Goal: Feedback & Contribution: Contribute content

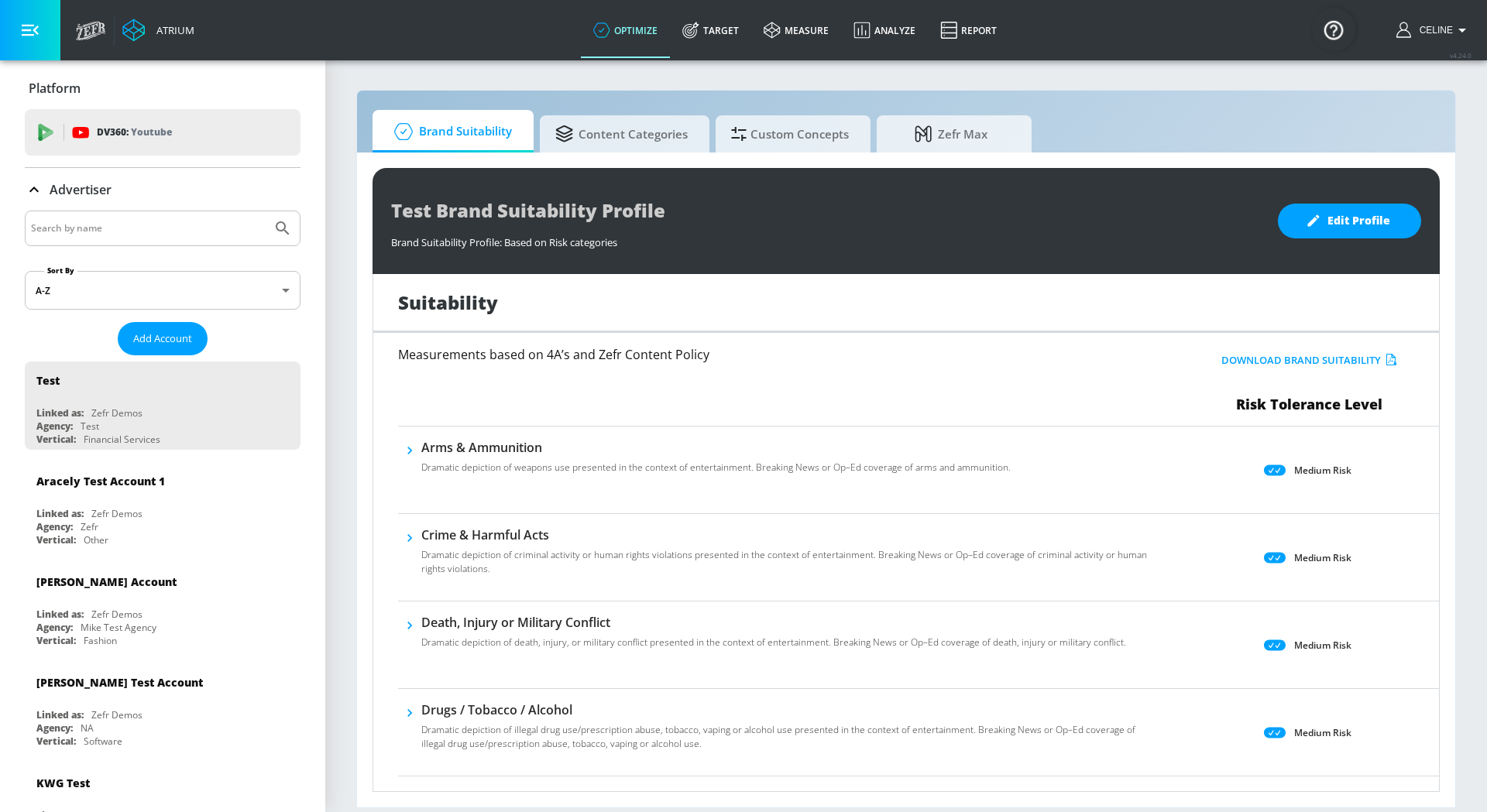
click at [93, 221] on input "Search by name" at bounding box center [148, 228] width 235 height 20
type input "disney channel"
click at [266, 212] on button "Submit Search" at bounding box center [283, 228] width 34 height 34
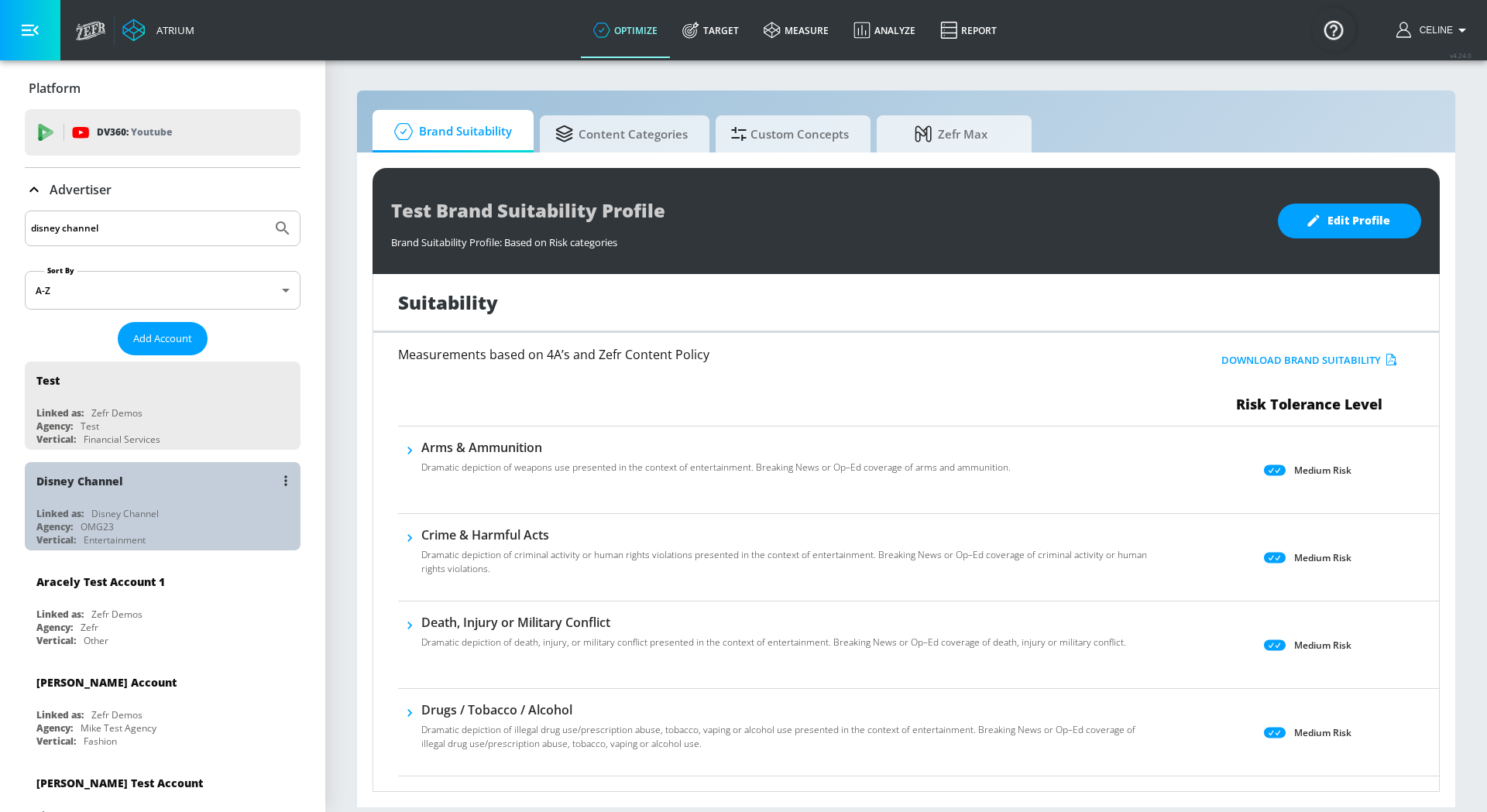
click at [148, 493] on div "Disney Channel" at bounding box center [166, 481] width 260 height 37
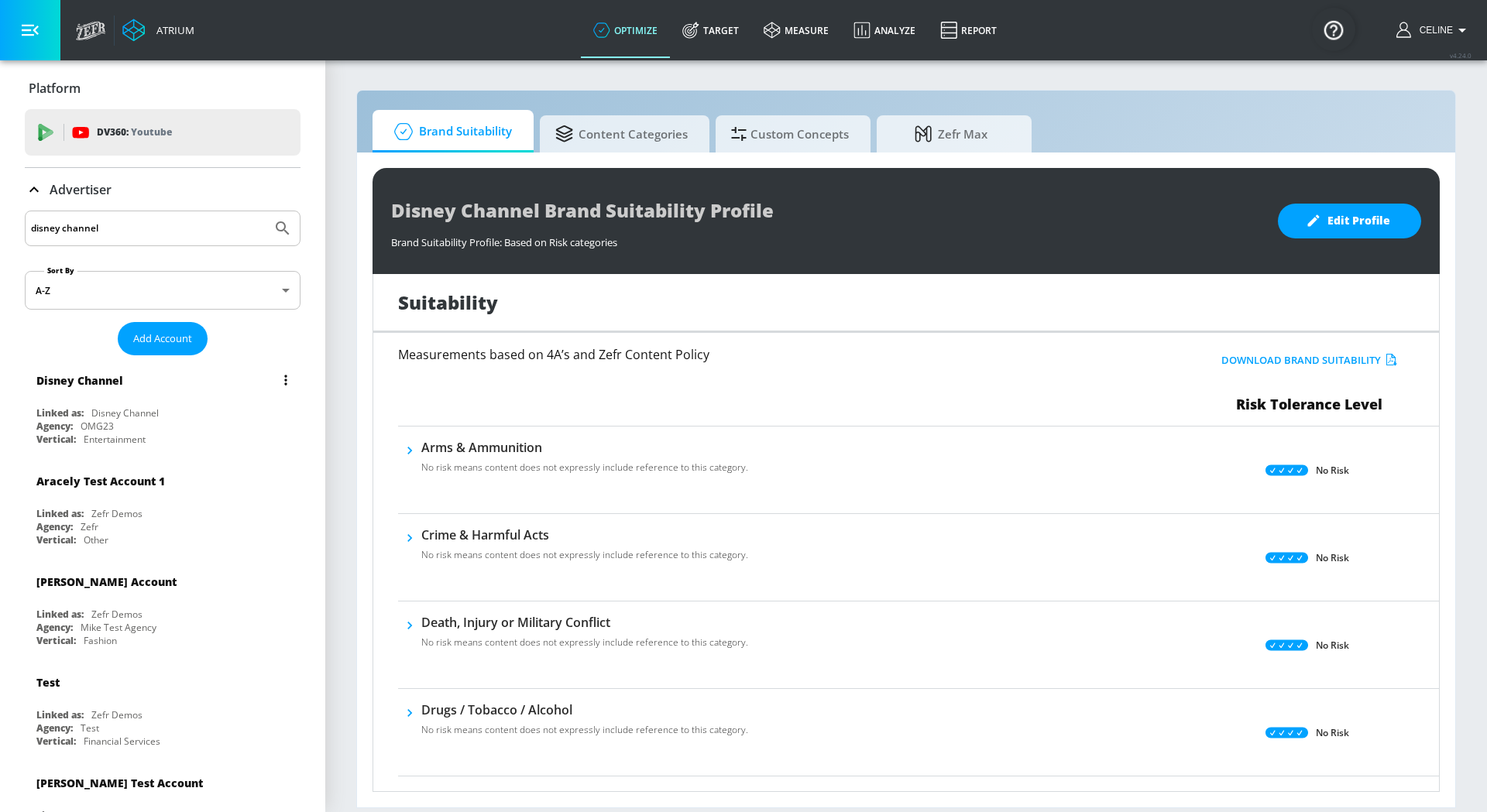
click at [204, 407] on div "Linked as: Disney Channel" at bounding box center [166, 413] width 260 height 13
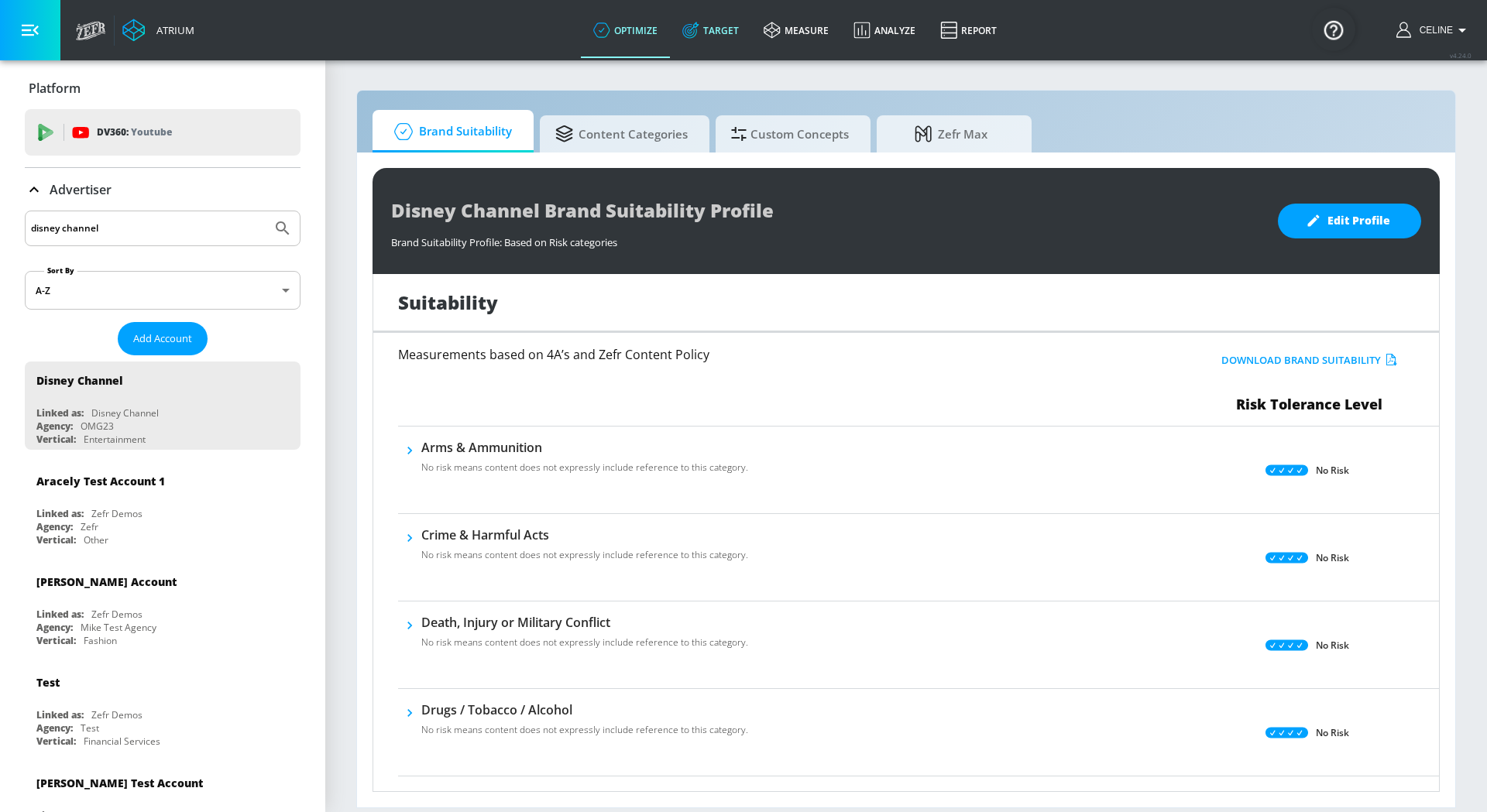
click at [725, 30] on link "Target" at bounding box center [710, 30] width 81 height 56
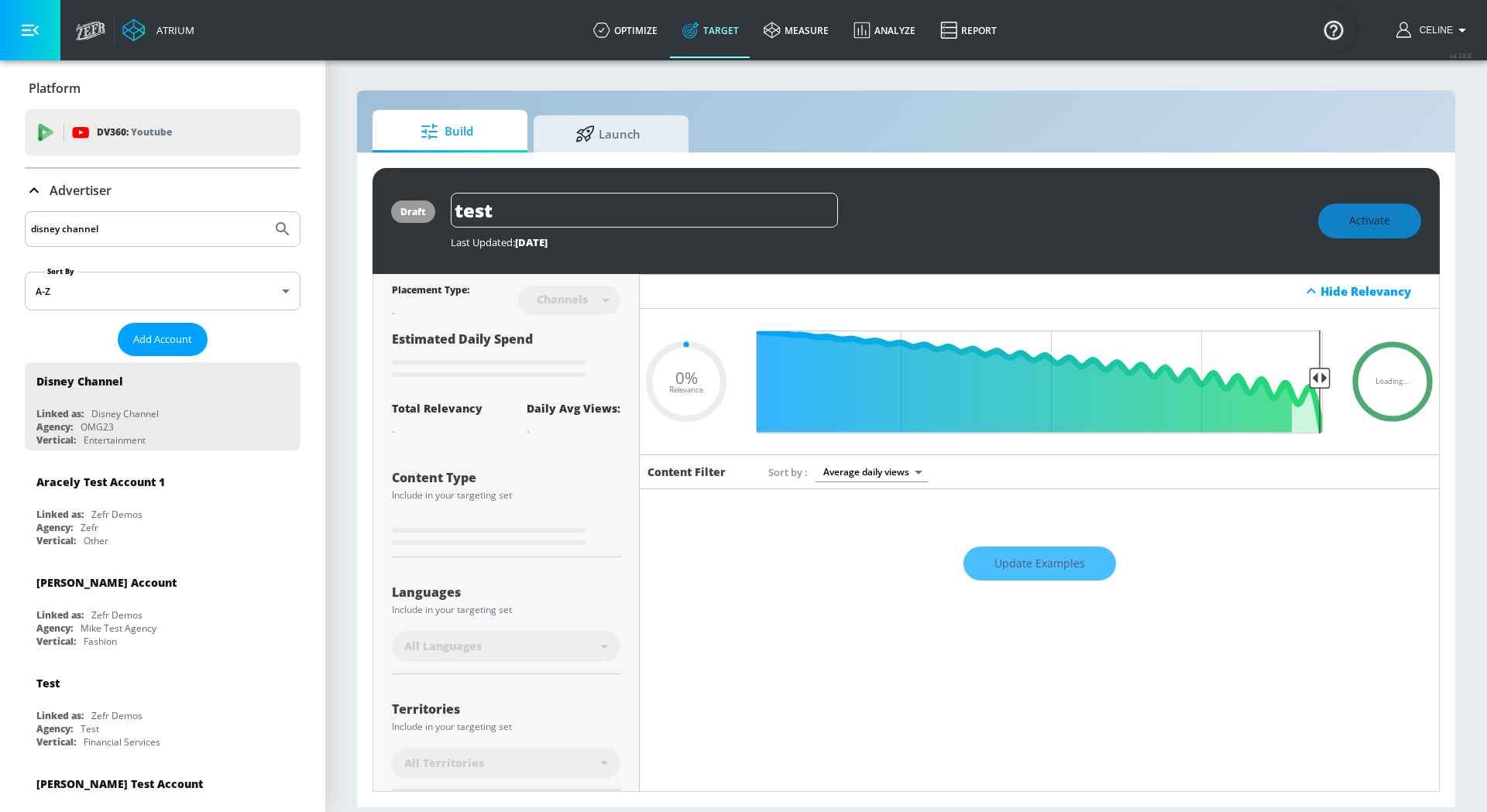
type input "0.81"
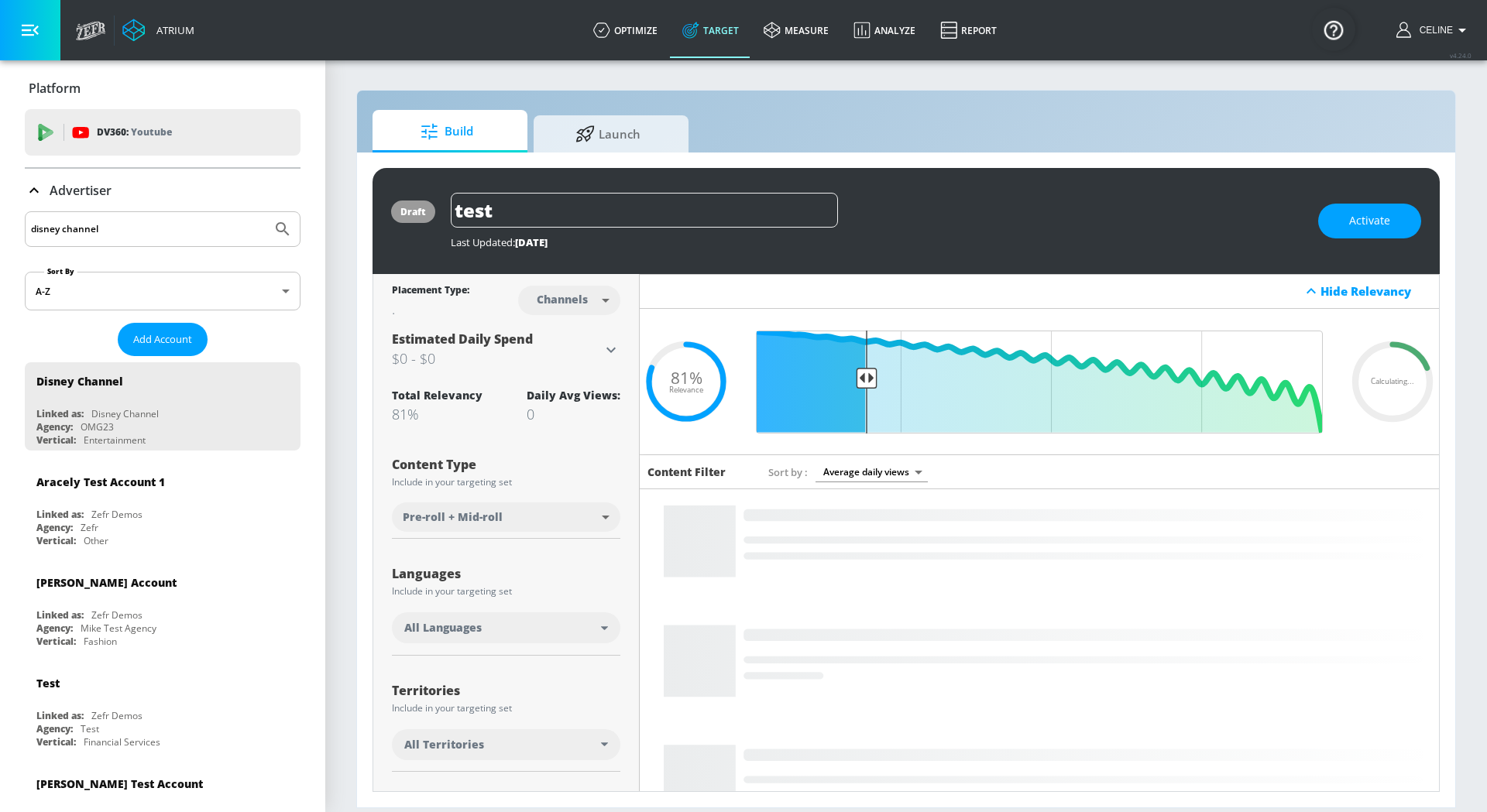
click at [85, 197] on p "Advertiser" at bounding box center [80, 191] width 62 height 17
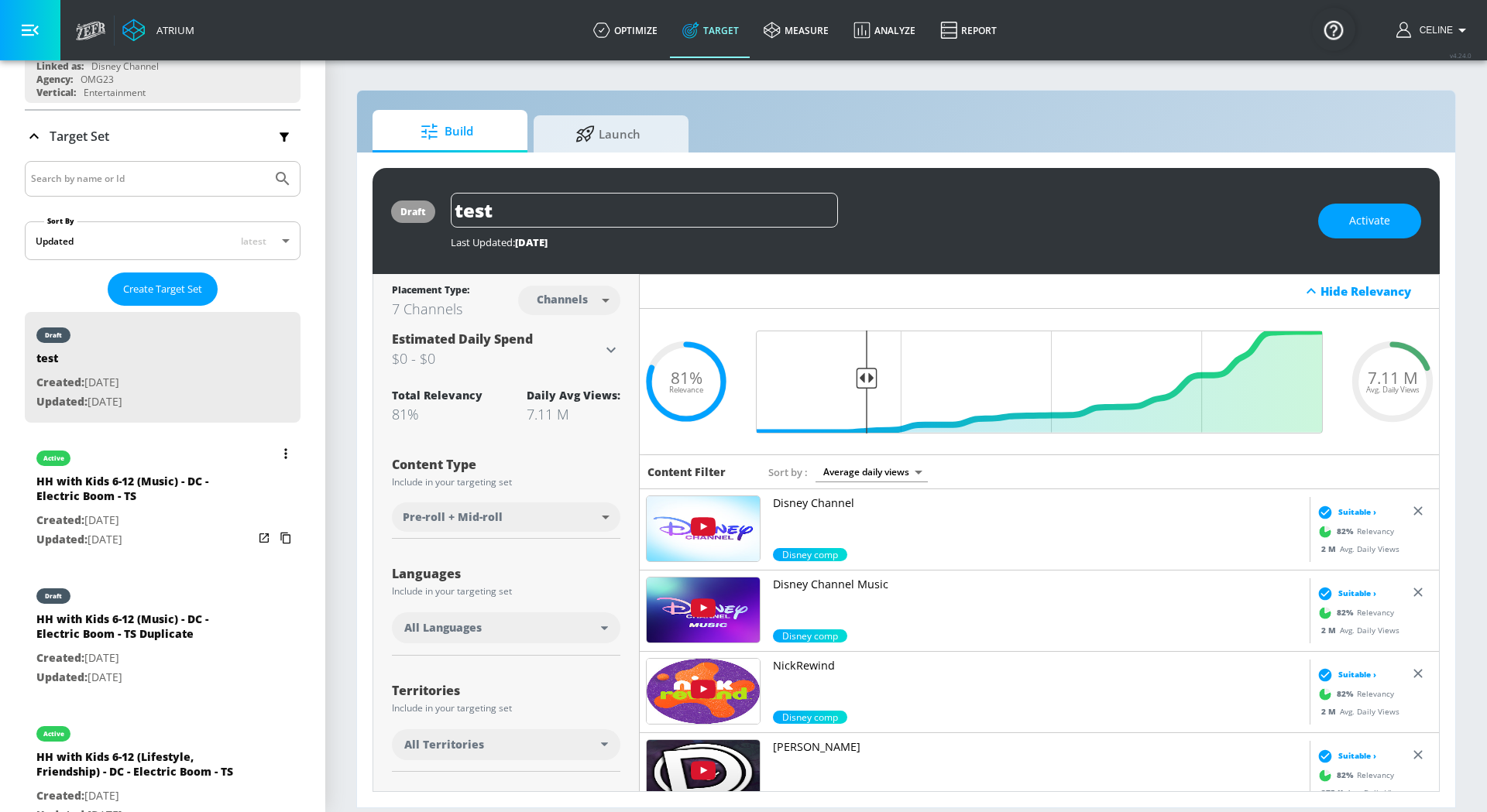
scroll to position [205, 0]
click at [279, 453] on button "list of Target Set" at bounding box center [286, 452] width 22 height 22
click at [264, 475] on li "Duplicate" at bounding box center [218, 478] width 153 height 27
click at [181, 450] on div "draft" at bounding box center [145, 452] width 217 height 38
type input "HH with Kids 6-12 (Music) - DC - Electric Boom - TS Duplicate"
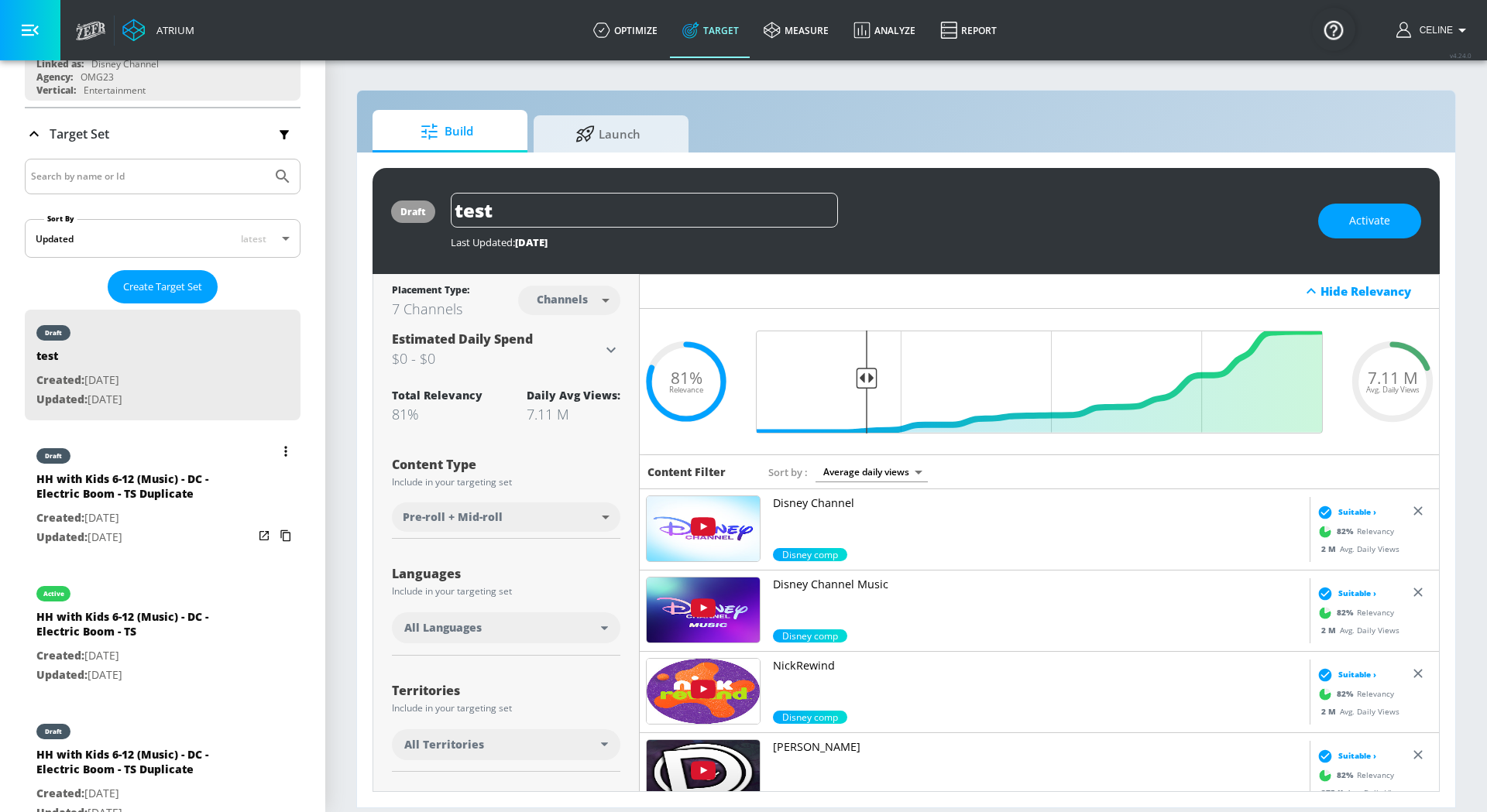
type input "0.05"
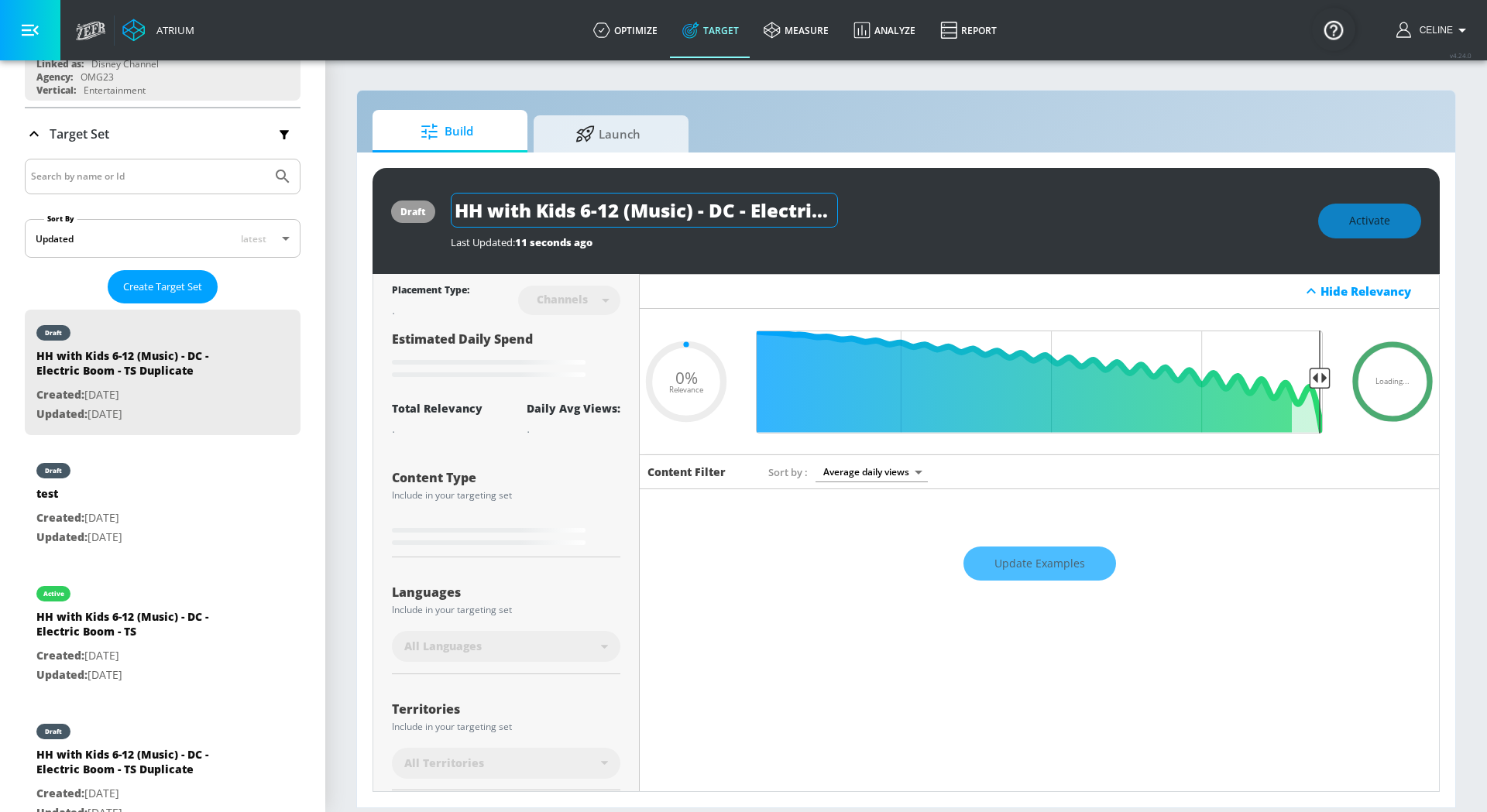
click at [563, 200] on input "HH with Kids 6-12 (Music) - DC - Electric Boom - TS Duplicate" at bounding box center [644, 211] width 387 height 35
click at [661, 202] on input "HH with Kids 6-12 (Music) - DC - Electric Boom - TS Duplicate" at bounding box center [644, 211] width 387 height 35
drag, startPoint x: 694, startPoint y: 211, endPoint x: 304, endPoint y: 211, distance: 390.0
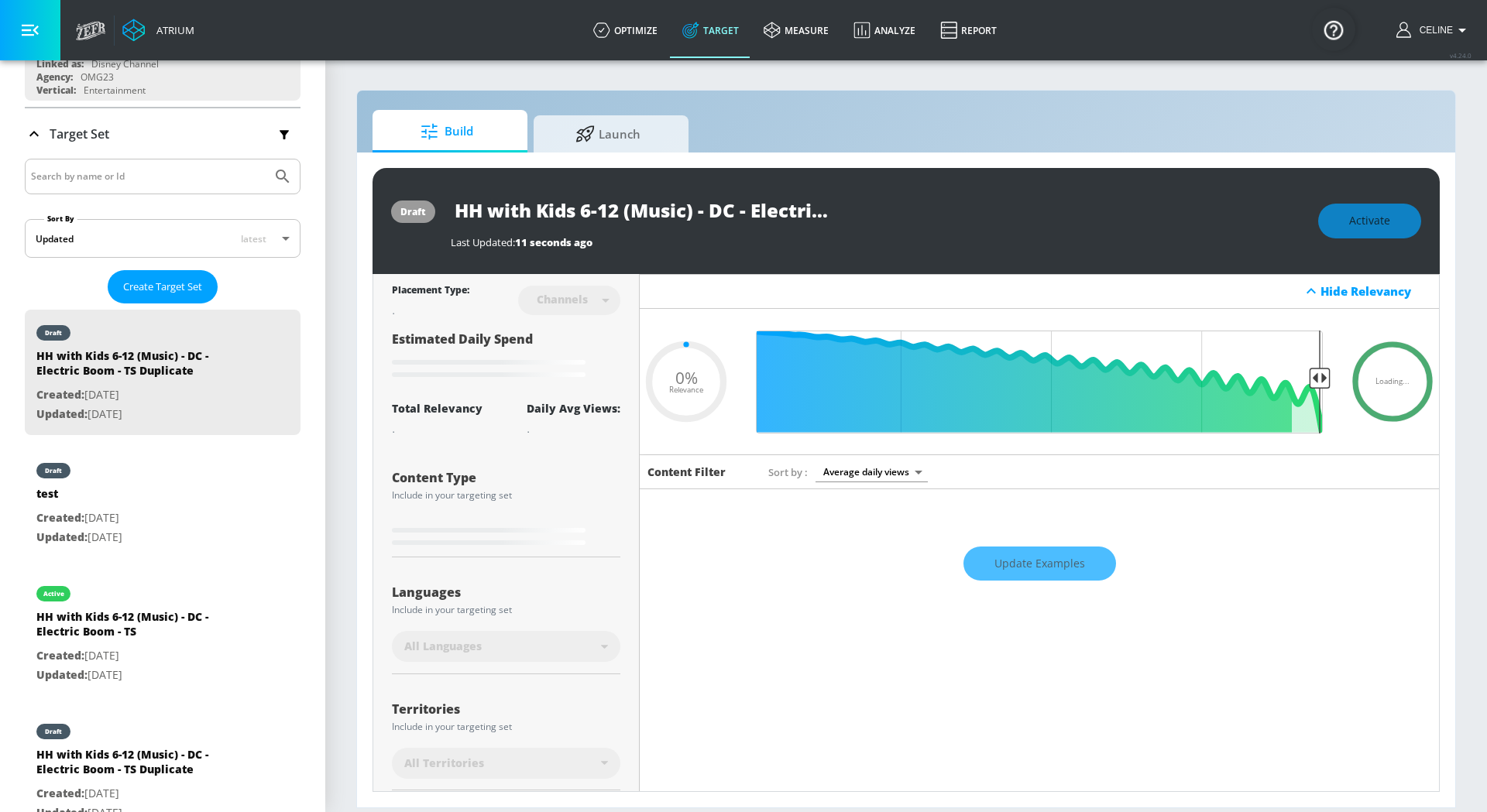
click at [304, 211] on div "Atrium optimize Target measure Analyze Report optimize Target measure Analyze R…" at bounding box center [744, 406] width 1487 height 812
type input "T - DC - Electric Boom - TS Duplicate"
type input "0.05"
type input "Ta - DC - Electric Boom - TS Duplicate"
type input "0.05"
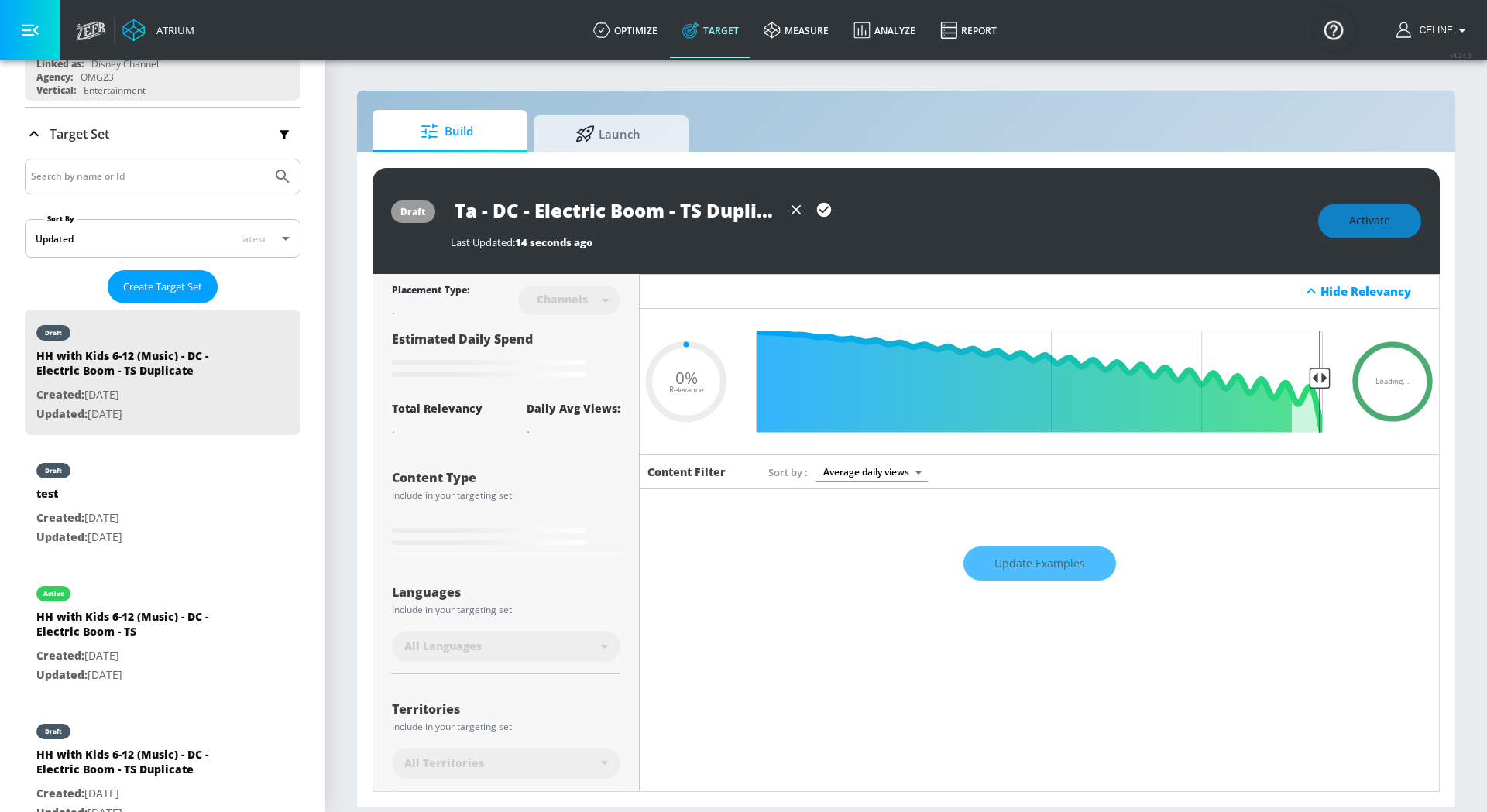
type input "Tay - DC - Electric Boom - TS Duplicate"
type input "0.05"
type input "Tayl - DC - Electric Boom - TS Duplicate"
type input "0.05"
type input "Taylo - DC - Electric Boom - TS Duplicate"
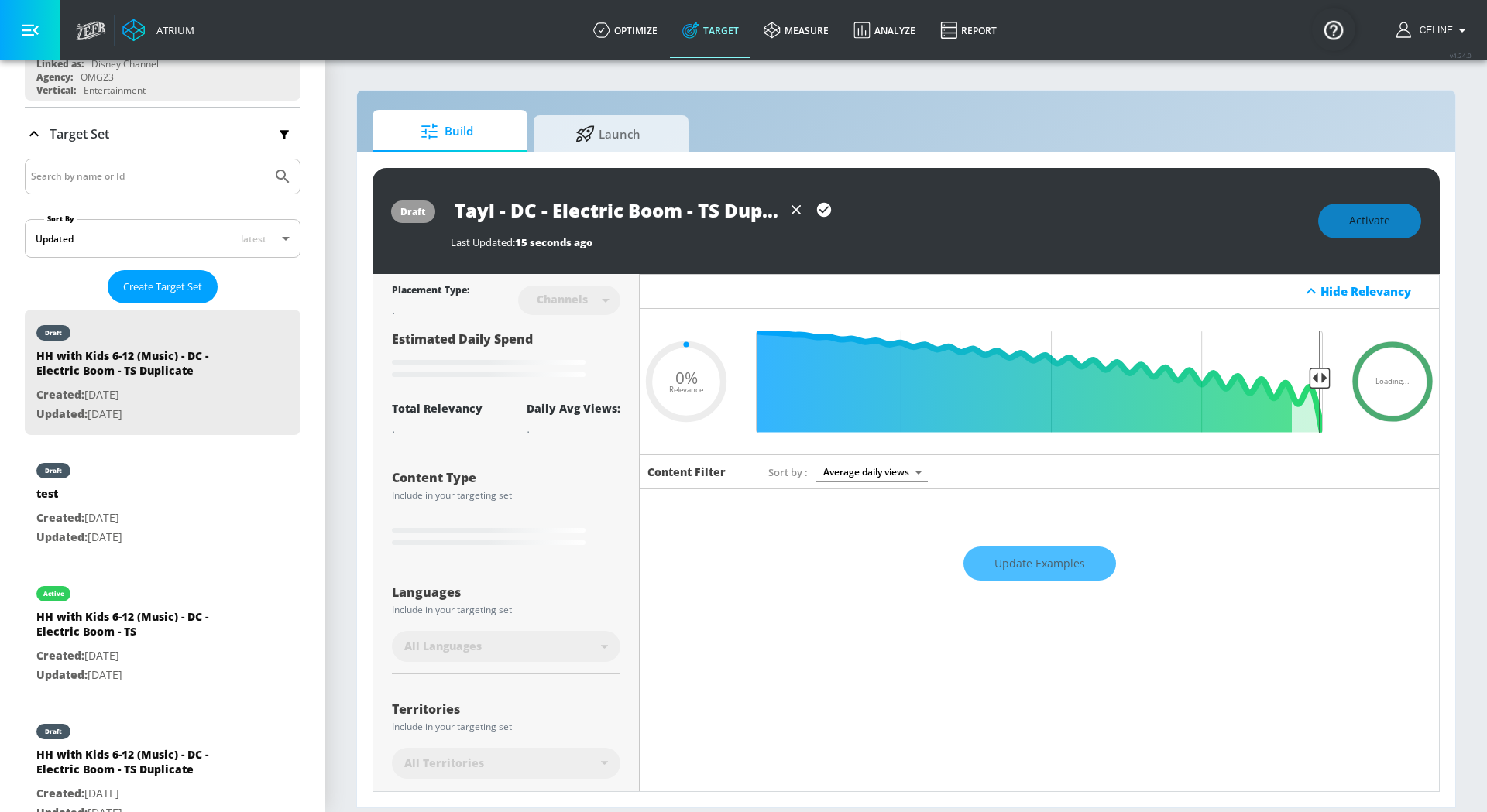
type input "0.05"
type input "[PERSON_NAME] - DC - Electric Boom - TS Duplicate"
type input "0.05"
type input "[PERSON_NAME] - DC - Electric Boom - TS Duplicate"
type input "0.05"
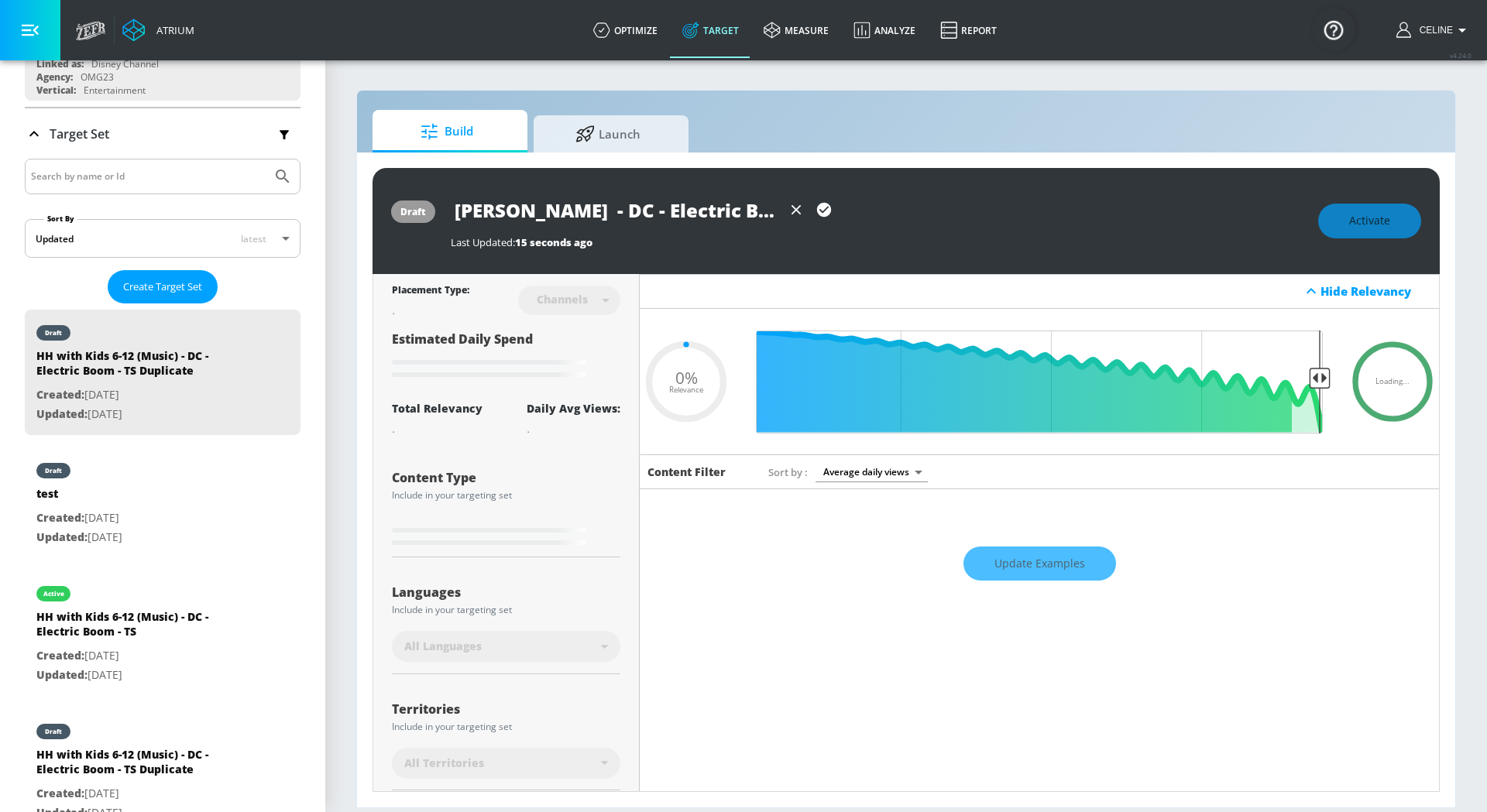
type input "[PERSON_NAME] S - DC - Electric Boom - TS Duplicate"
type input "0.05"
type input "[PERSON_NAME] - DC - Electric Boom - TS Duplicate"
type input "0.05"
type input "[PERSON_NAME] - DC - Electric Boom - TS Duplicate"
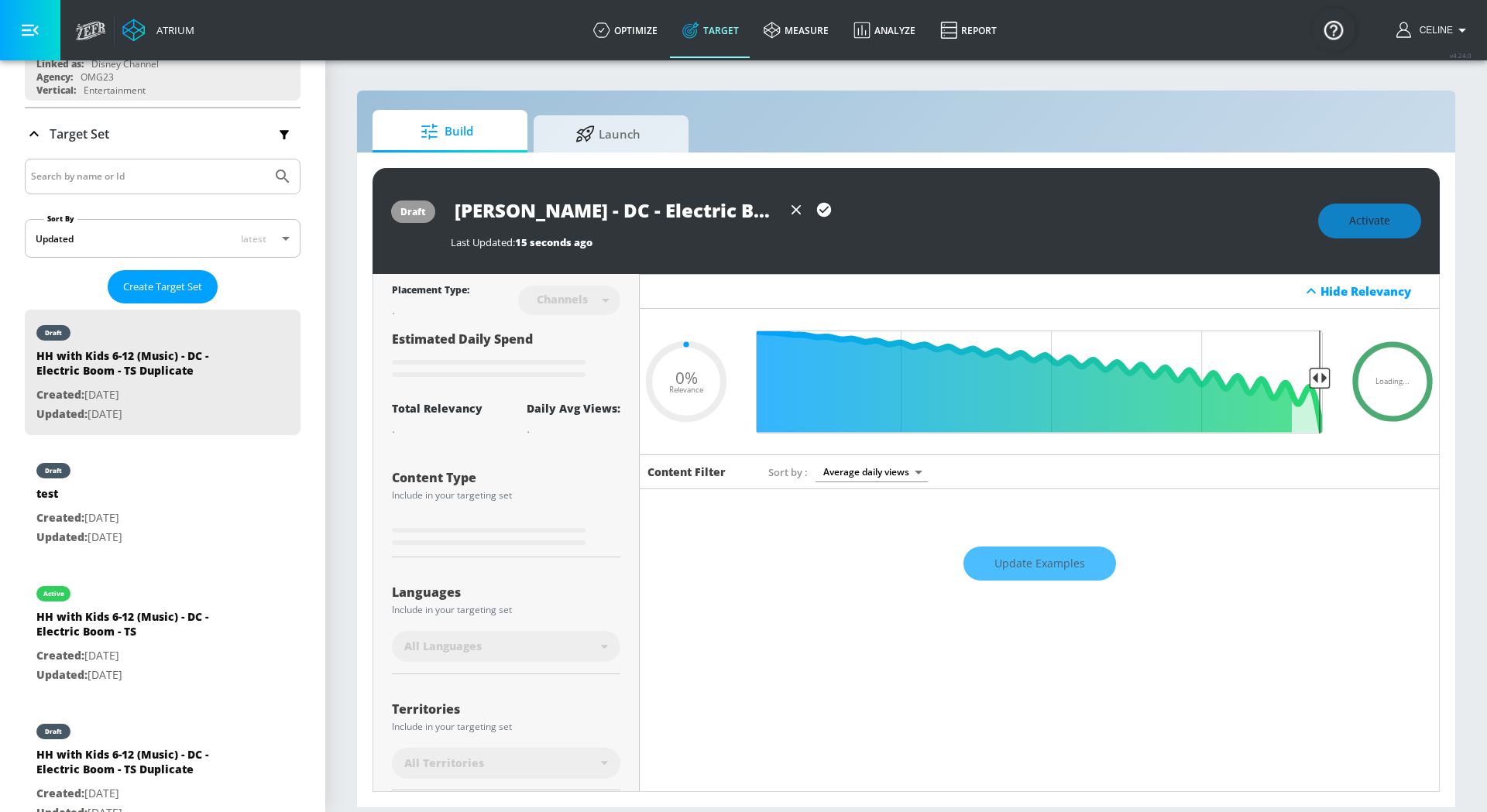
type input "0.05"
type input "[PERSON_NAME] - DC - Electric Boom - TS Duplicate"
type input "0.05"
type input "[PERSON_NAME] - DC - Electric Boom - TS Duplicate"
type input "0.05"
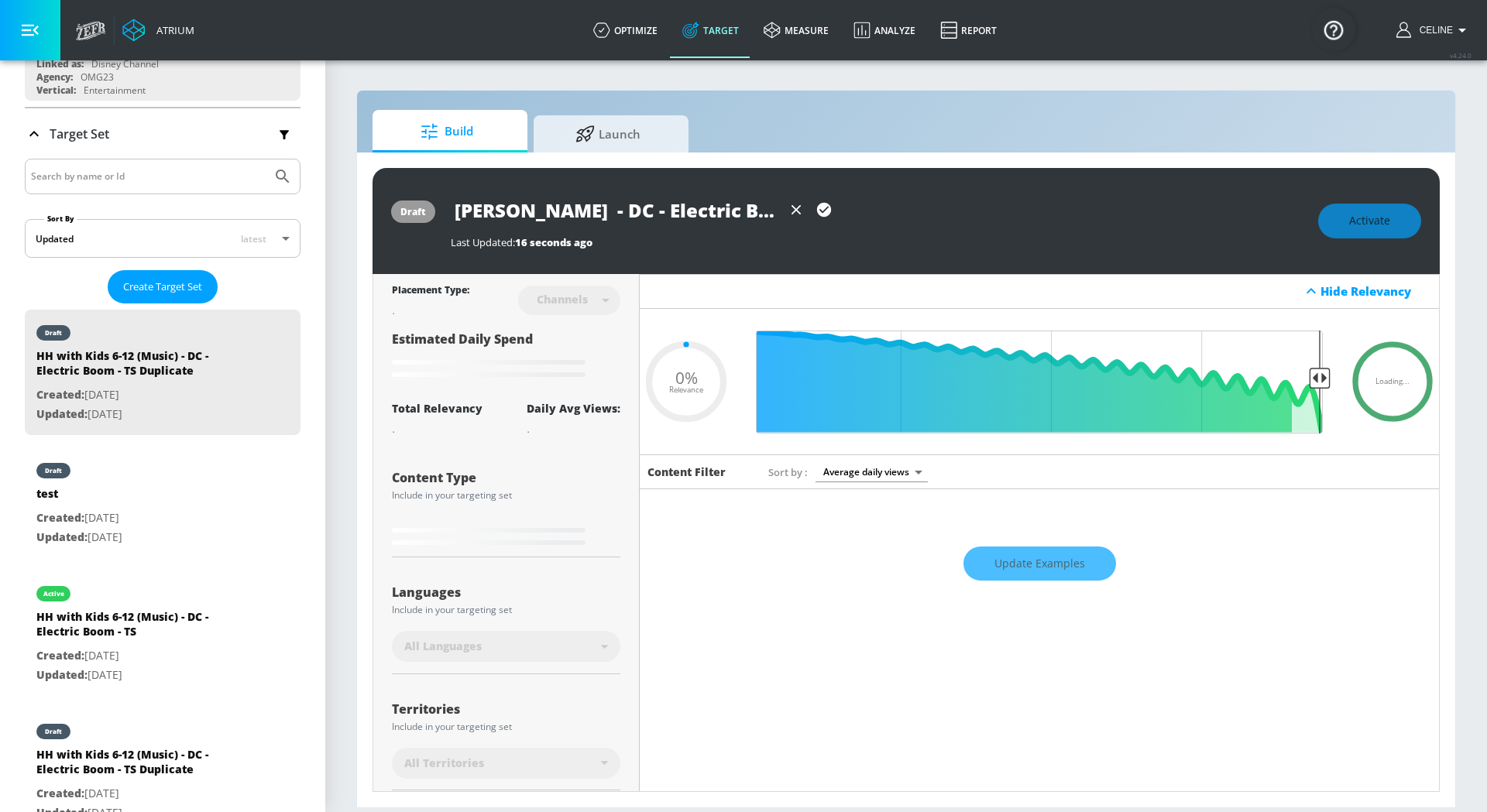
type input "[PERSON_NAME] - DC - Electric Boom - TS Duplicate"
type input "0.05"
type input "[PERSON_NAME] - DC - Electric Boom - TS Duplicate"
type input "0.05"
type input "[PERSON_NAME] - DC - Electric Boom - TS Duplicate"
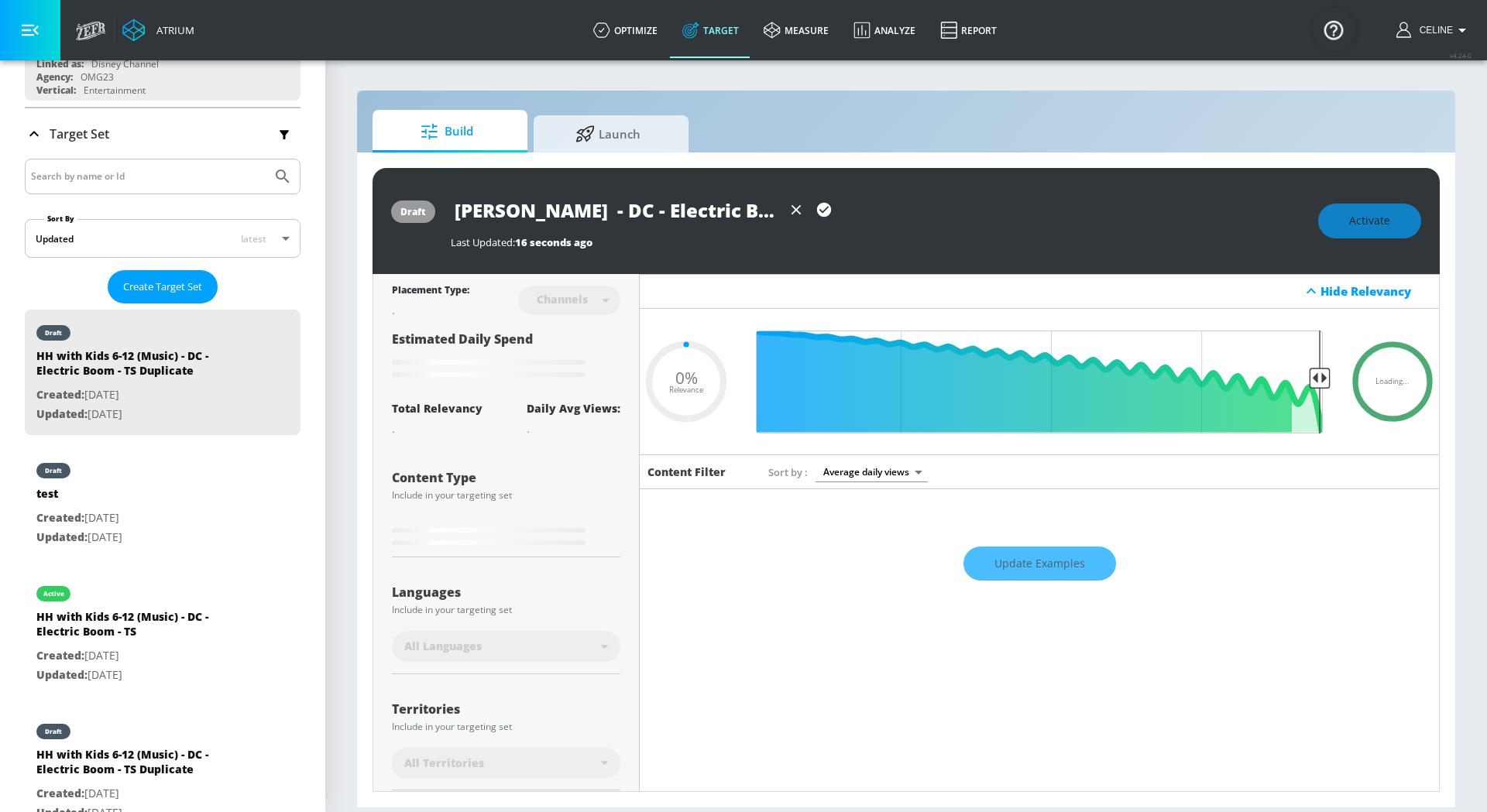
type input "0.05"
type input "[PERSON_NAME] T - DC - Electric Boom - TS Duplicate"
type input "0.05"
type input "[PERSON_NAME] Ta - DC - Electric Boom - TS Duplicate"
type input "0.05"
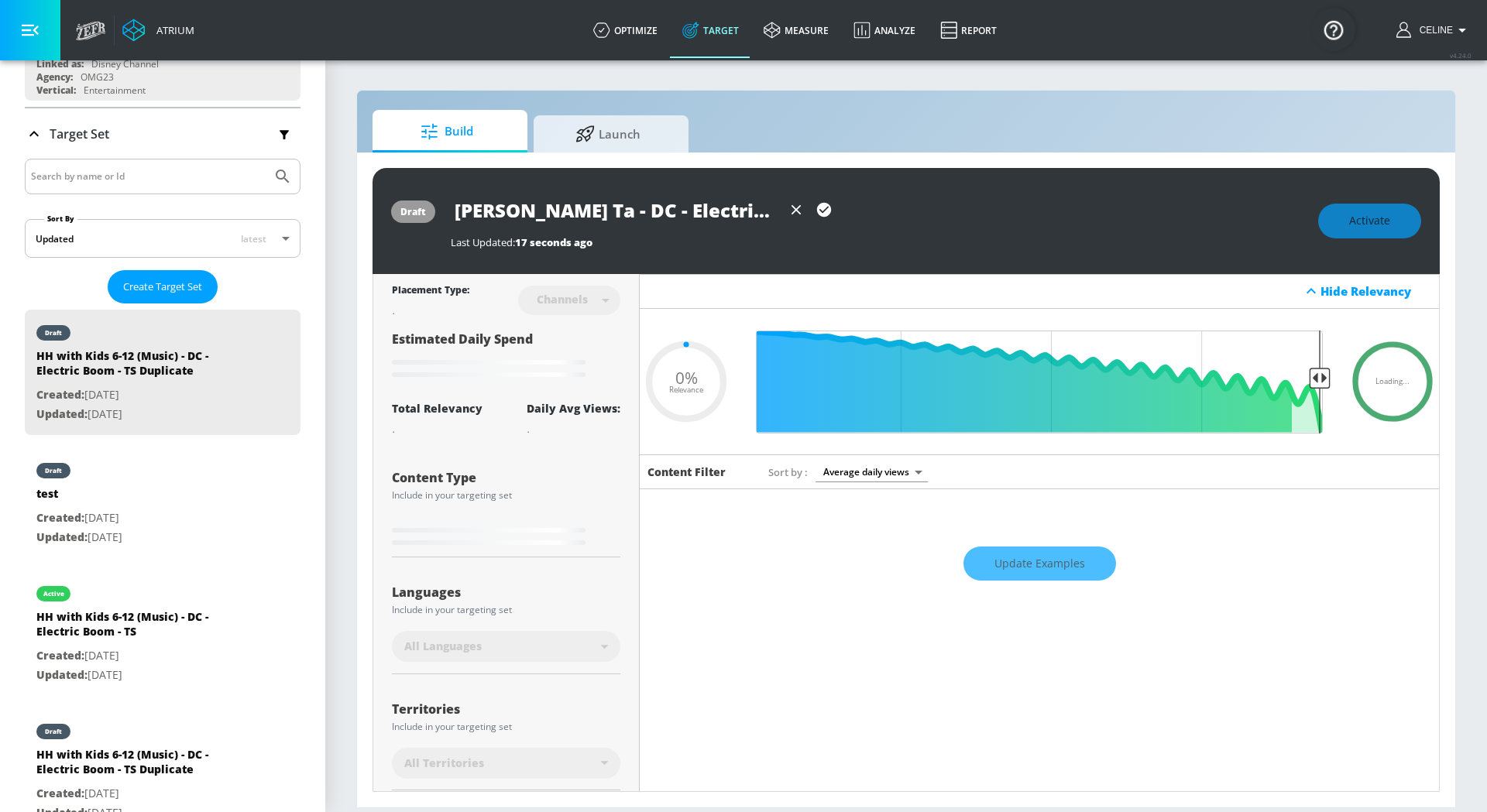
type input "[PERSON_NAME] Tar - DC - Electric Boom - TS Duplicate"
type input "0.05"
type input "[PERSON_NAME] Targ - DC - Electric Boom - TS Duplicate"
type input "0.05"
type input "[PERSON_NAME] Targe - DC - Electric Boom - TS Duplicate"
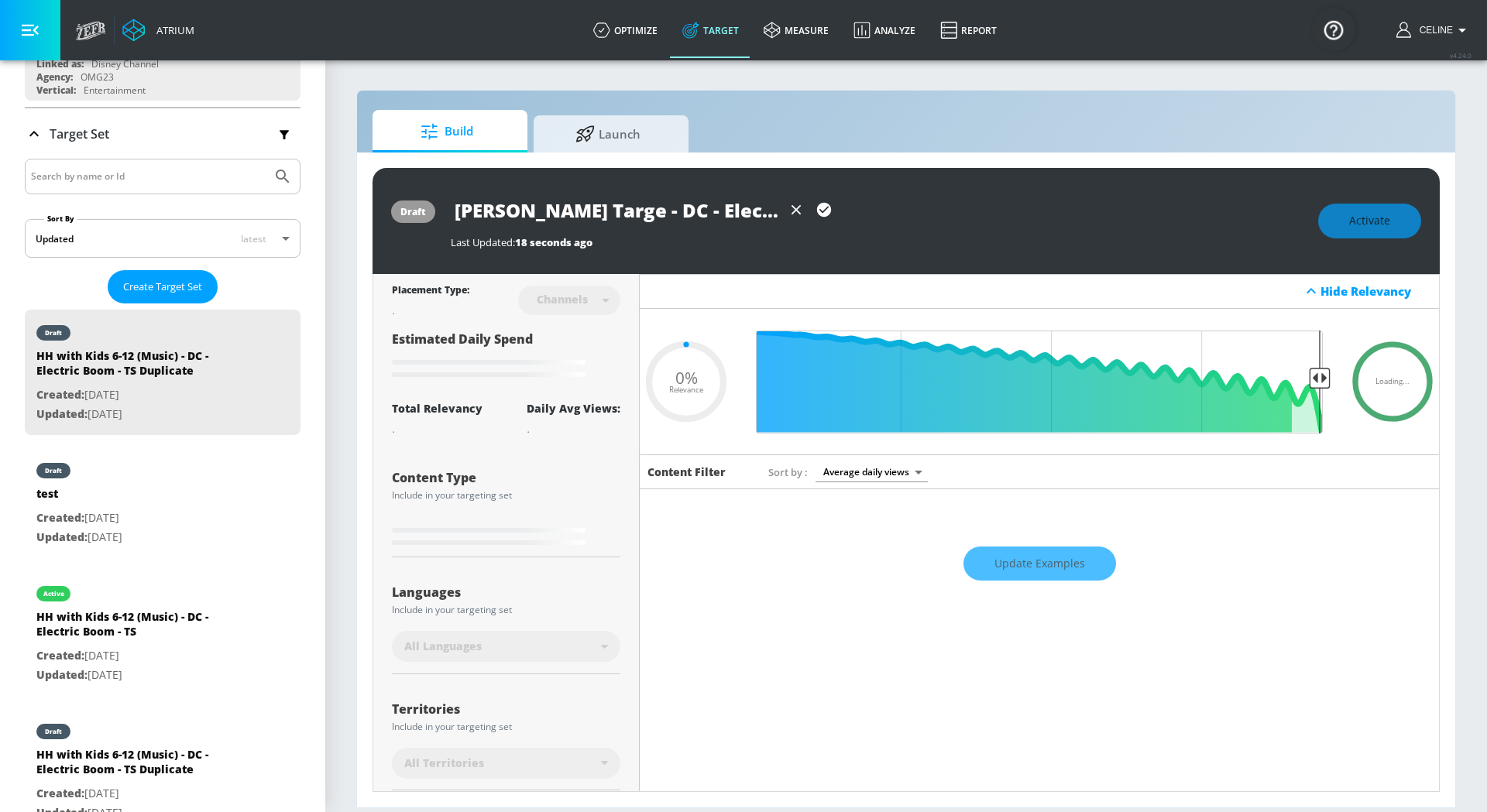
type input "0.05"
type input "[PERSON_NAME] Target - DC - Electric Boom - TS Duplicate"
type input "0.05"
type input "[PERSON_NAME] Targeti - DC - Electric Boom - TS Duplicate"
type input "0.05"
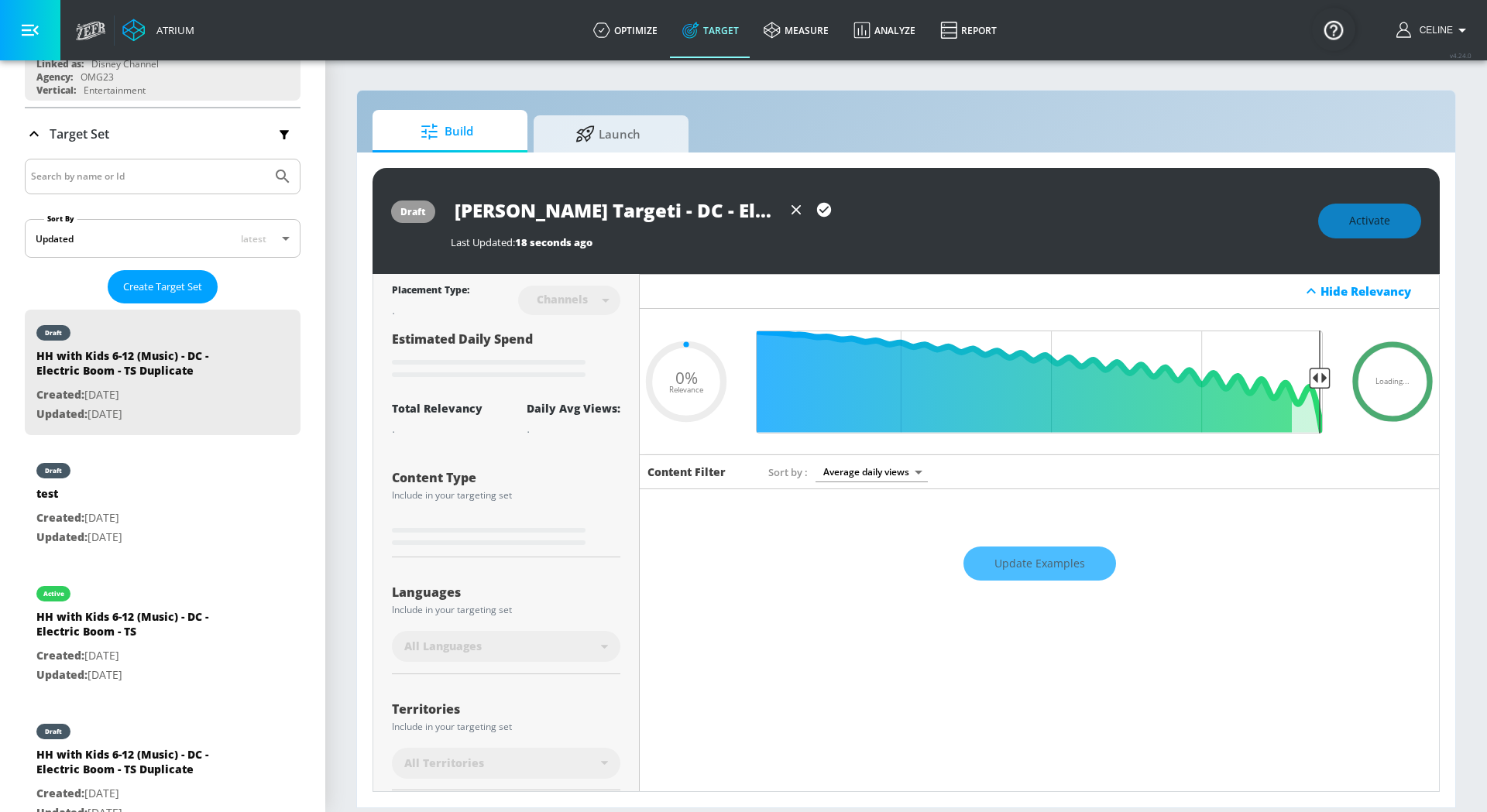
type input "[PERSON_NAME] Targetin - DC - Electric Boom - TS Duplicate"
type input "0.05"
type input "[PERSON_NAME] Targeting - DC - Electric Boom - TS Duplicate"
type input "0.05"
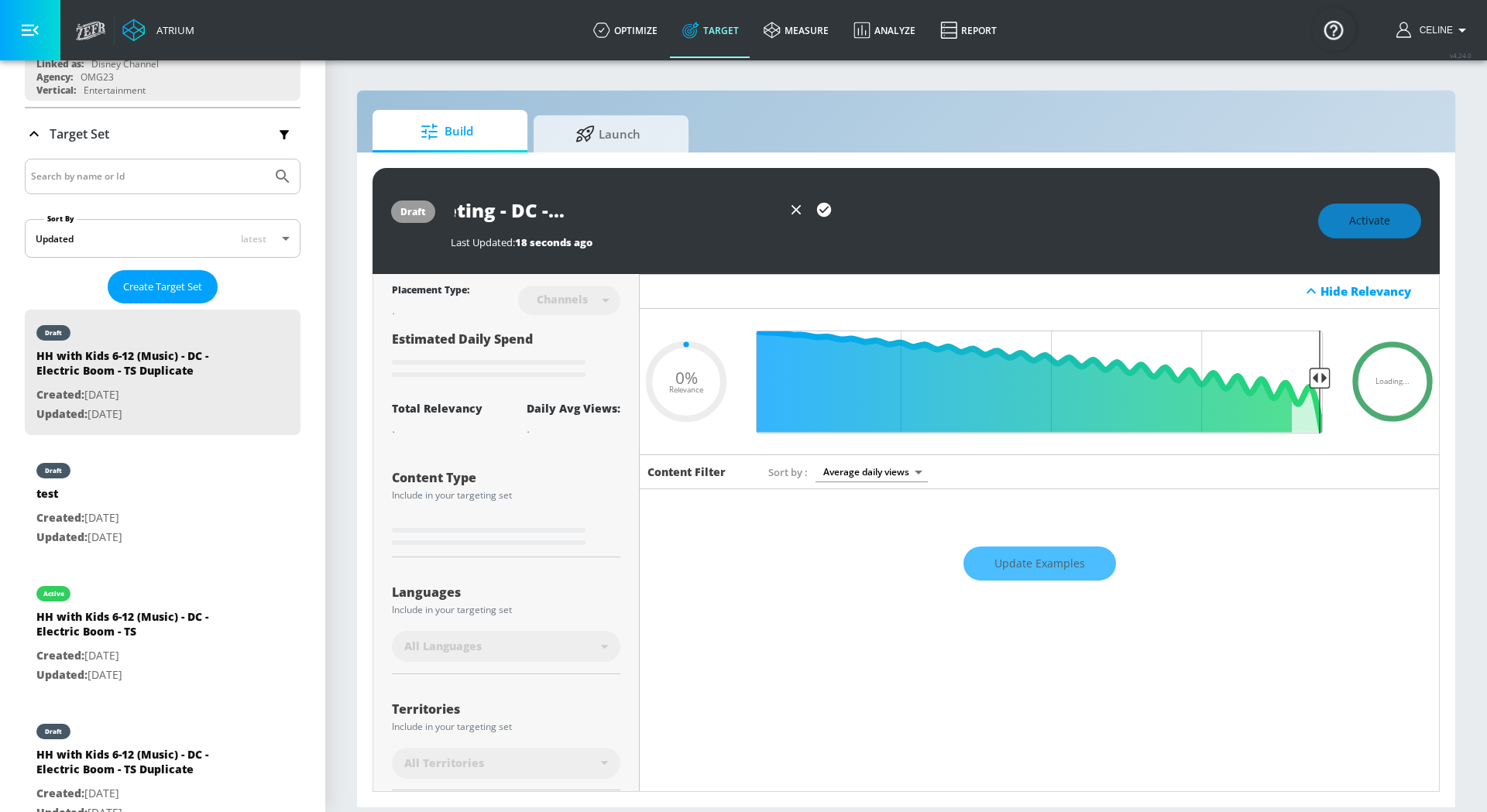
drag, startPoint x: 729, startPoint y: 208, endPoint x: 871, endPoint y: 212, distance: 142.1
click at [871, 212] on div "[PERSON_NAME] Targeting - DC - Electric Boom - TS Duplicate" at bounding box center [876, 211] width 851 height 35
click at [589, 207] on input "[PERSON_NAME] Targeting - DC - Electric Boom - TS Duplicate" at bounding box center [616, 211] width 331 height 35
drag, startPoint x: 514, startPoint y: 209, endPoint x: 643, endPoint y: 207, distance: 129.0
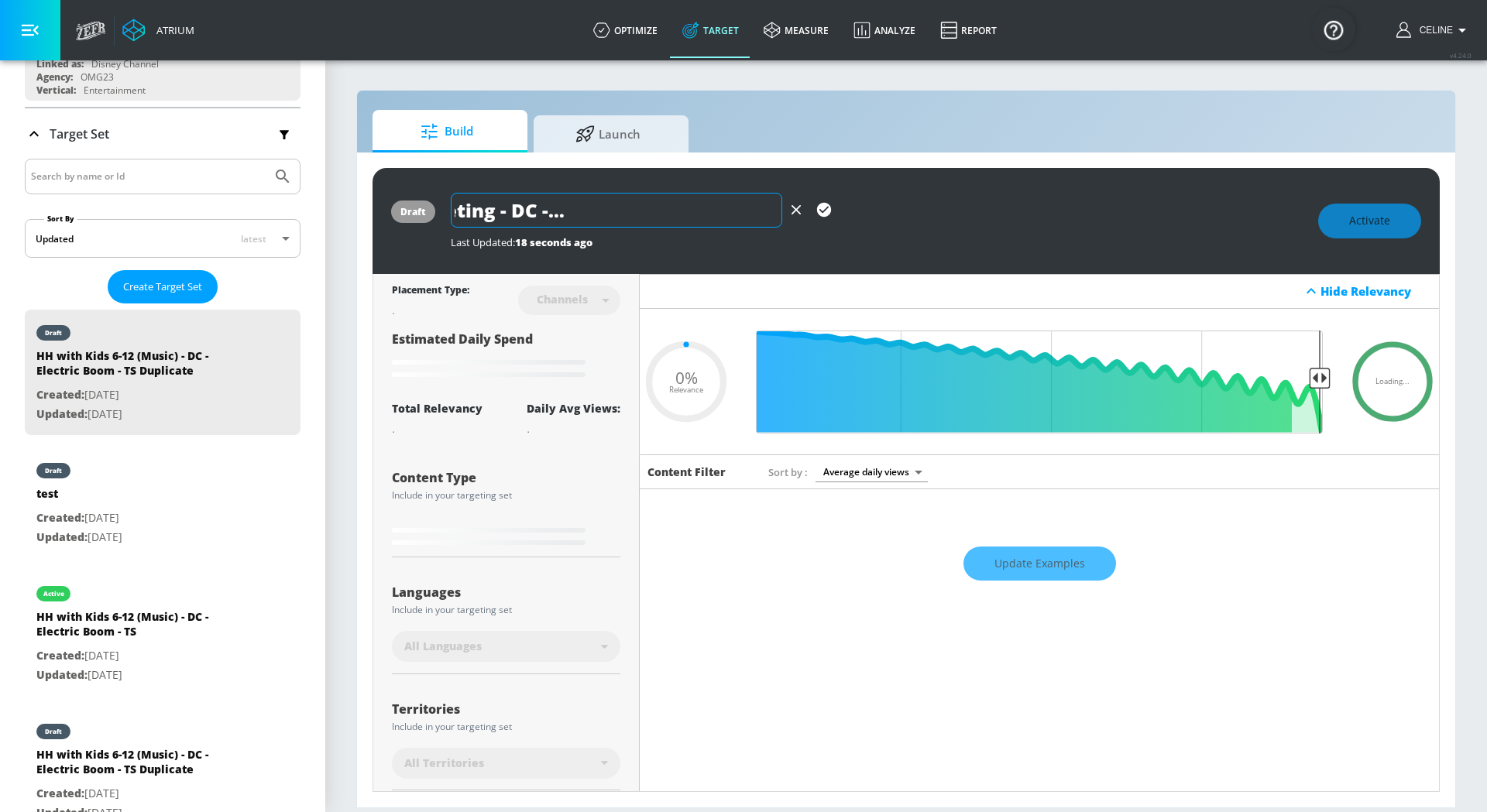
click at [643, 207] on input "[PERSON_NAME] Targeting - DC - Electric Boom - TS Duplicate" at bounding box center [616, 211] width 331 height 35
type input "[PERSON_NAME] Targeting - DC - - TS Duplicate"
type input "0.05"
type input "[PERSON_NAME] Targeting - DC - - TS Duplicate"
type input "0.05"
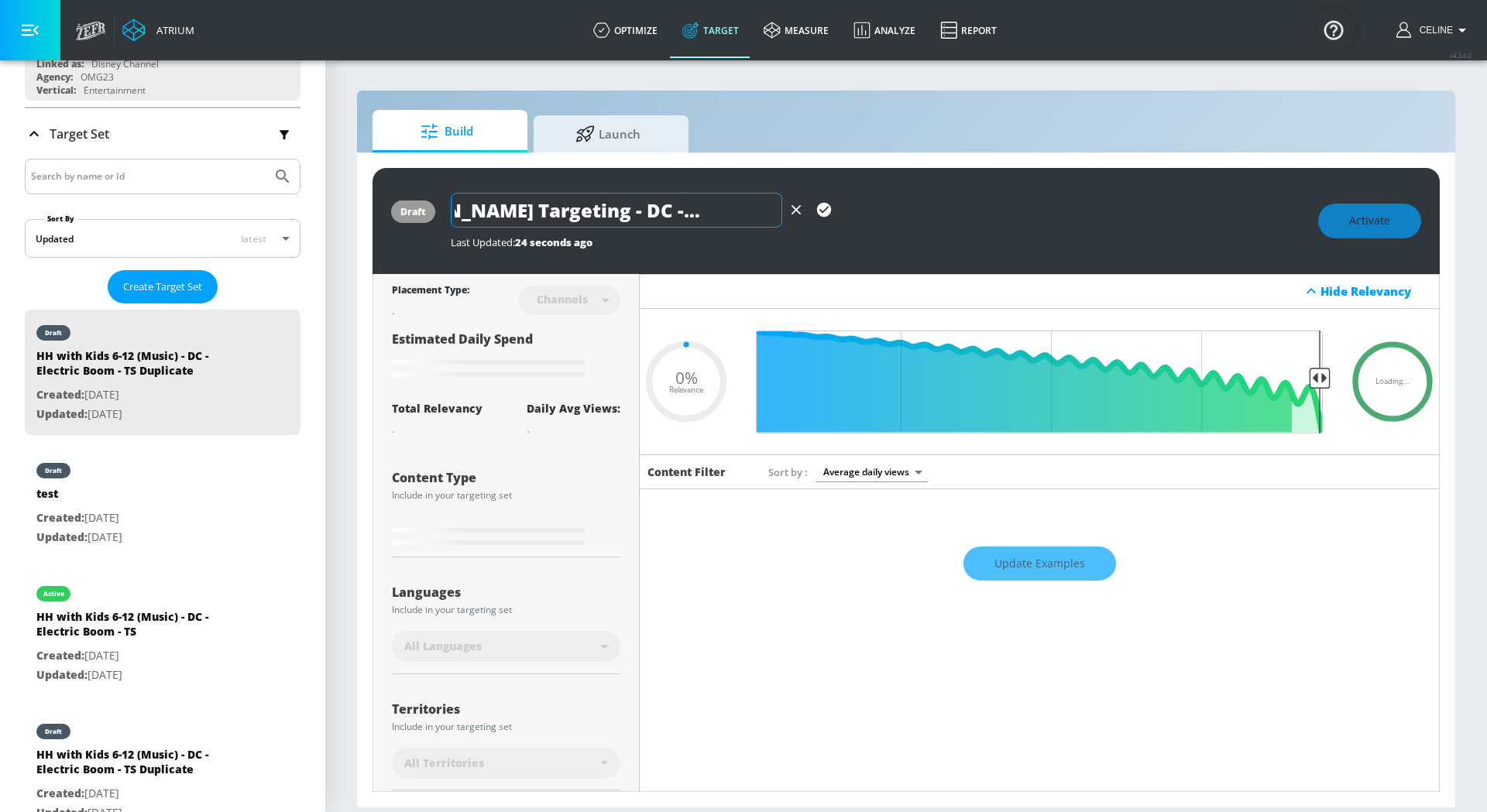
type input "[PERSON_NAME] Targeting - DC - TS Duplicate"
type input "0.05"
drag, startPoint x: 687, startPoint y: 213, endPoint x: 875, endPoint y: 213, distance: 188.0
click at [875, 213] on div "[PERSON_NAME] Targeting - DC - TS Duplicate" at bounding box center [876, 211] width 851 height 35
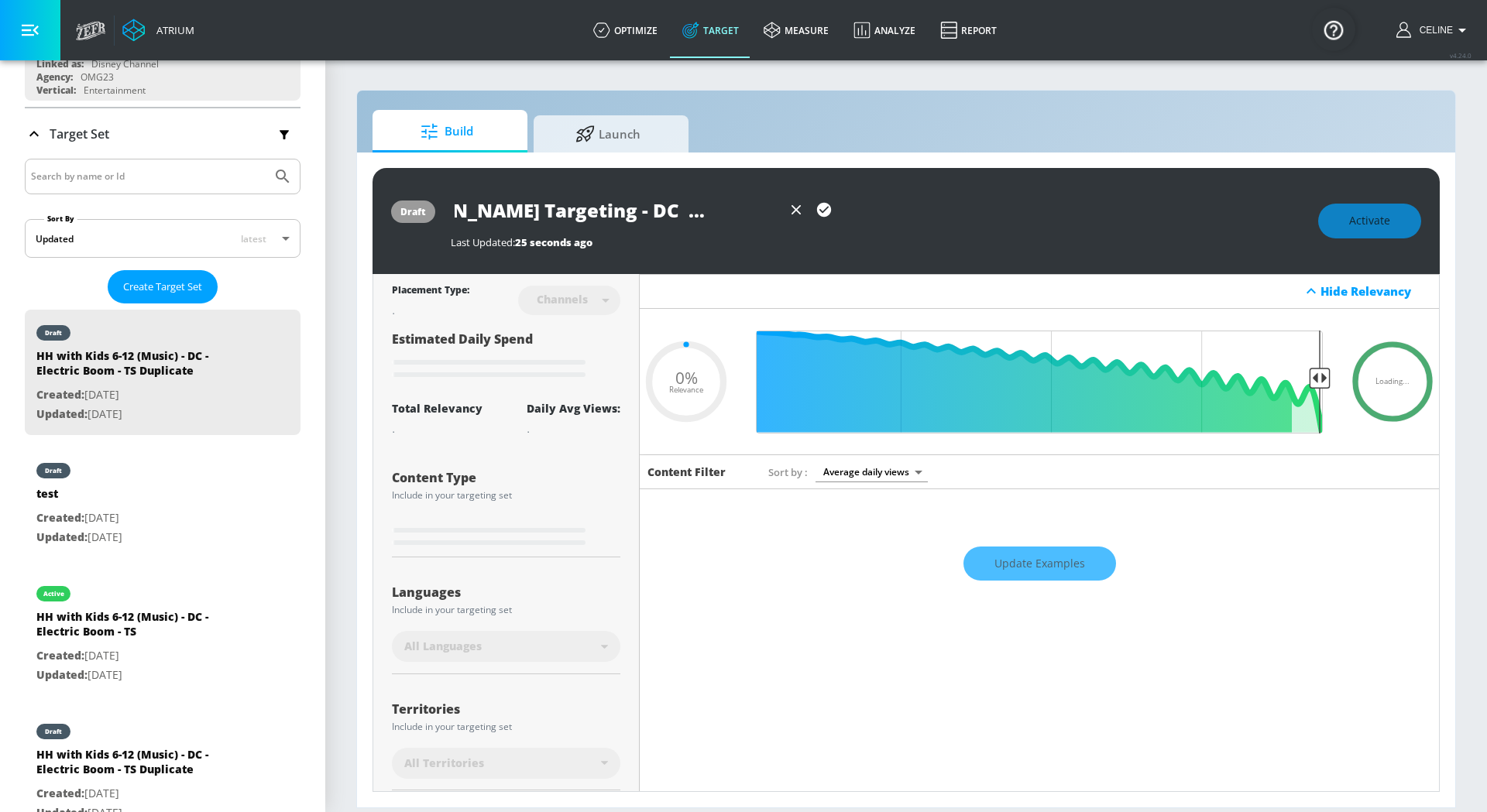
type input "[PERSON_NAME] Targeting - DC - TS"
type input "0.05"
click at [820, 214] on icon "button" at bounding box center [824, 210] width 14 height 14
type input "[PERSON_NAME] Targeting - DC - TS"
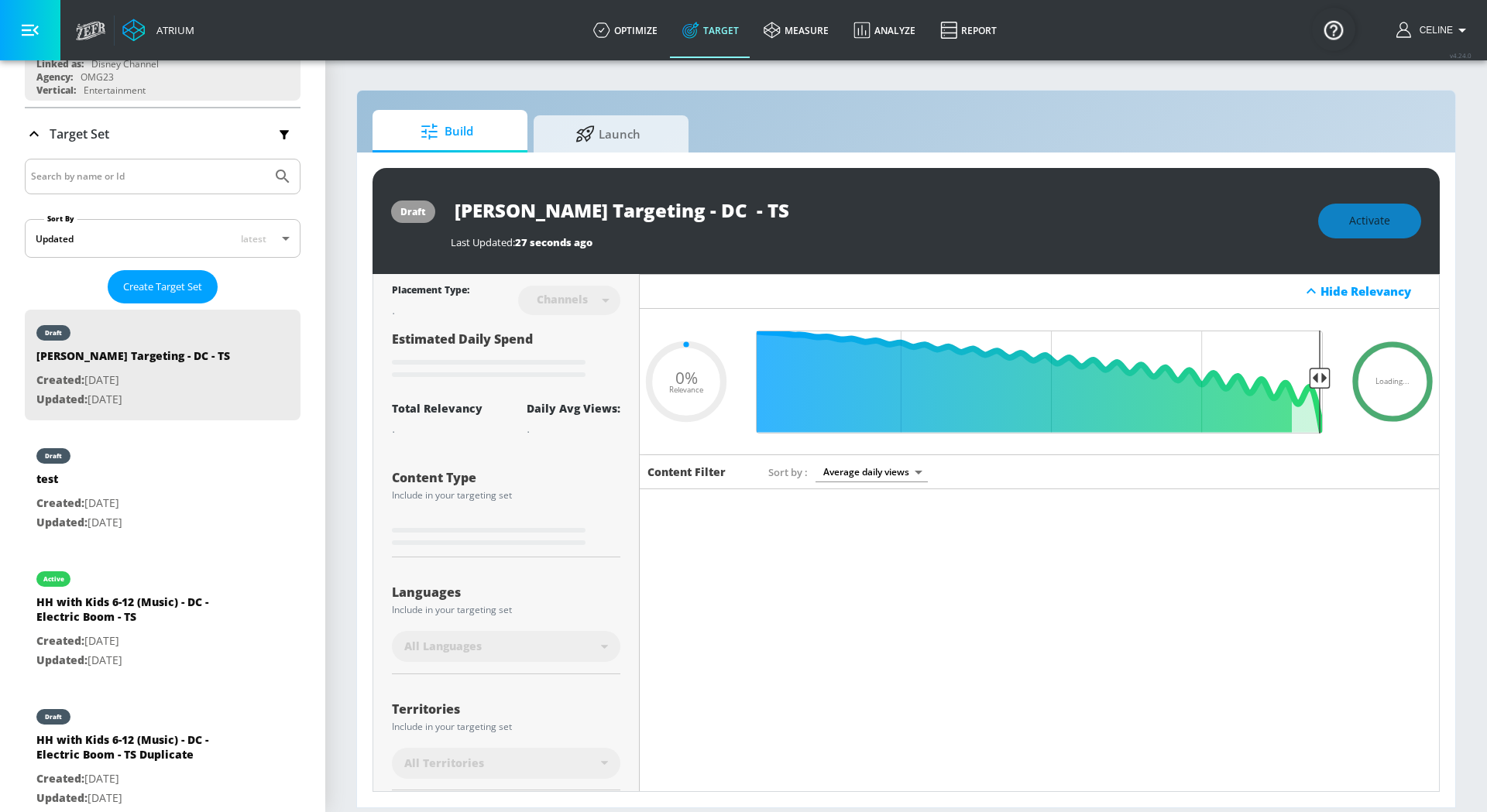
scroll to position [100, 0]
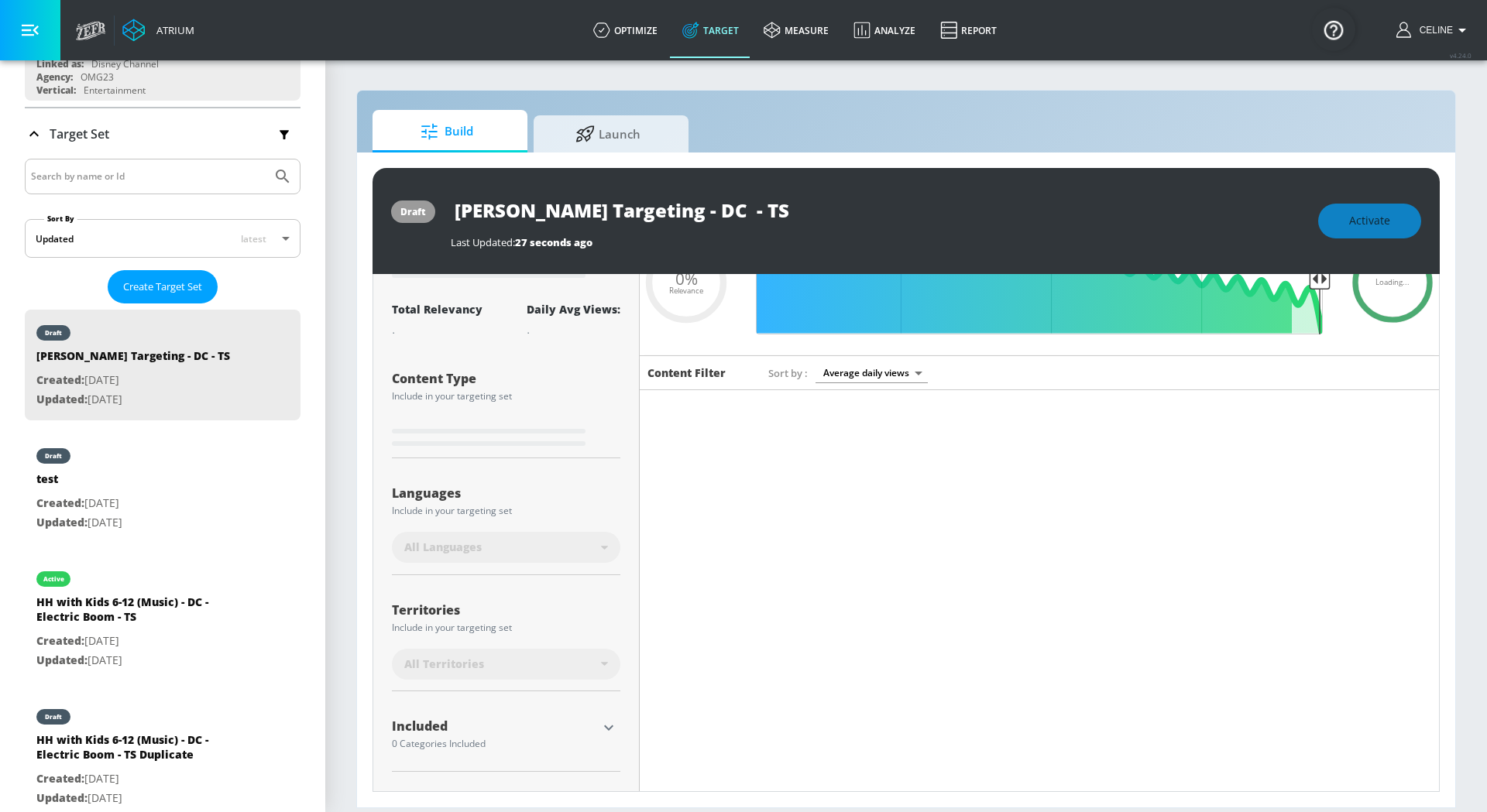
type input "0.05"
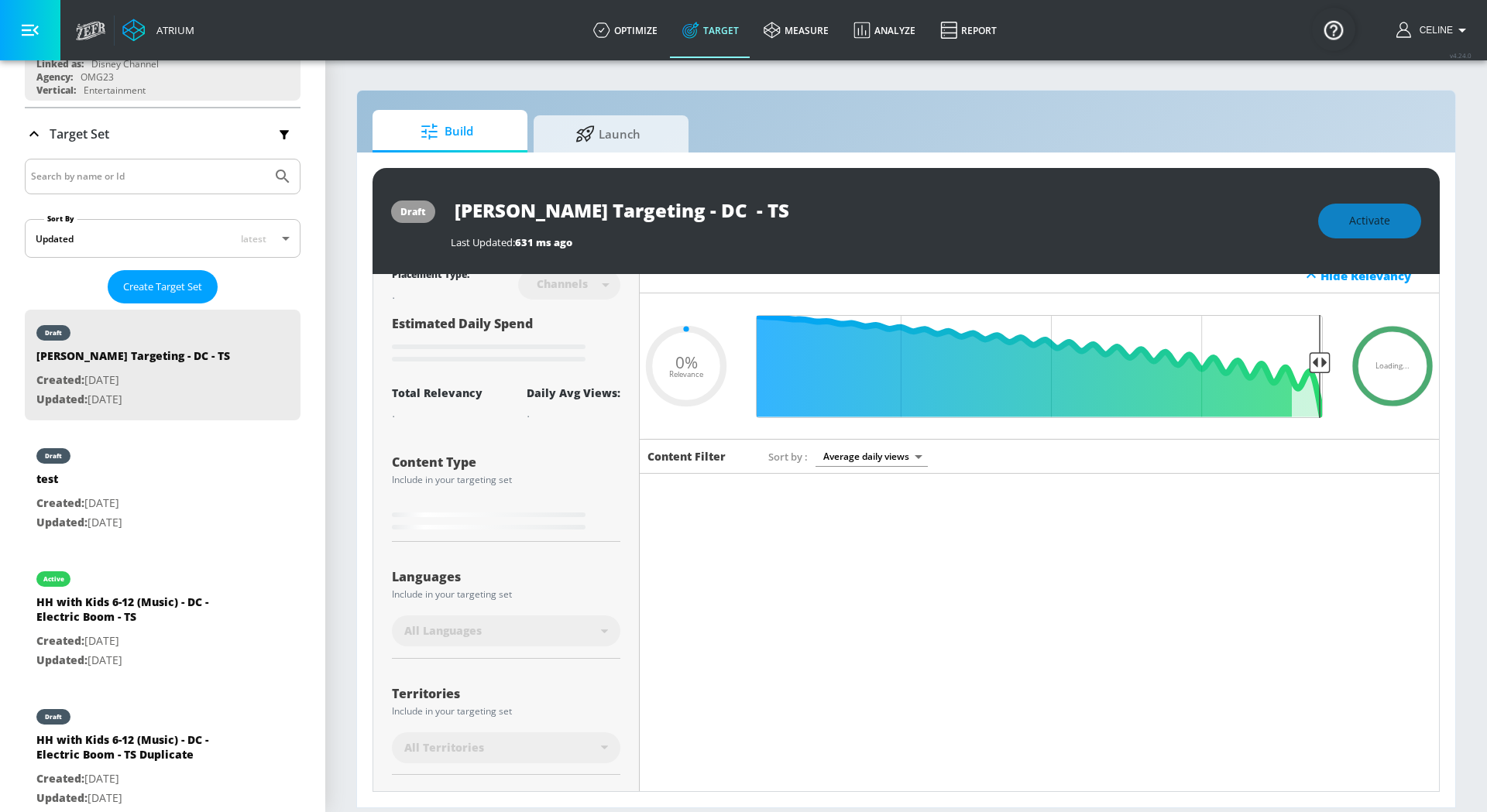
scroll to position [171, 0]
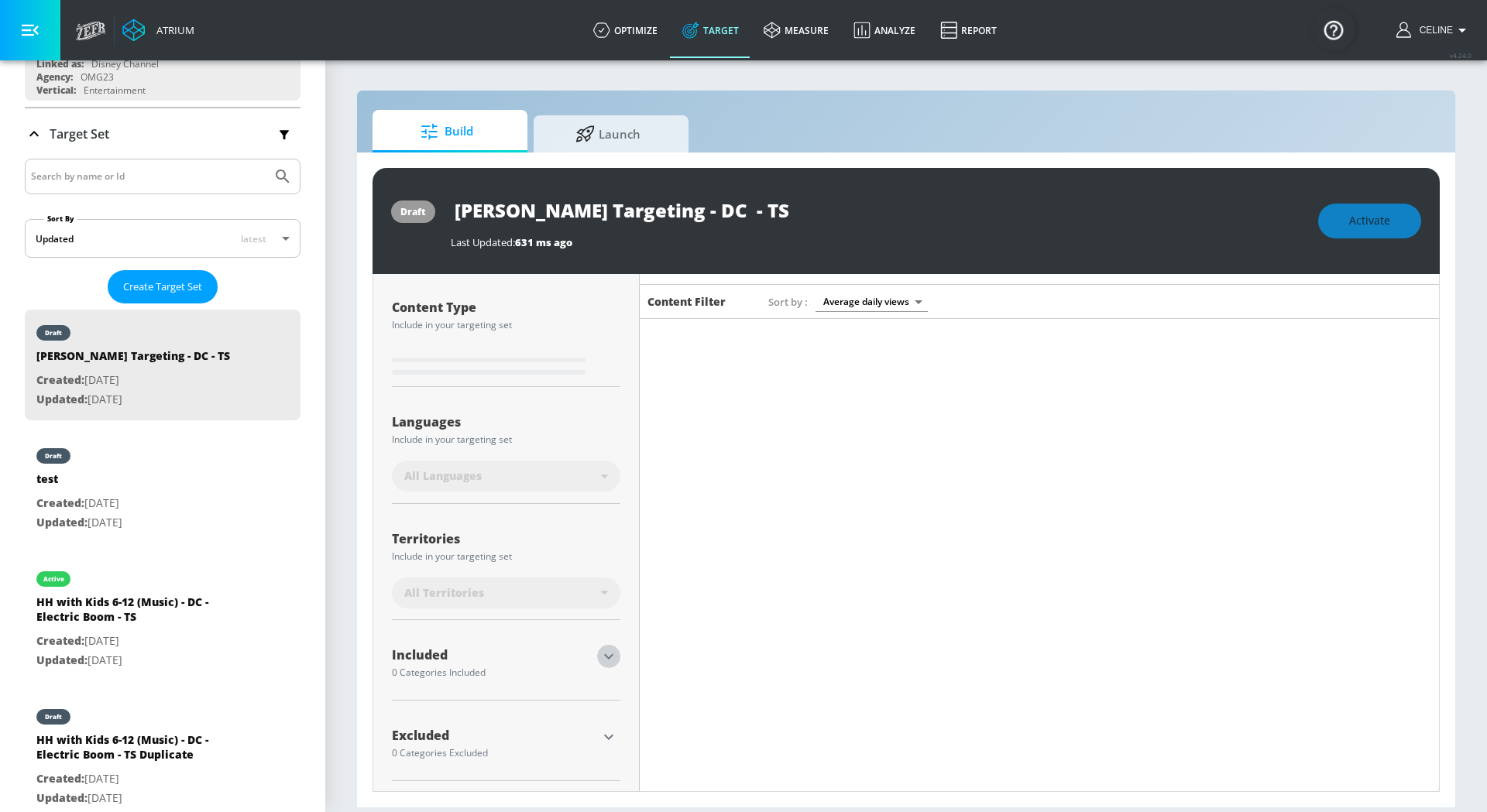
click at [606, 652] on icon "button" at bounding box center [609, 656] width 18 height 18
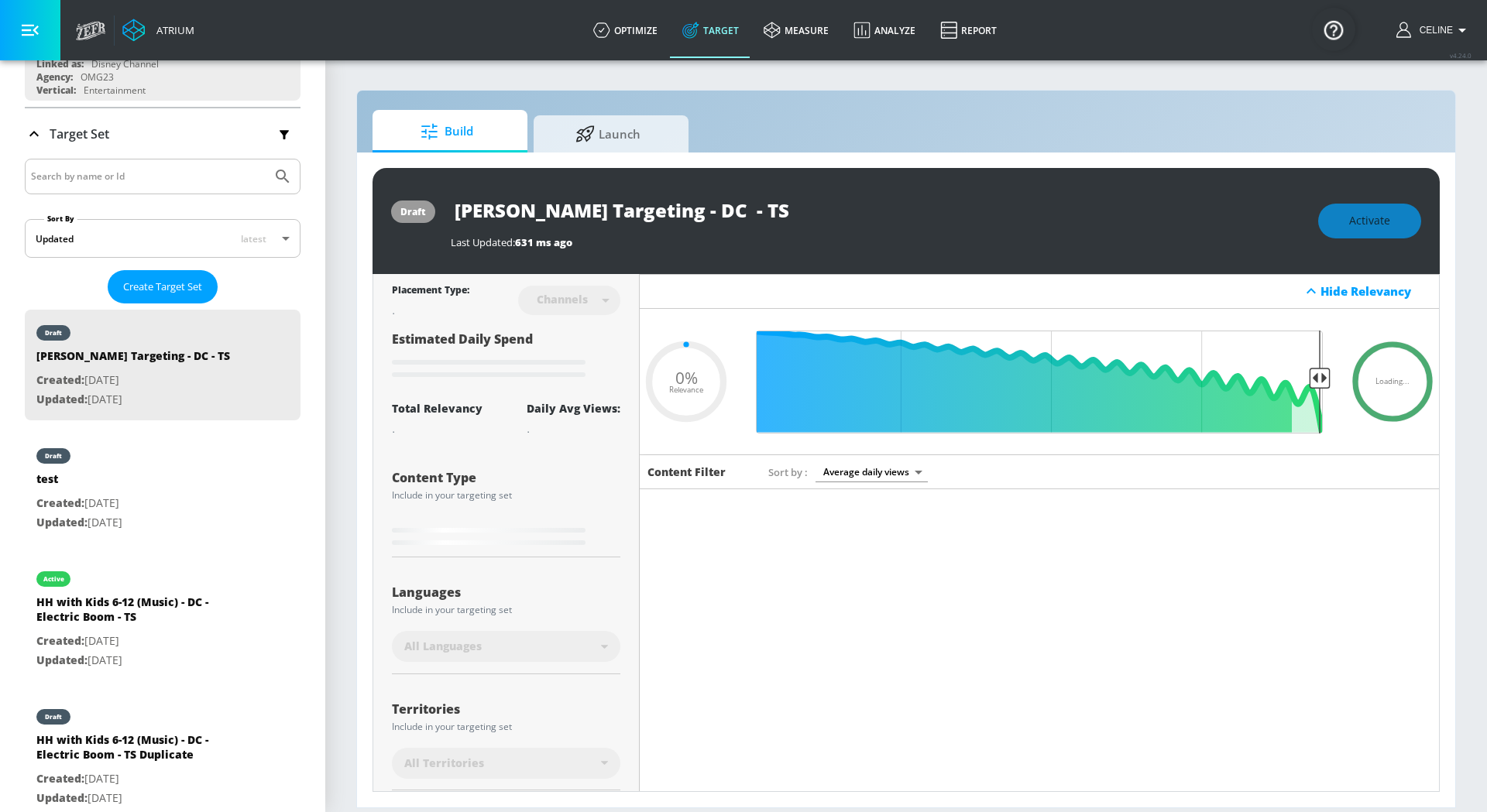
scroll to position [248, 0]
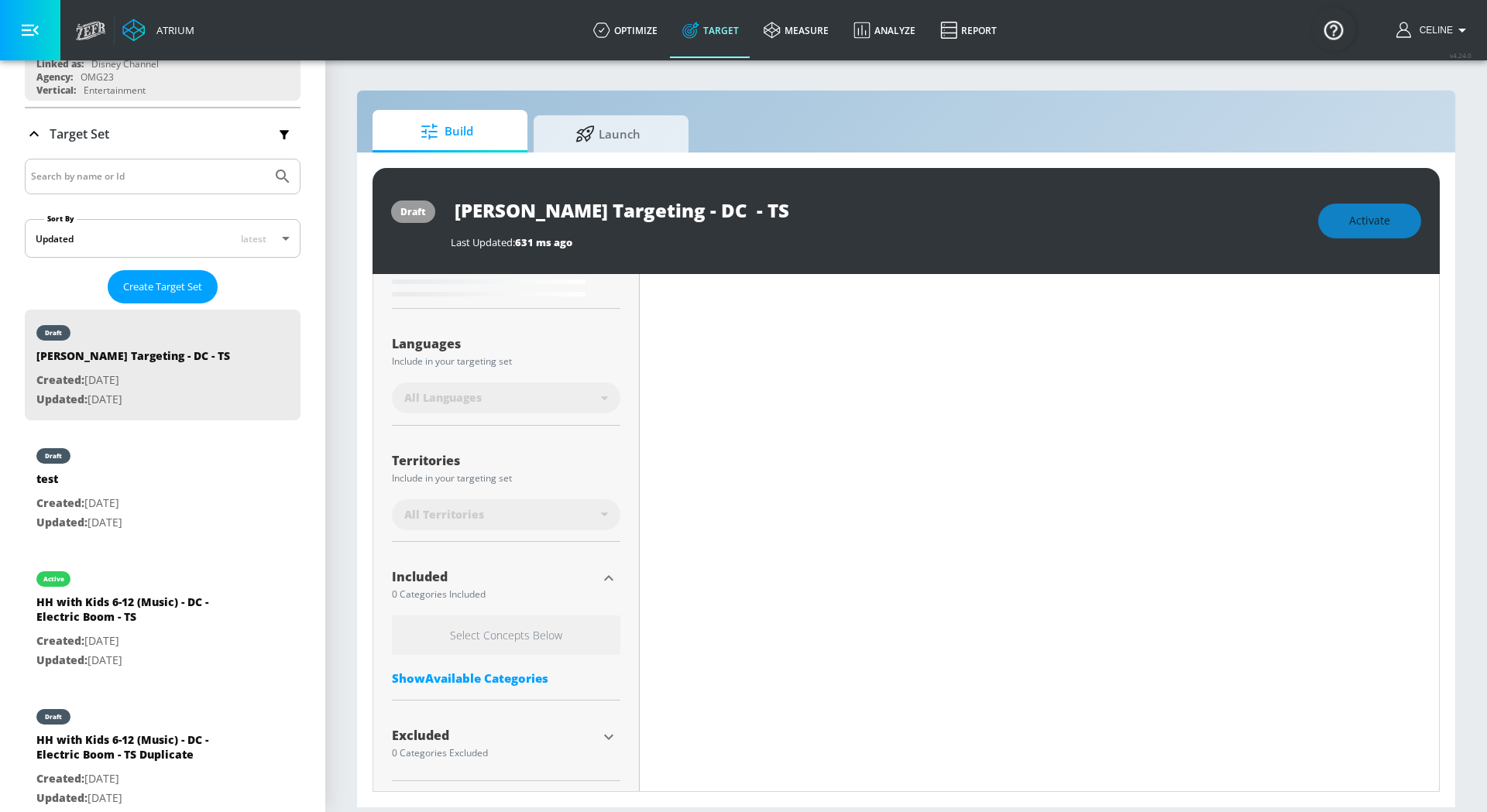
type input "HH with Kids 6-12 (Music) - DC - Electric Boom - TS Duplicate"
type input "0.75"
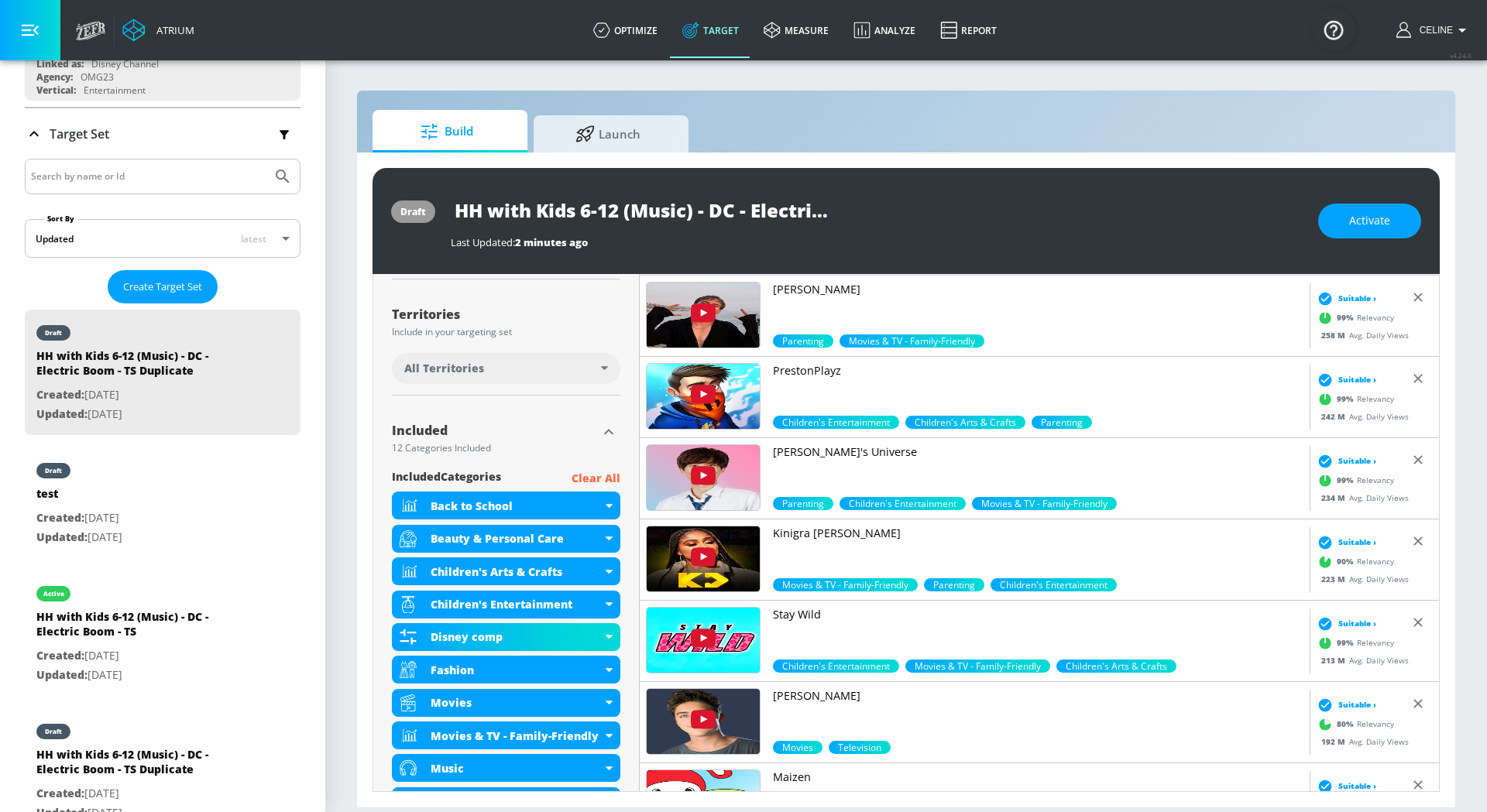
scroll to position [416, 0]
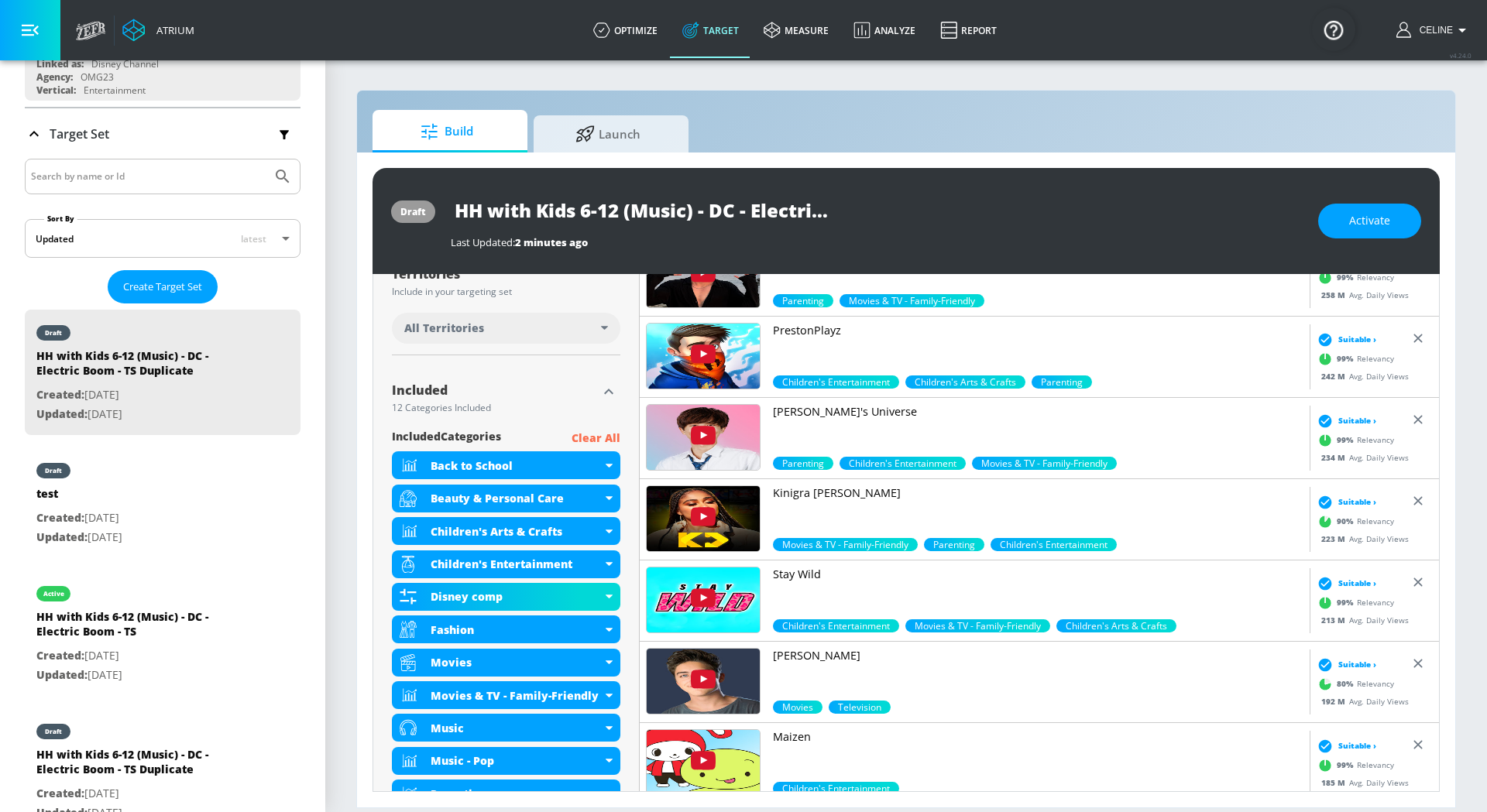
click at [607, 437] on p "Clear All" at bounding box center [595, 438] width 49 height 19
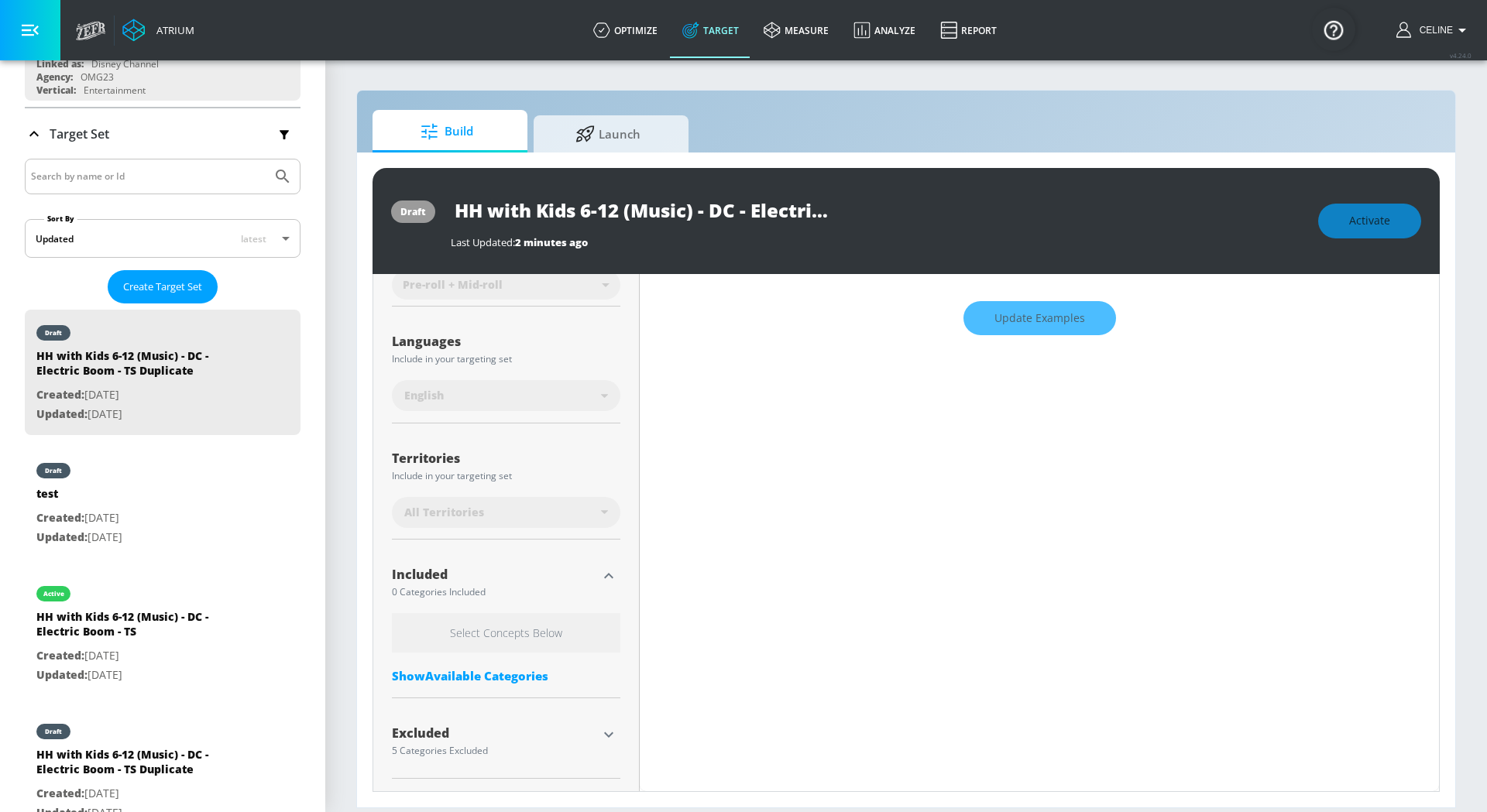
scroll to position [243, 0]
click at [480, 671] on div "Show Available Categories" at bounding box center [505, 678] width 228 height 16
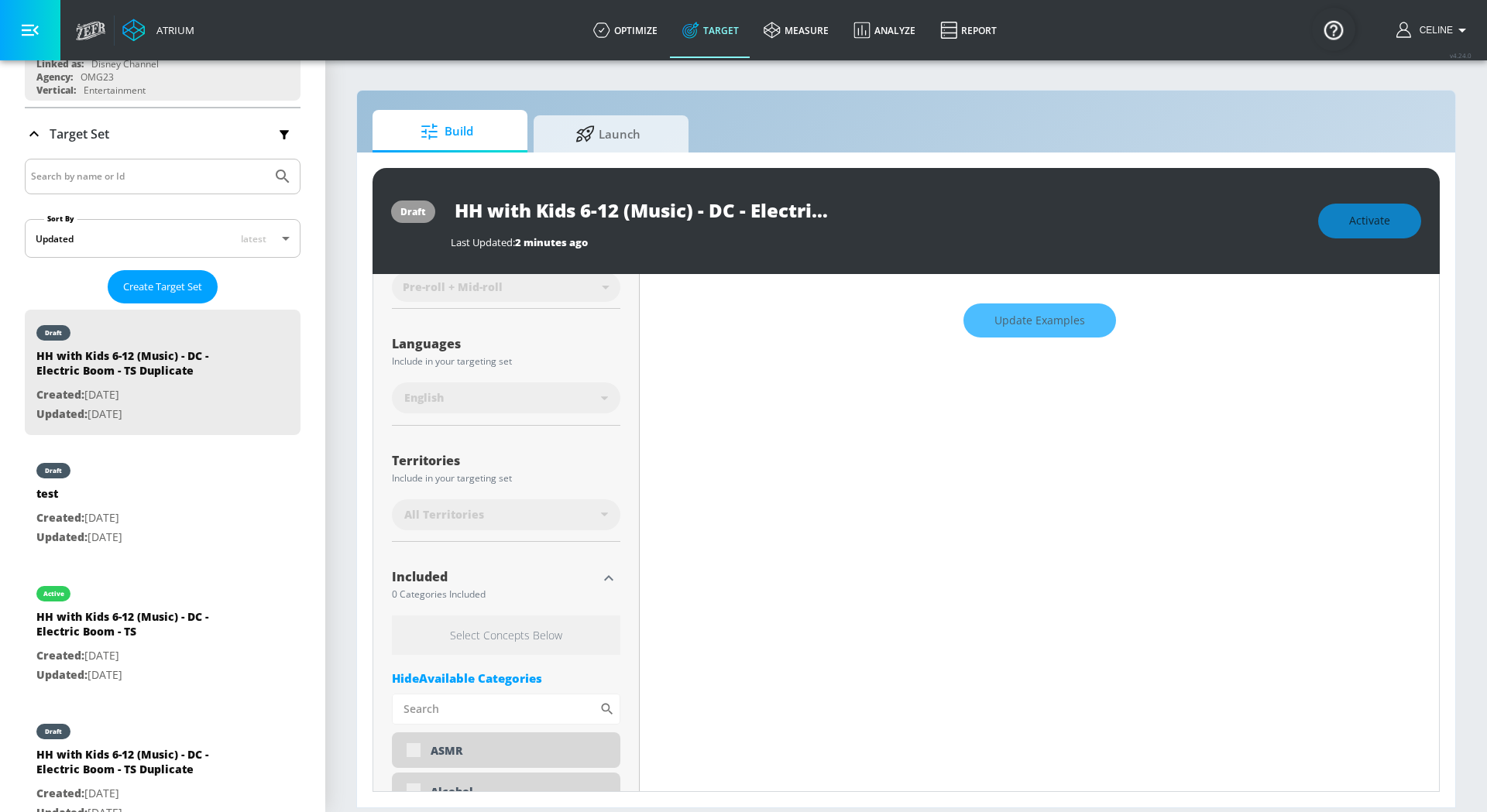
click at [492, 697] on input "Sort By" at bounding box center [495, 709] width 207 height 31
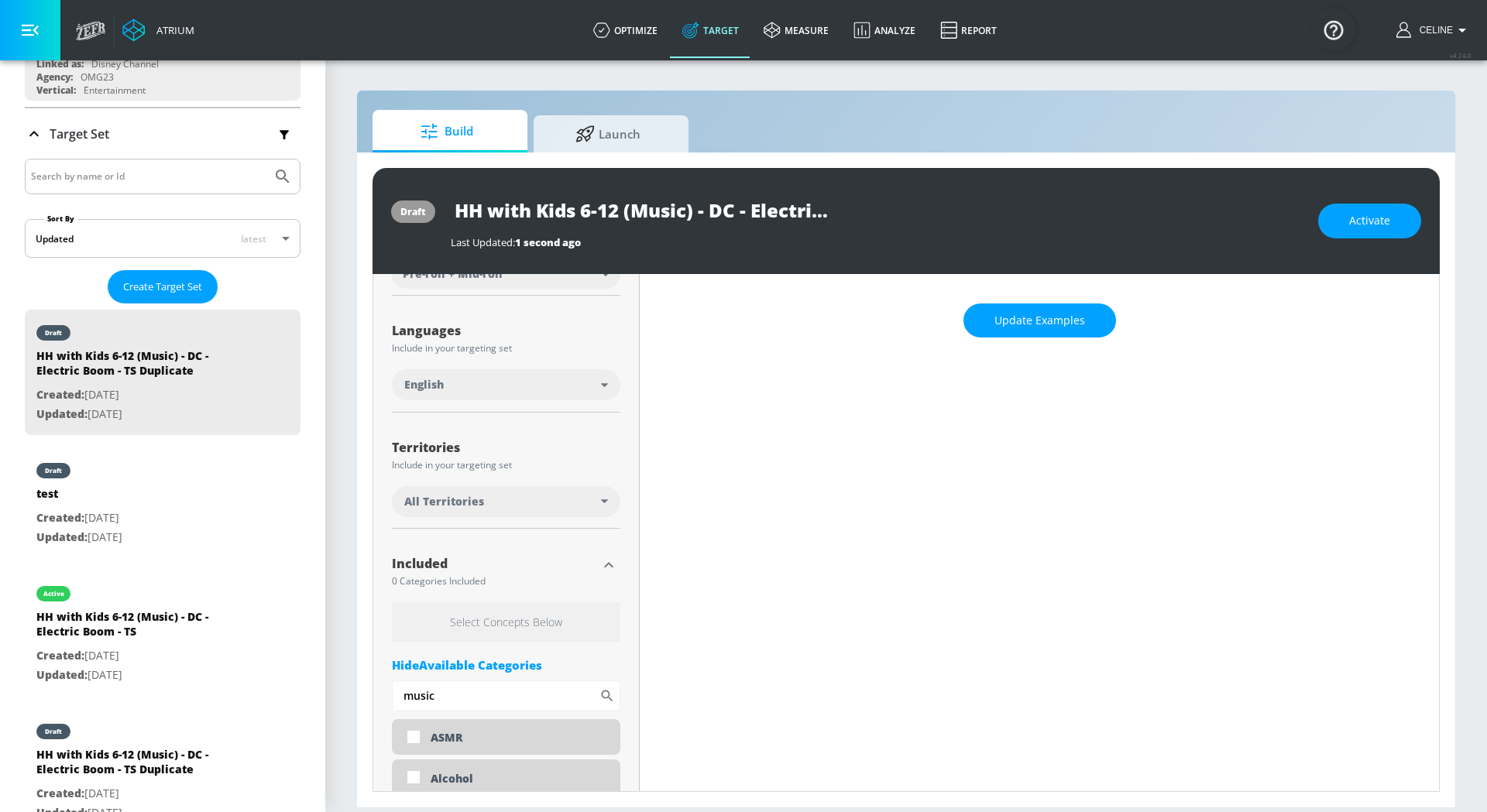
scroll to position [231, 0]
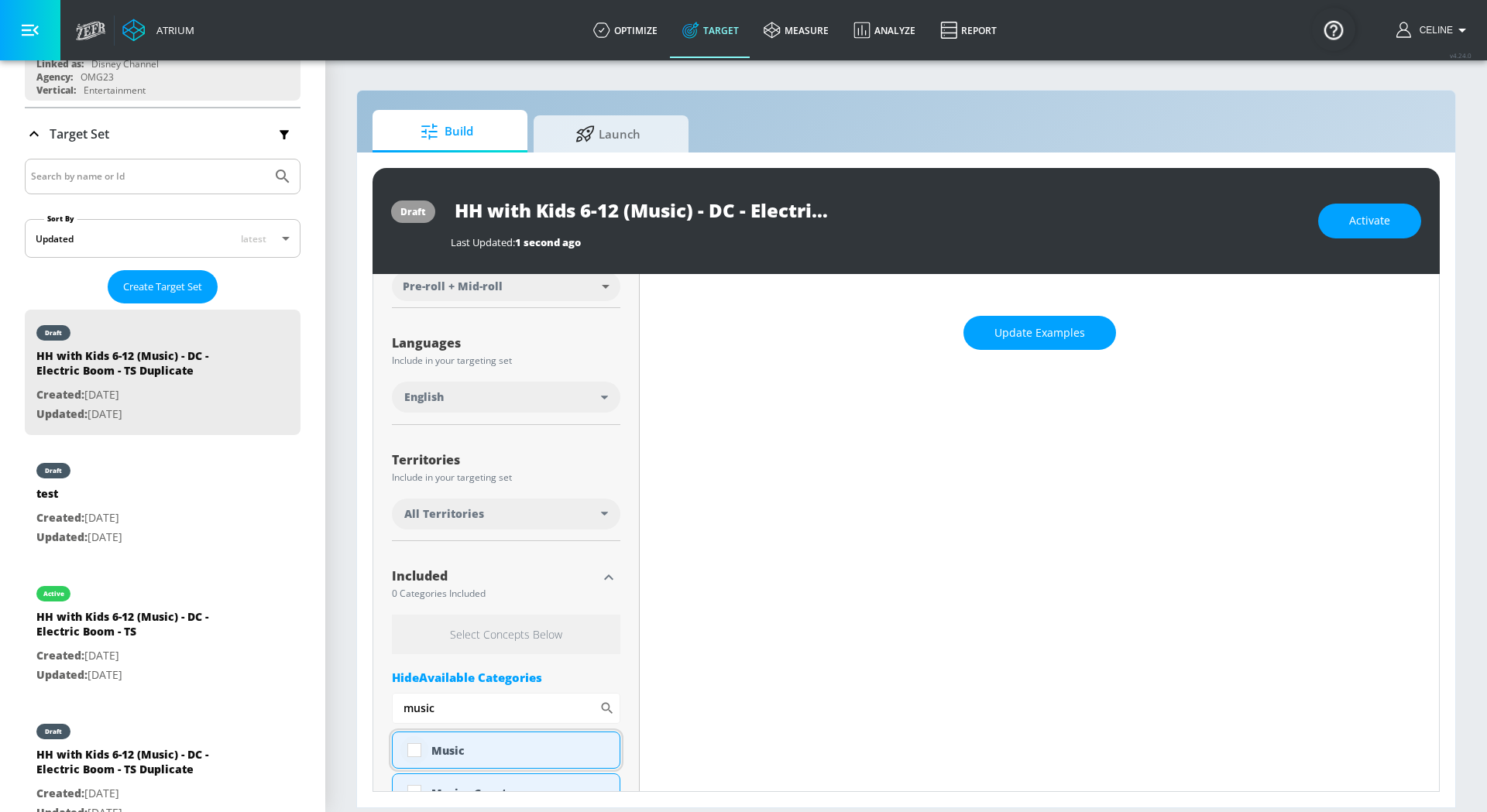
type input "music"
click at [411, 748] on input "checkbox" at bounding box center [414, 749] width 28 height 28
checkbox input "true"
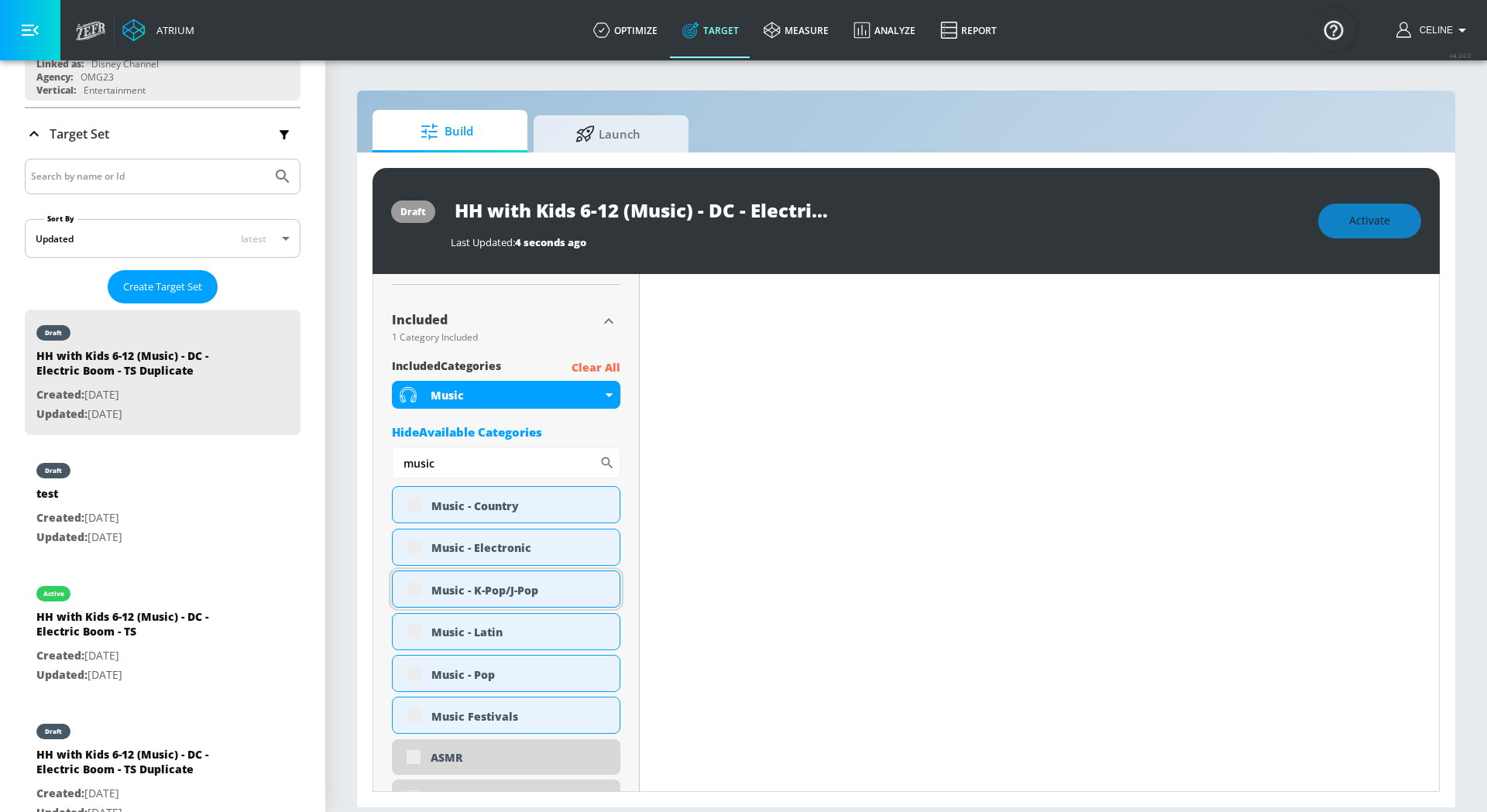
scroll to position [505, 0]
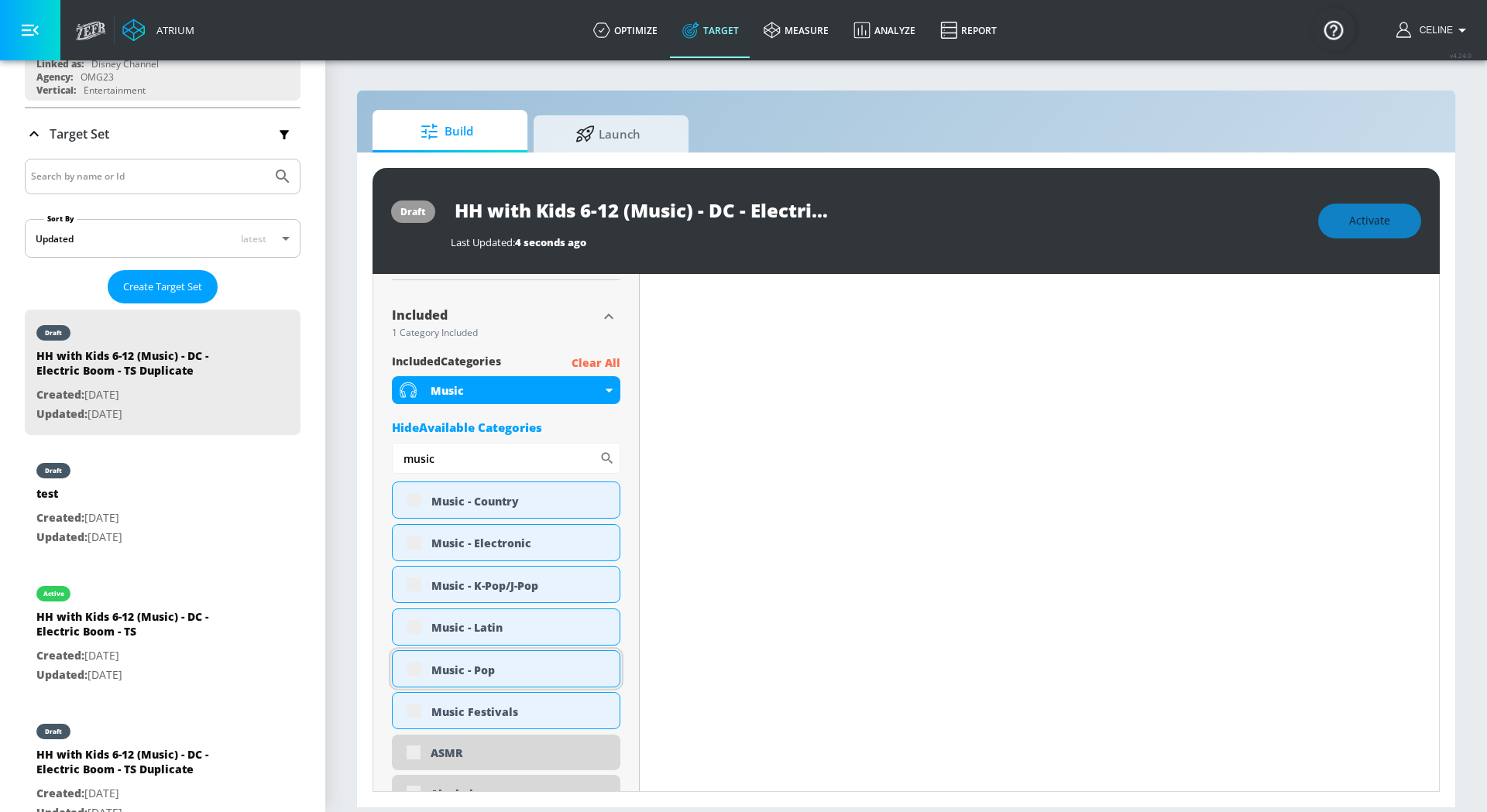
click at [412, 666] on div "Music - Pop" at bounding box center [505, 669] width 228 height 37
click at [411, 662] on div "Music - Pop" at bounding box center [505, 669] width 228 height 37
click at [410, 662] on div "Music - Pop" at bounding box center [505, 669] width 228 height 37
click at [410, 663] on div "Music - Pop" at bounding box center [505, 669] width 228 height 37
click at [410, 671] on div "Music - Pop" at bounding box center [505, 669] width 228 height 37
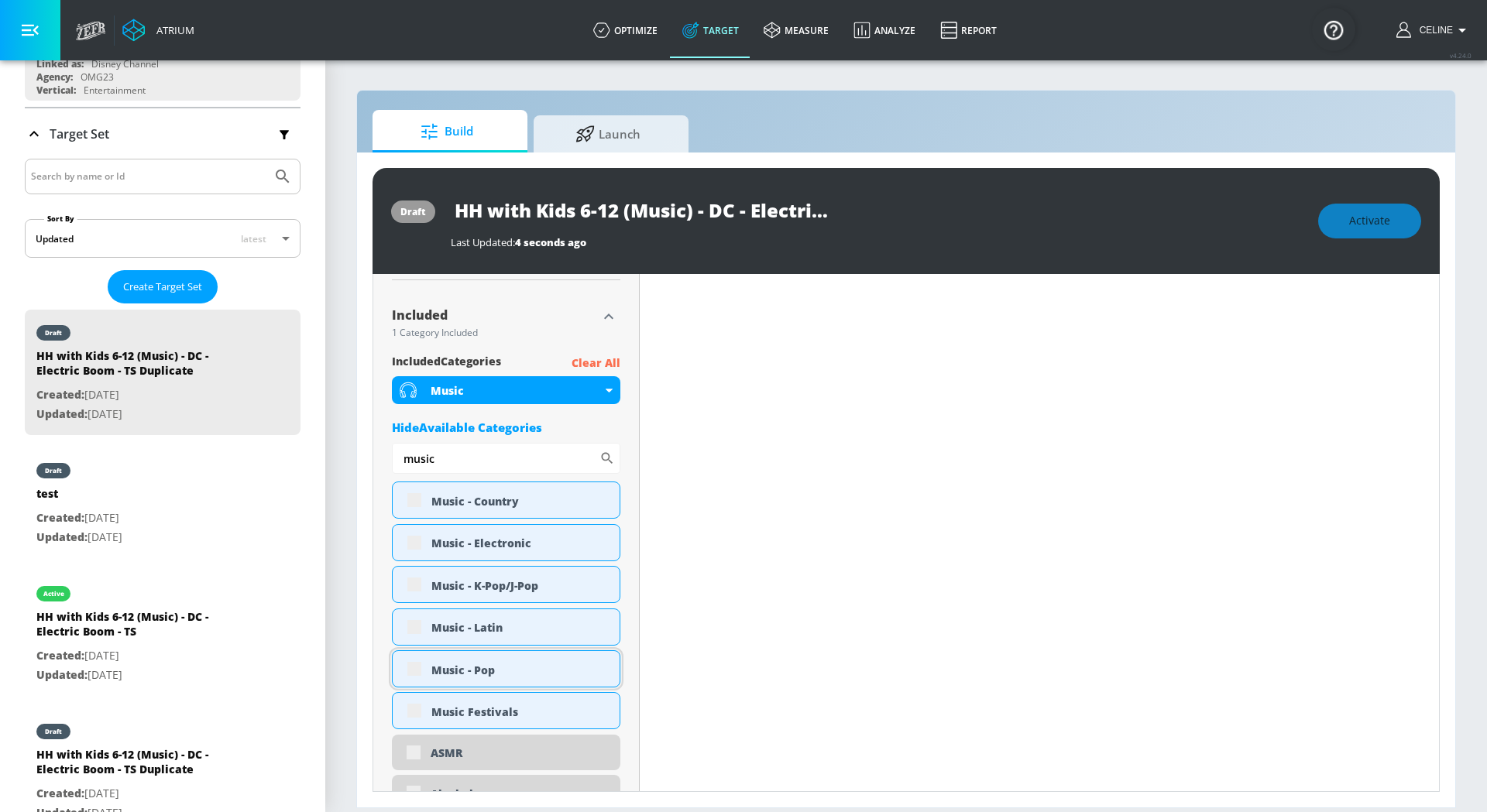
click at [411, 670] on div "Music - Pop" at bounding box center [505, 669] width 228 height 37
click at [416, 667] on div "Music - Pop" at bounding box center [505, 669] width 228 height 37
click at [416, 667] on div "Music - Pop" at bounding box center [505, 669] width 228 height 37
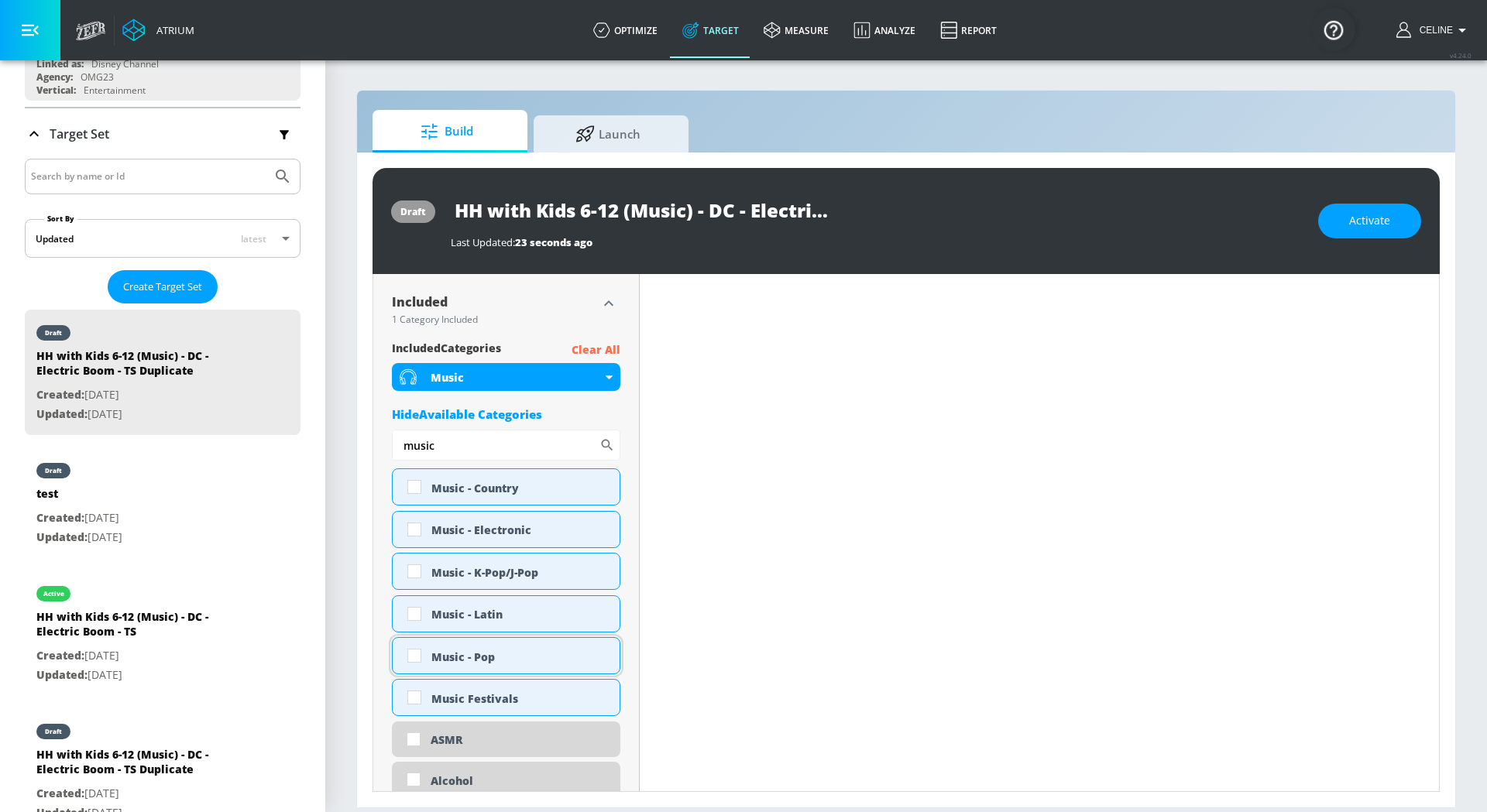
scroll to position [492, 0]
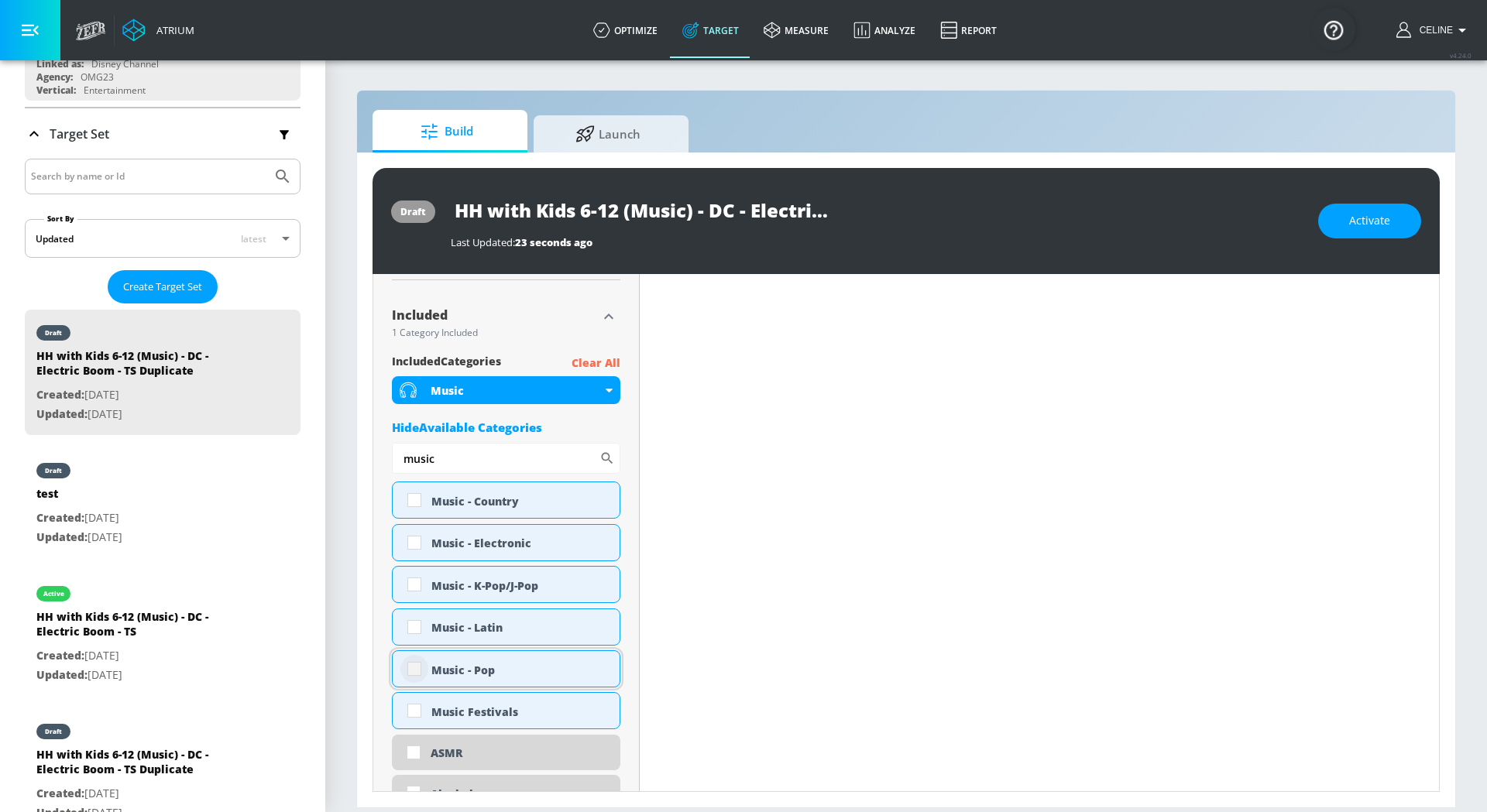
click at [412, 664] on input "checkbox" at bounding box center [414, 668] width 28 height 28
checkbox input "true"
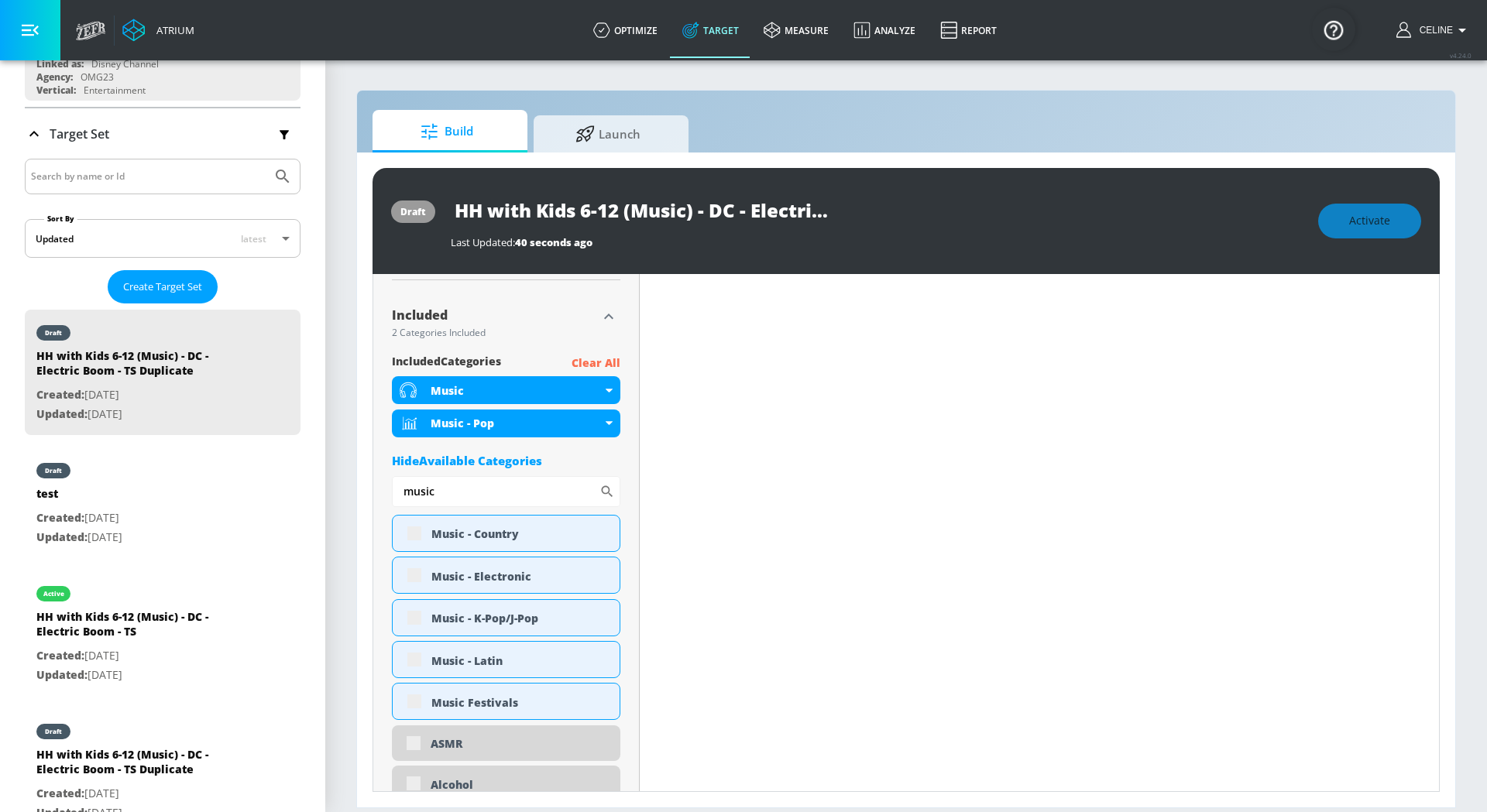
click at [598, 457] on div "Hide Available Categories" at bounding box center [505, 461] width 228 height 16
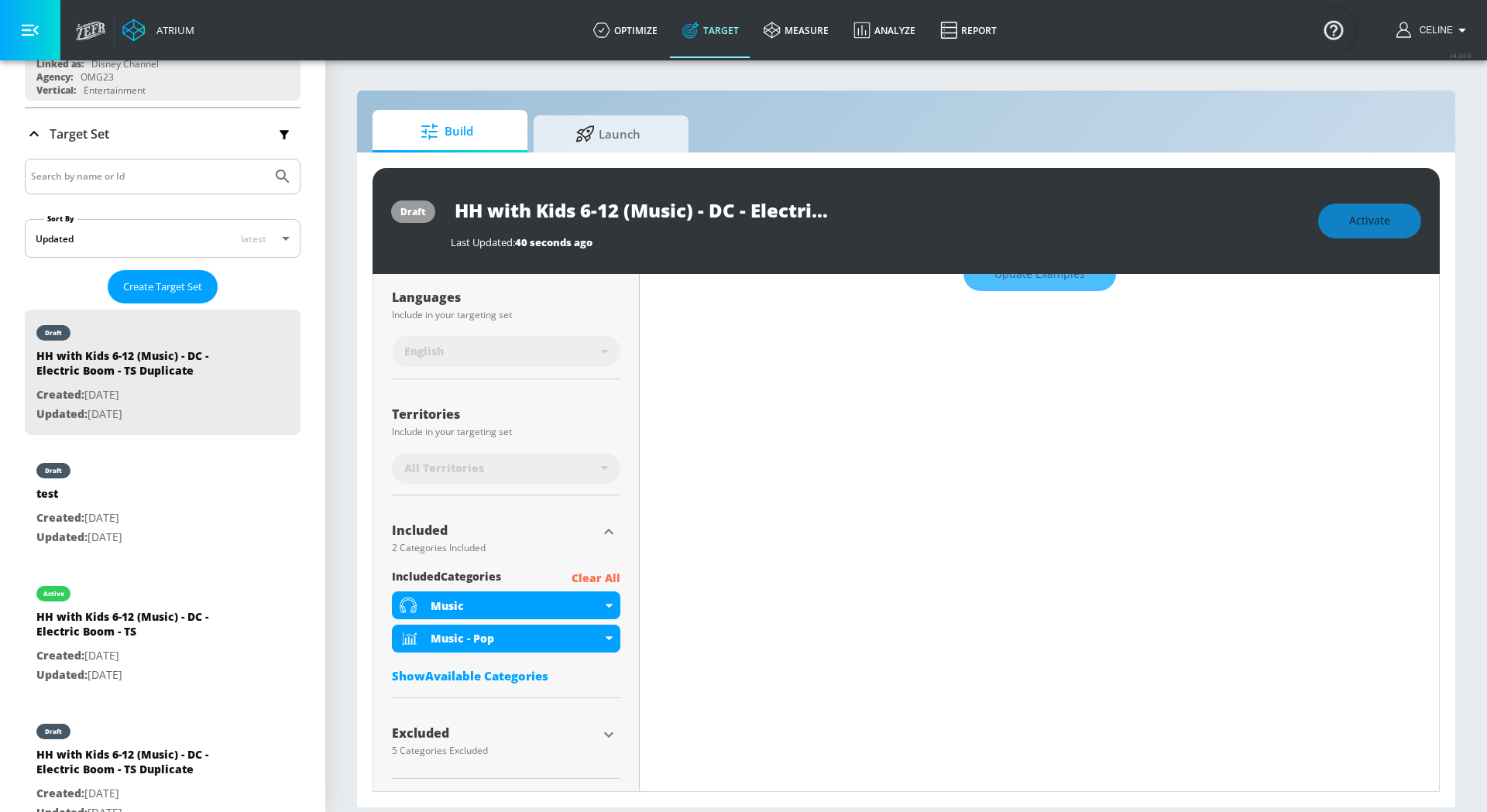
scroll to position [288, 0]
click at [598, 457] on div "All Territories" at bounding box center [505, 469] width 228 height 31
click at [587, 735] on div "Excluded" at bounding box center [493, 734] width 205 height 13
click at [600, 735] on icon "button" at bounding box center [609, 736] width 18 height 18
click at [598, 734] on button "button" at bounding box center [609, 737] width 23 height 23
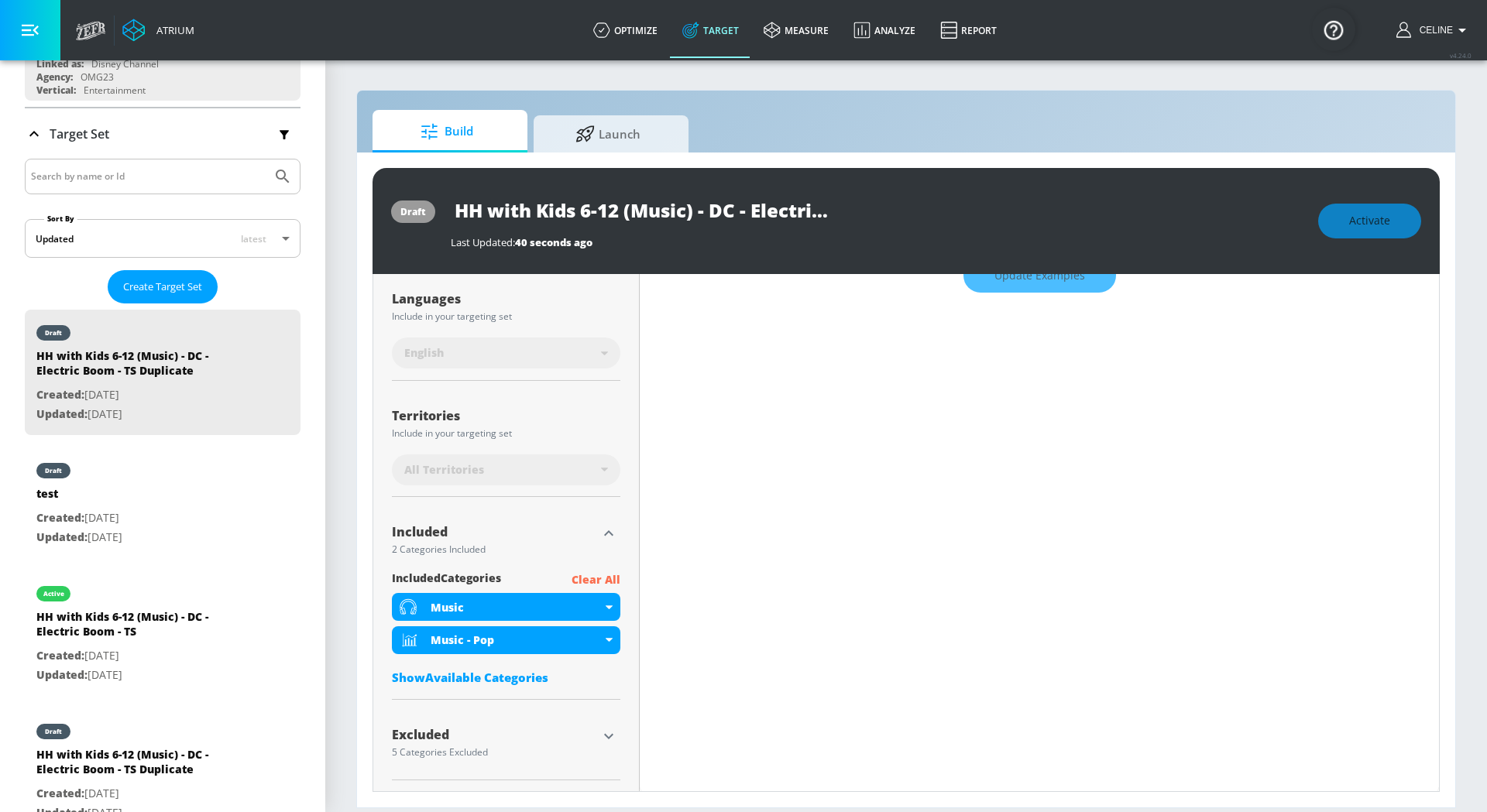
click at [458, 671] on div "Show Available Categories" at bounding box center [505, 677] width 228 height 16
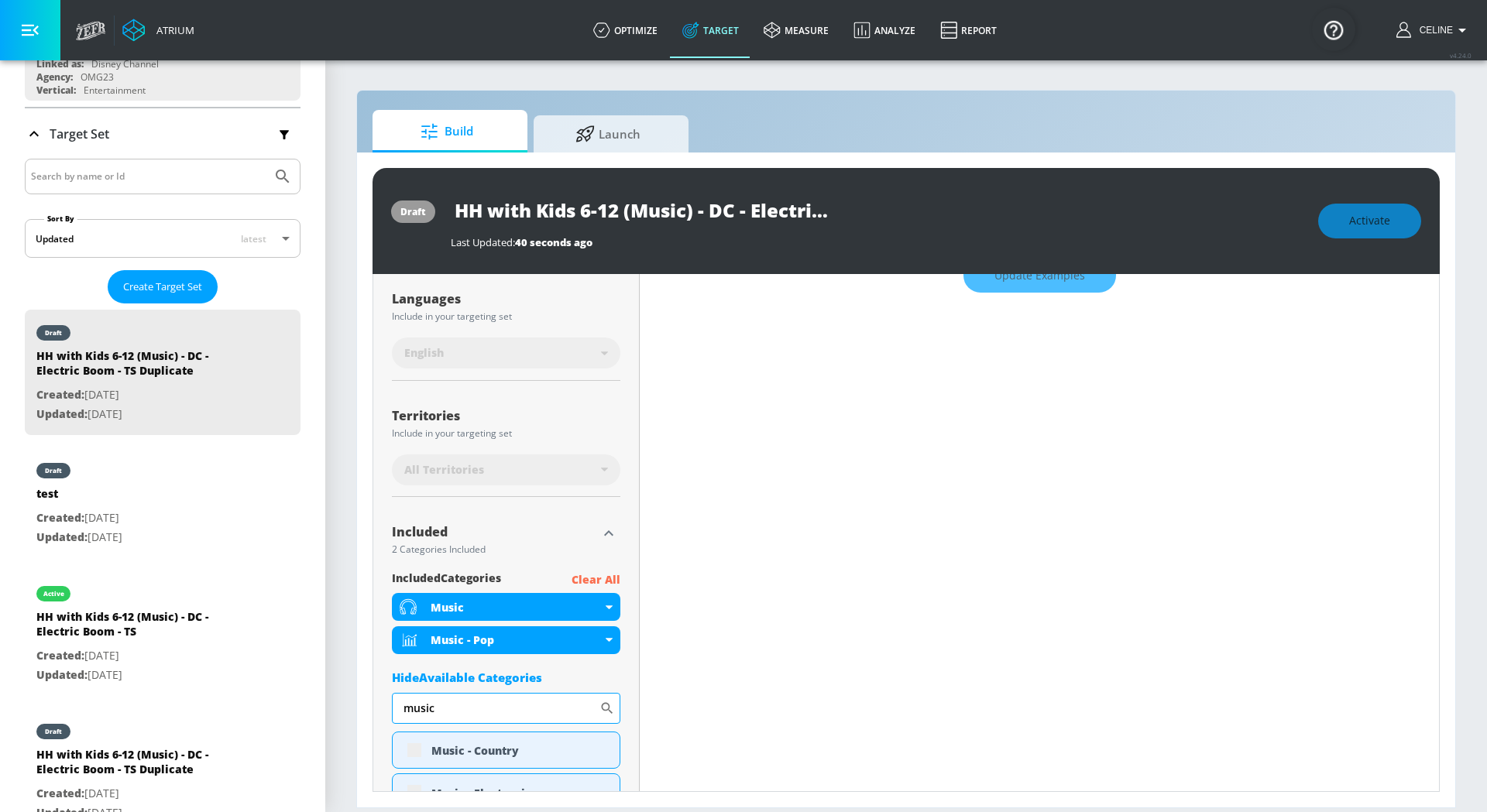
click at [473, 706] on input "music" at bounding box center [495, 708] width 207 height 31
type input "celeb"
click at [408, 748] on div "Celebrity Culture" at bounding box center [505, 750] width 228 height 37
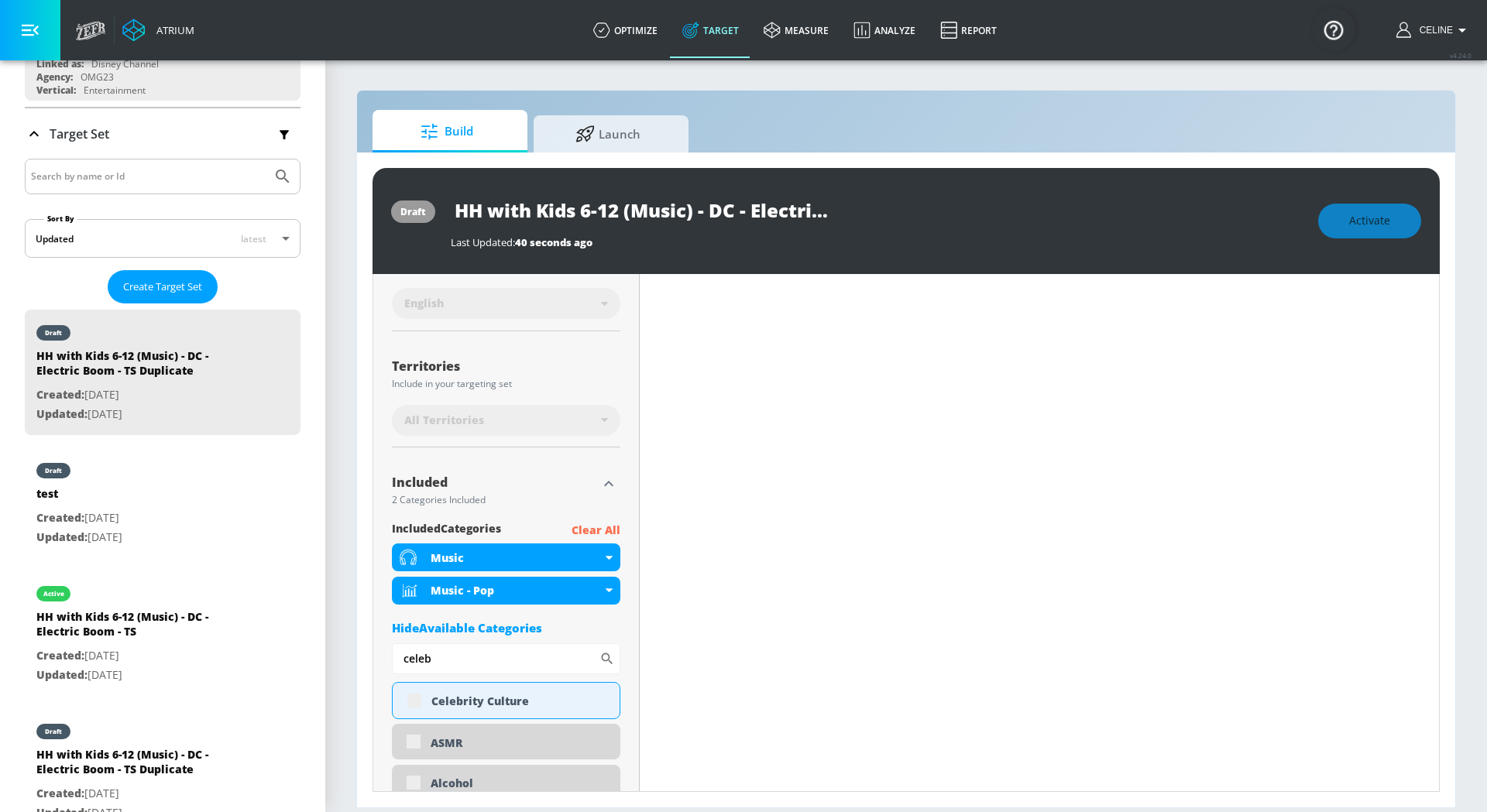
scroll to position [363, 0]
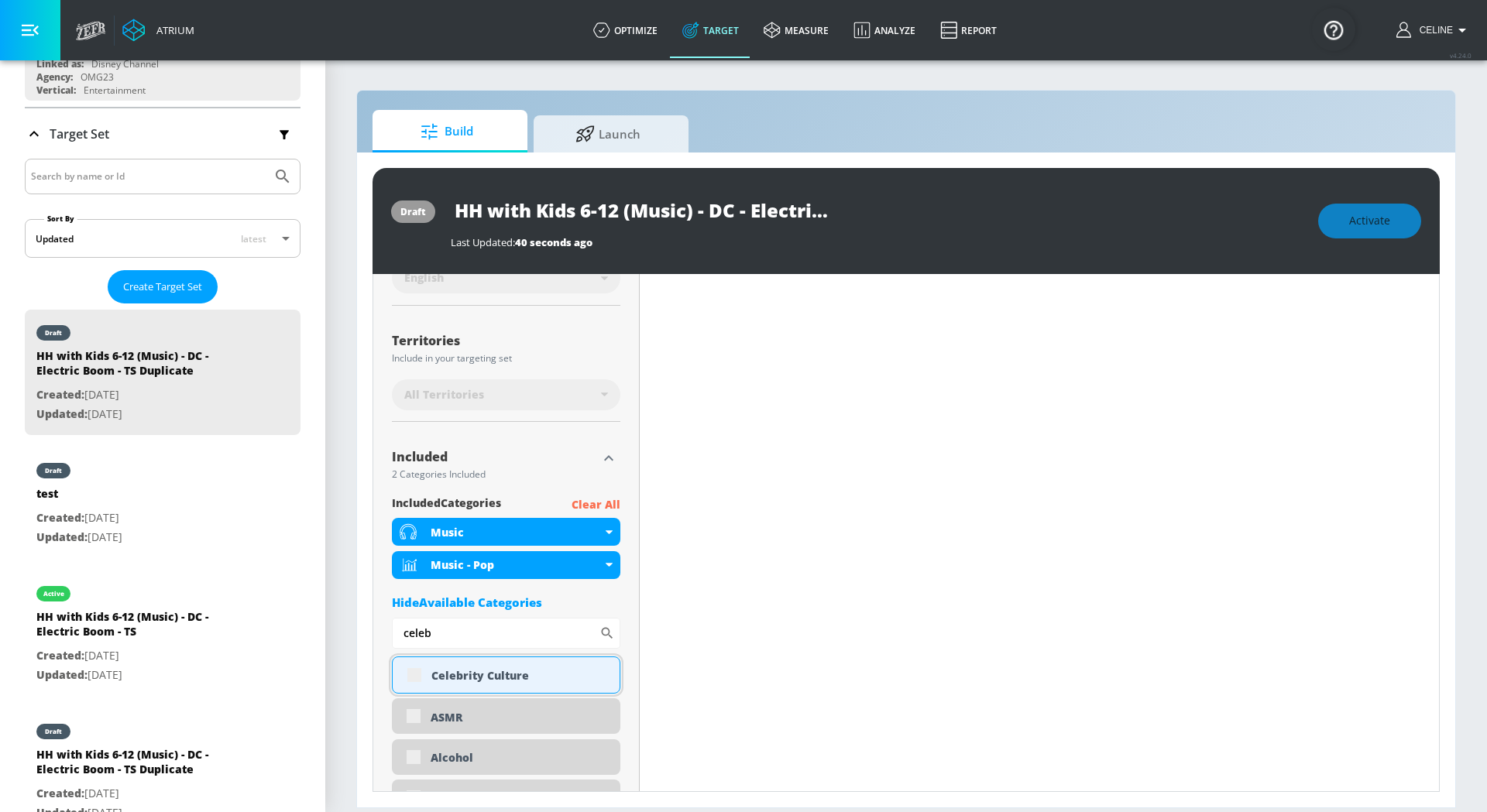
click at [421, 676] on div "Celebrity Culture" at bounding box center [505, 675] width 228 height 37
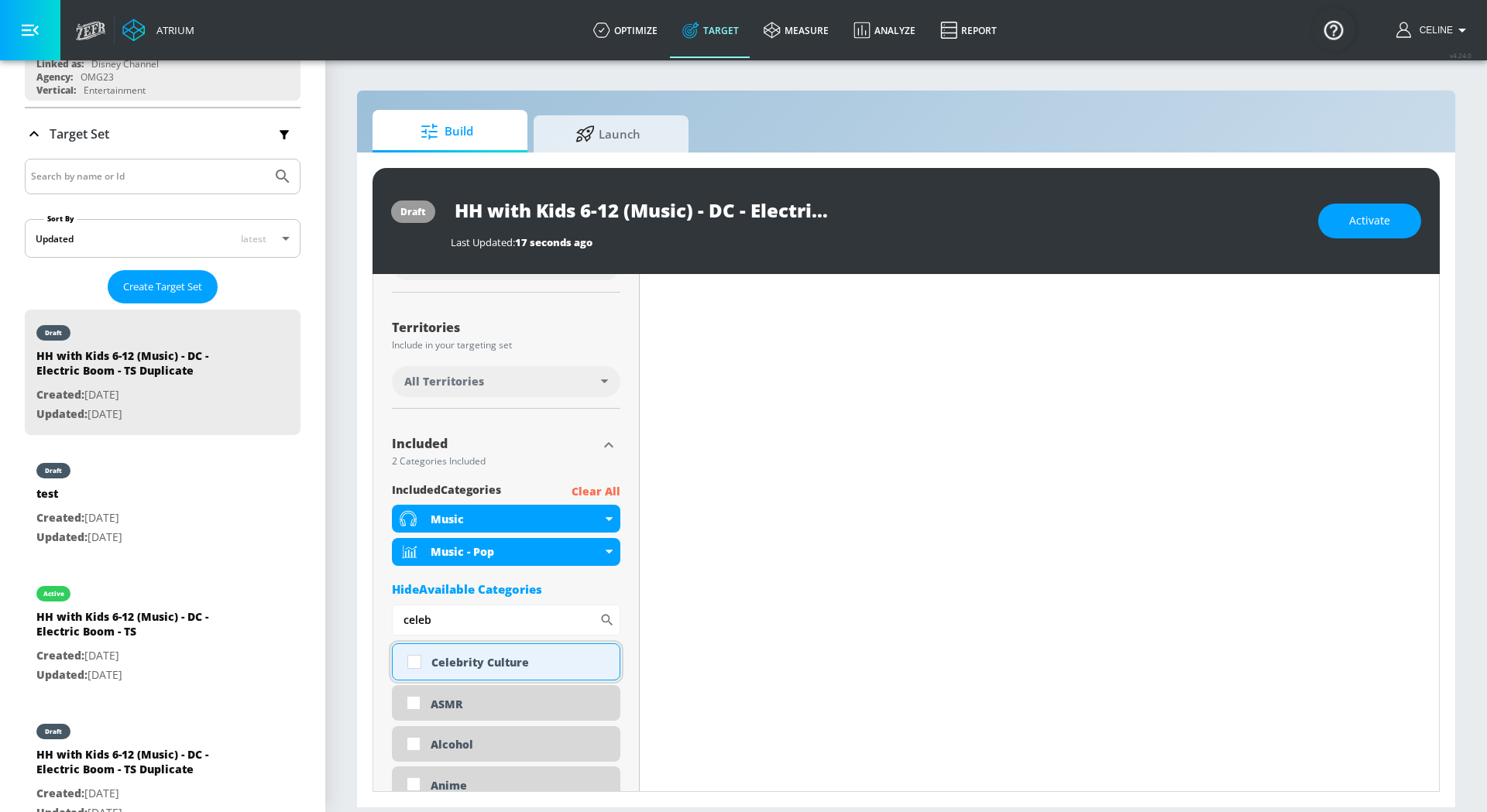
scroll to position [350, 0]
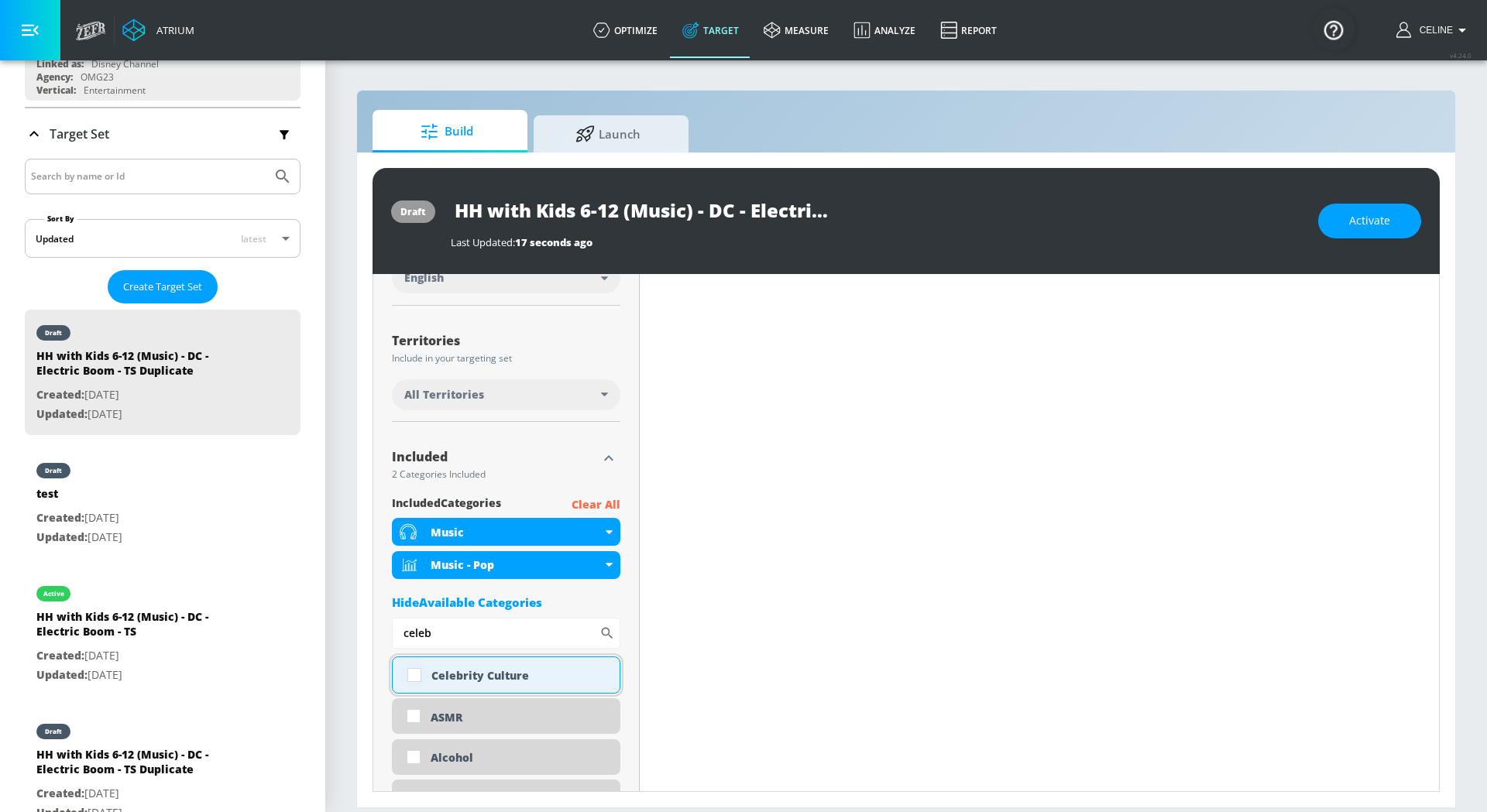
click at [419, 676] on input "checkbox" at bounding box center [414, 675] width 28 height 28
checkbox input "true"
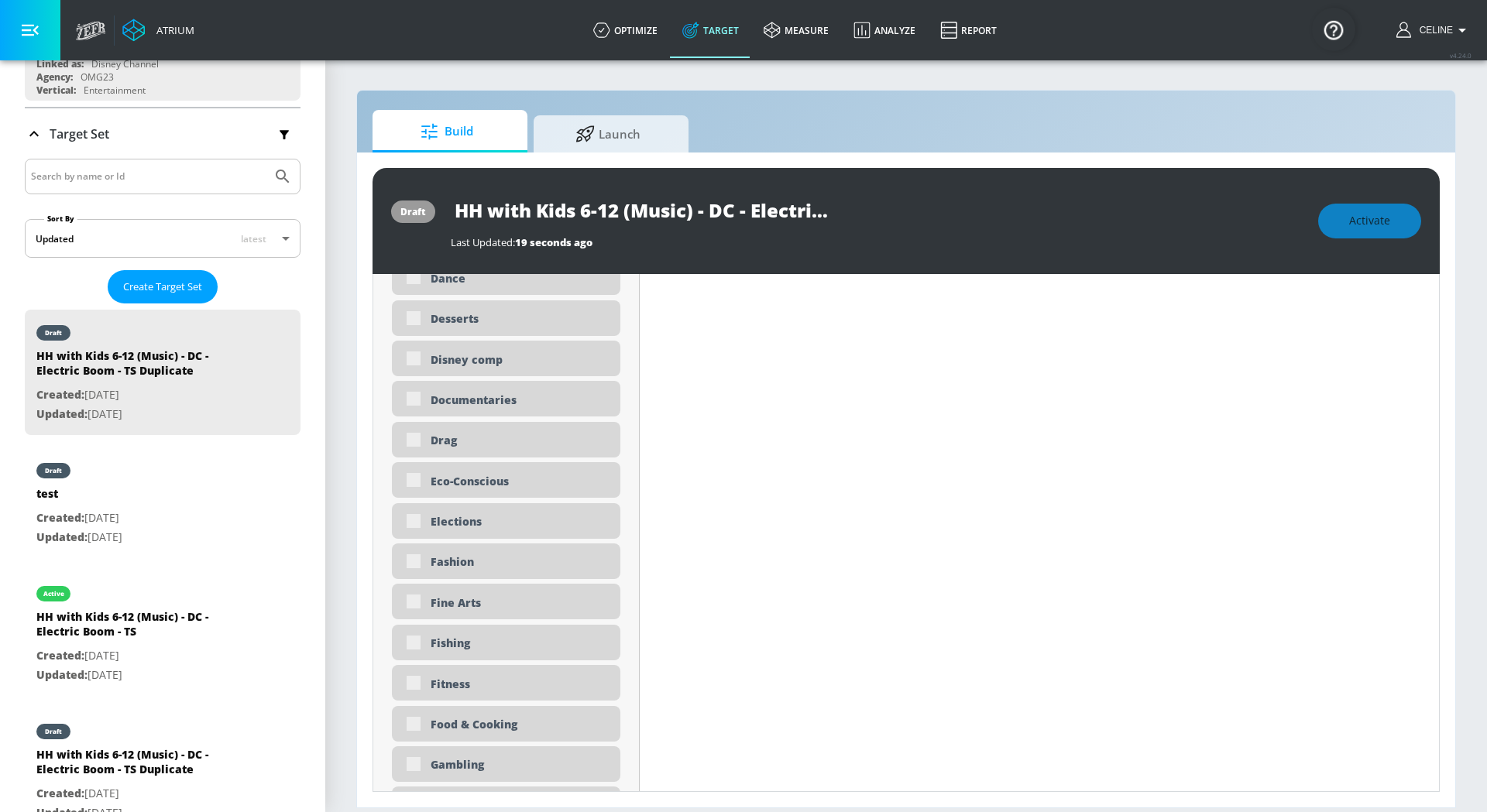
scroll to position [1738, 0]
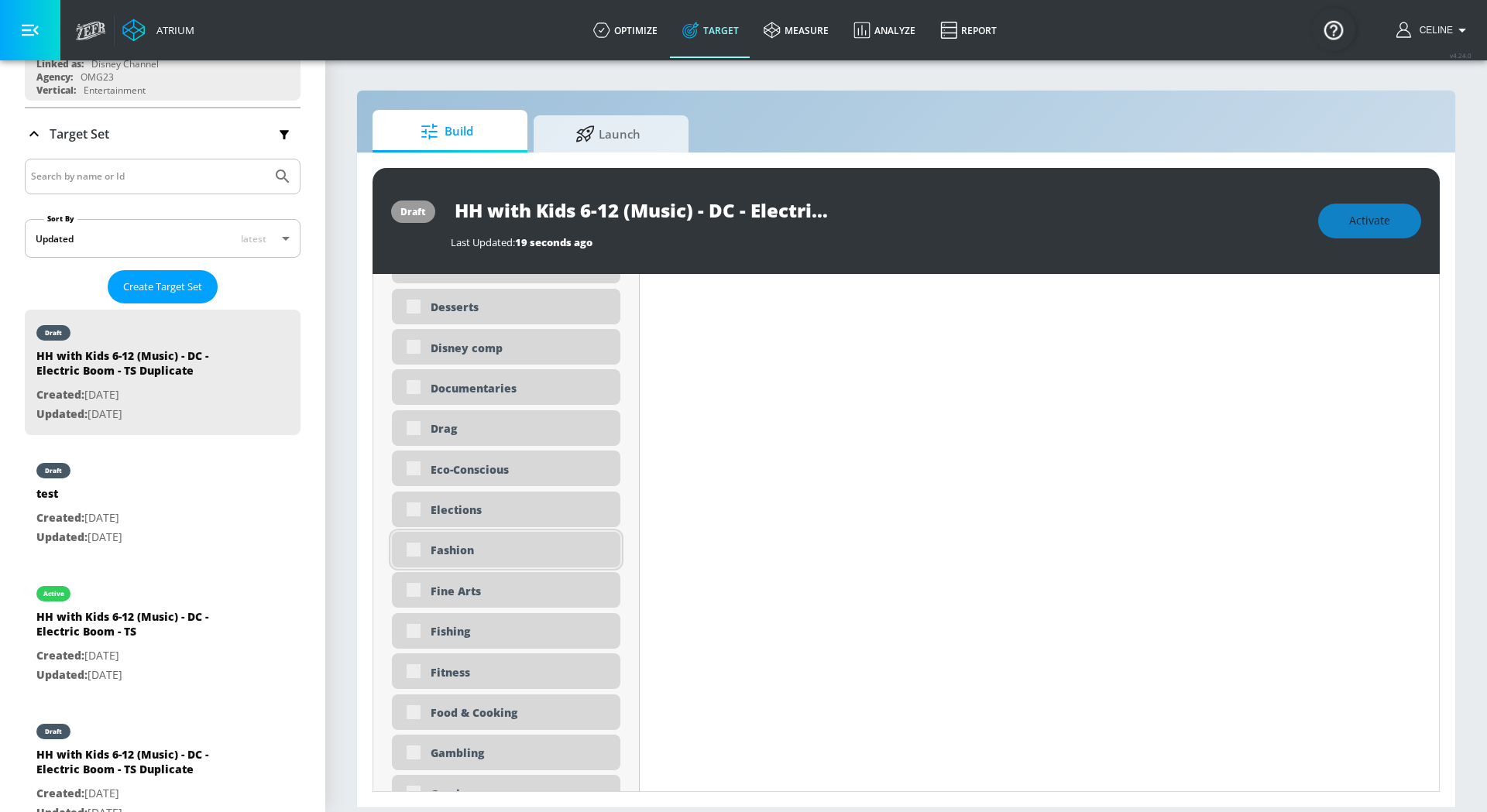
click at [406, 554] on div "Fashion" at bounding box center [505, 549] width 228 height 36
click at [405, 551] on div "Fashion" at bounding box center [505, 549] width 228 height 36
click at [411, 548] on div "Fine Arts" at bounding box center [505, 546] width 228 height 36
click at [410, 548] on div "Fine Arts" at bounding box center [505, 546] width 228 height 36
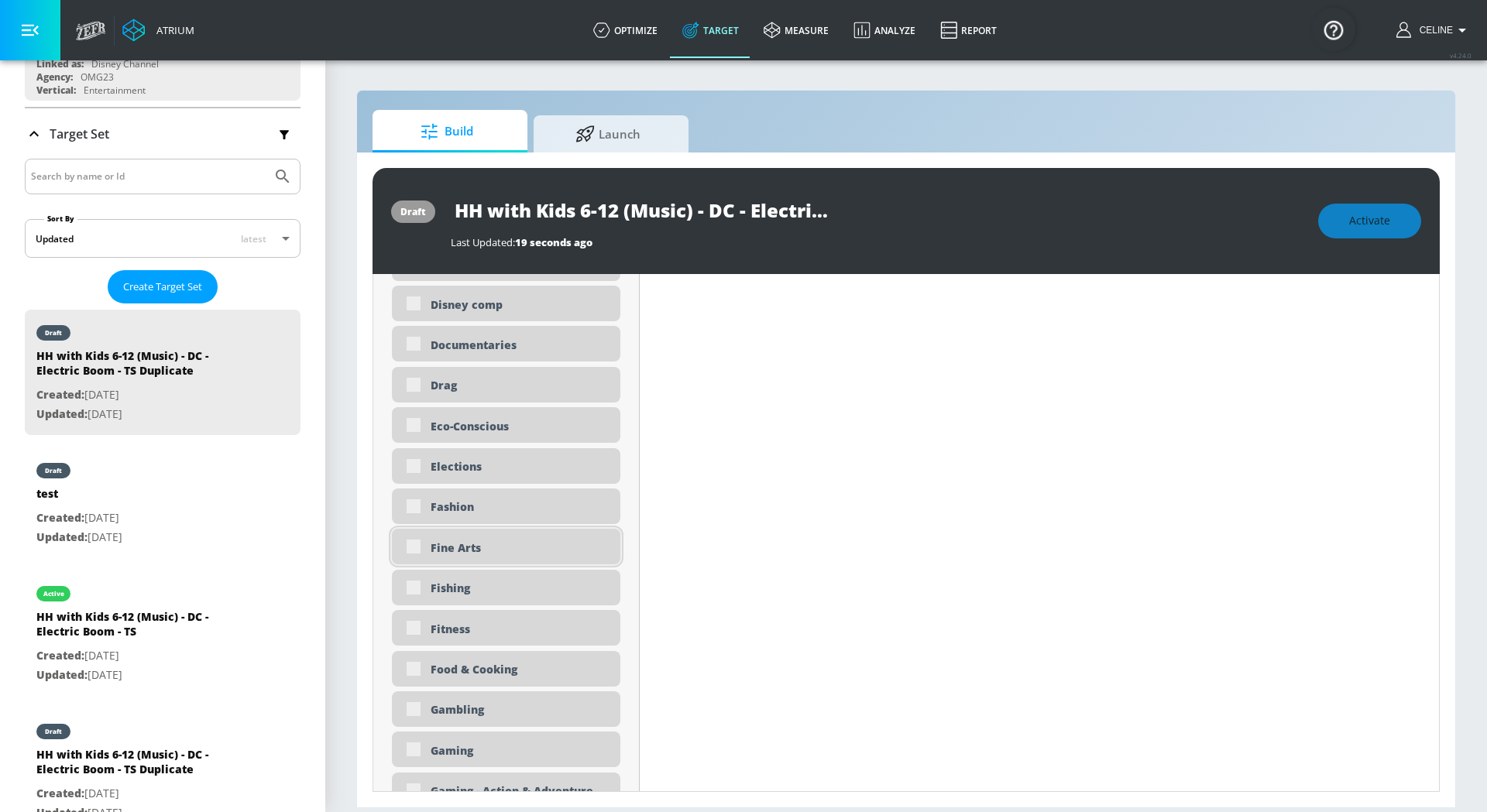
click at [410, 548] on div "Fine Arts" at bounding box center [505, 546] width 228 height 36
click at [416, 514] on div "Fashion" at bounding box center [505, 506] width 228 height 36
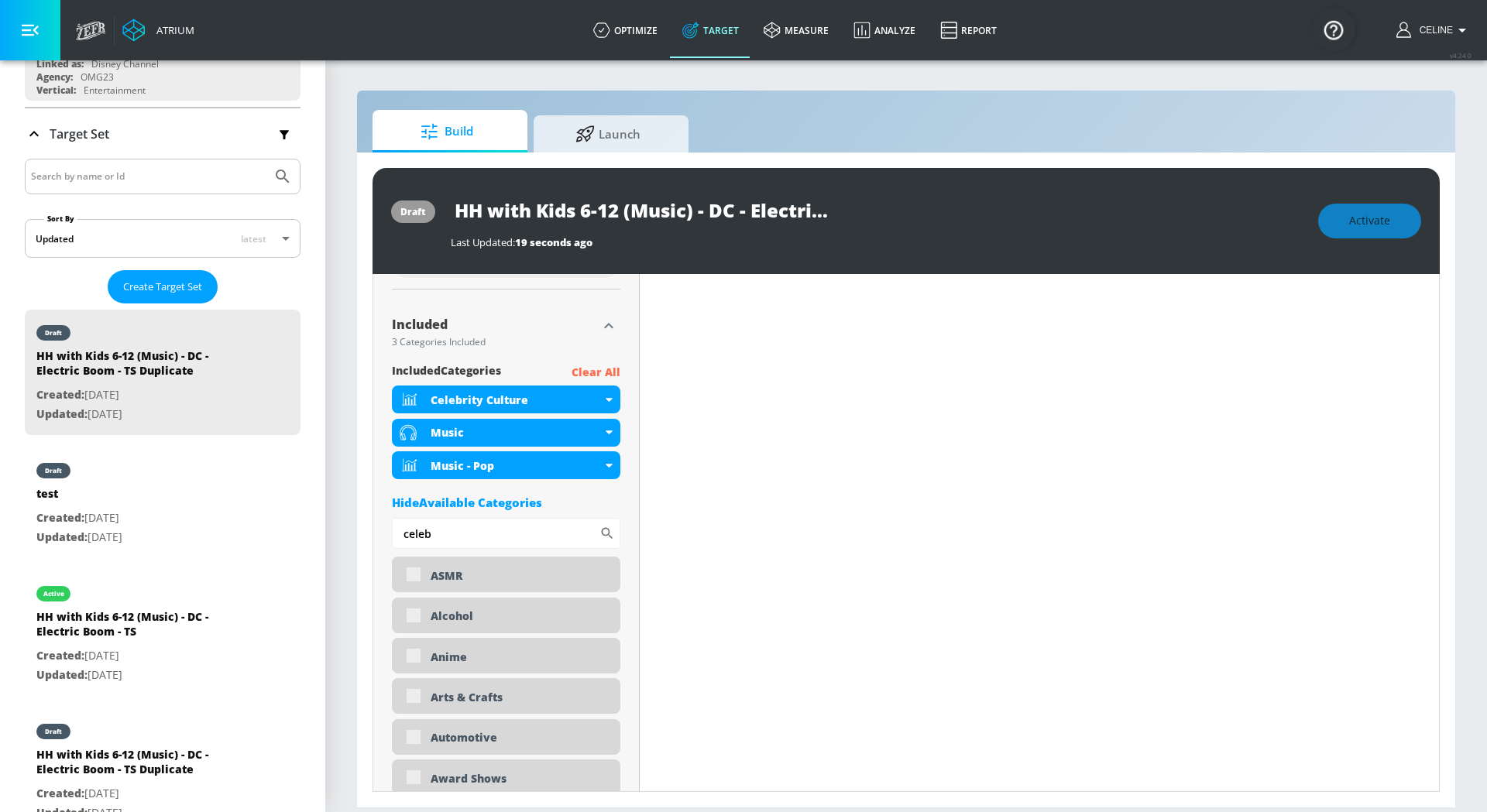
scroll to position [384, 0]
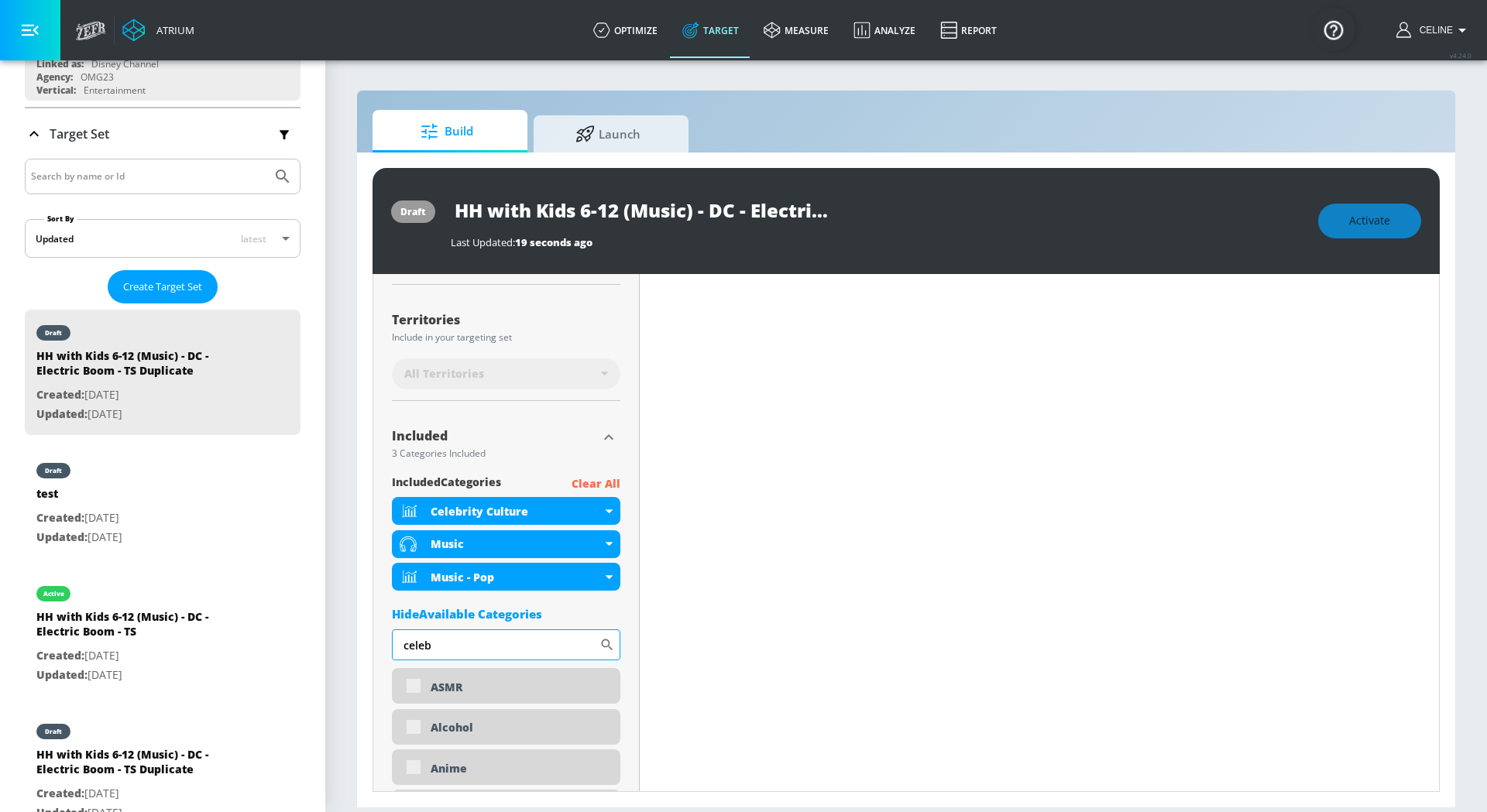
click at [492, 644] on input "celeb" at bounding box center [495, 645] width 207 height 31
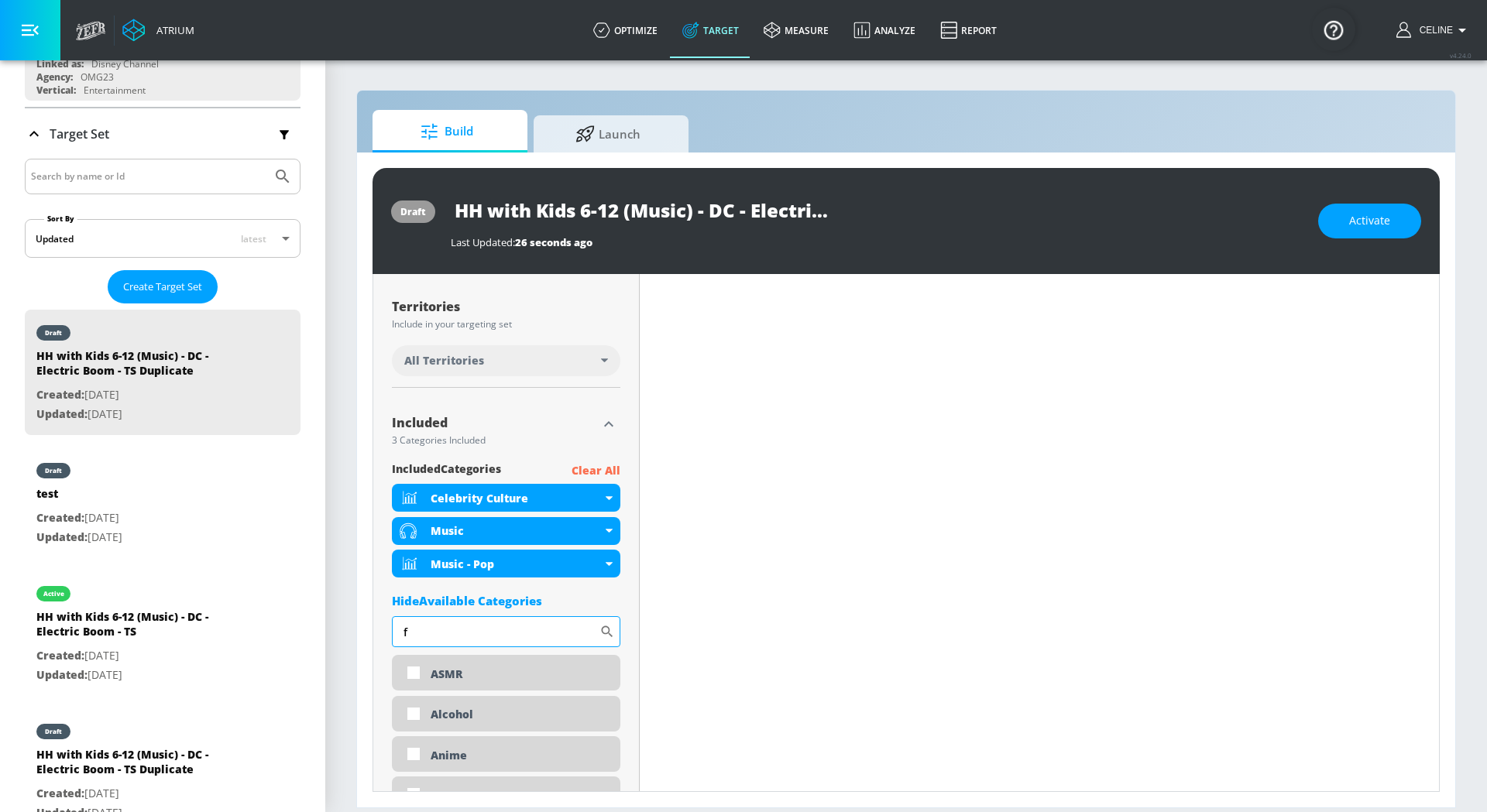
scroll to position [370, 0]
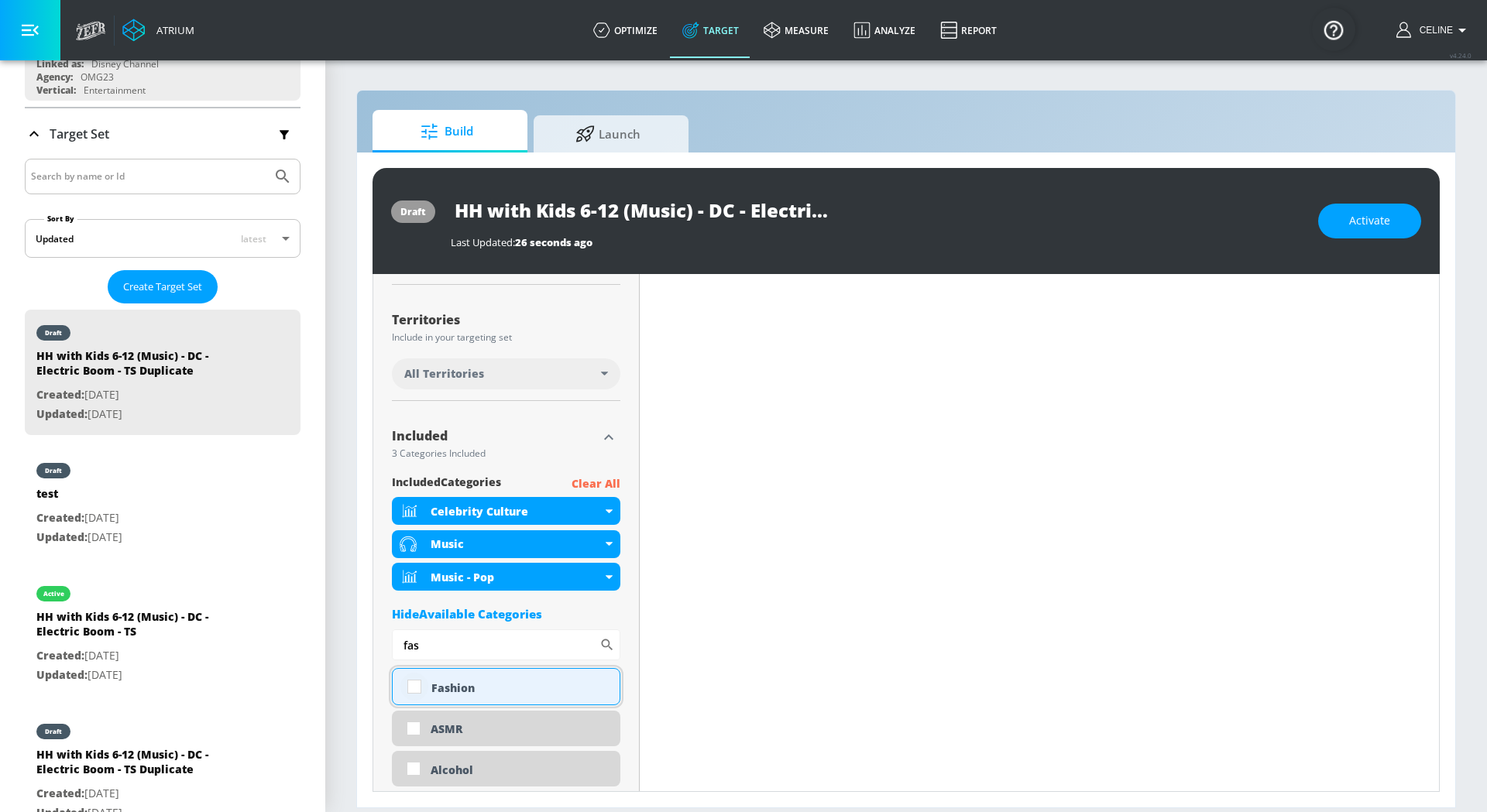
type input "fas"
click at [413, 687] on input "checkbox" at bounding box center [414, 687] width 28 height 28
checkbox input "true"
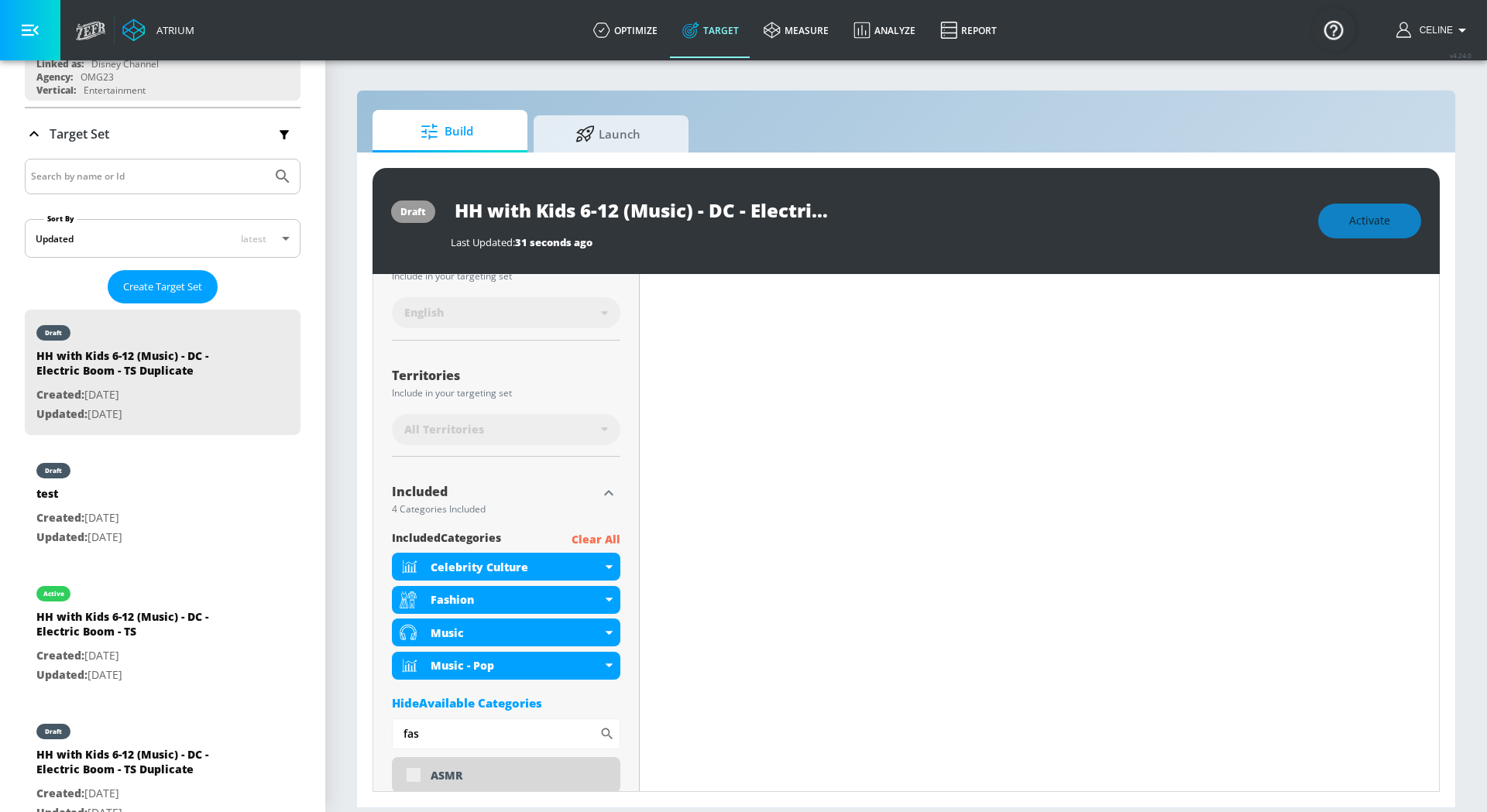
scroll to position [375, 0]
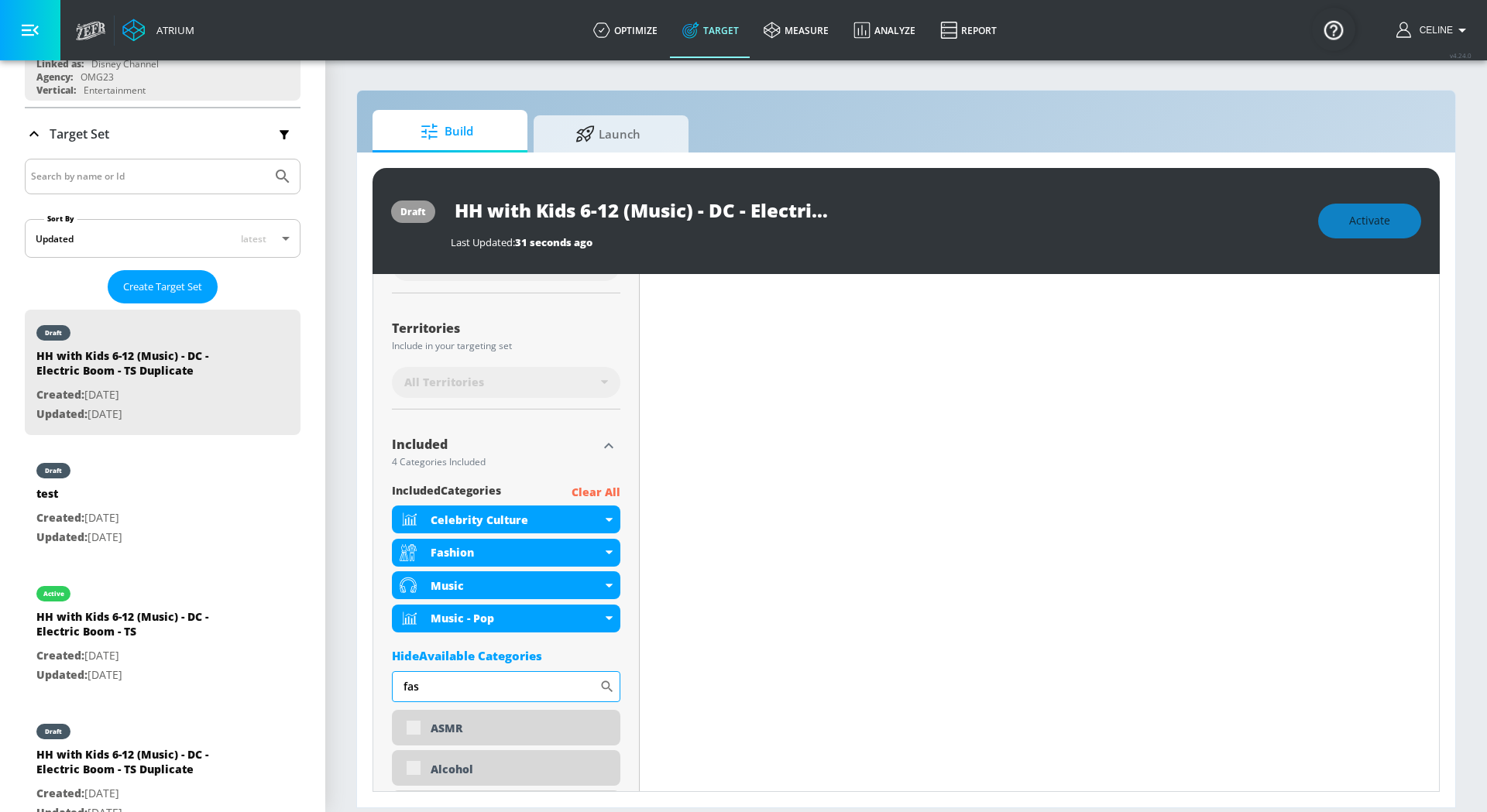
click at [539, 694] on input "fas" at bounding box center [495, 687] width 207 height 31
type input "beauty"
click at [405, 728] on div "Beauty & Personal Care" at bounding box center [505, 728] width 228 height 37
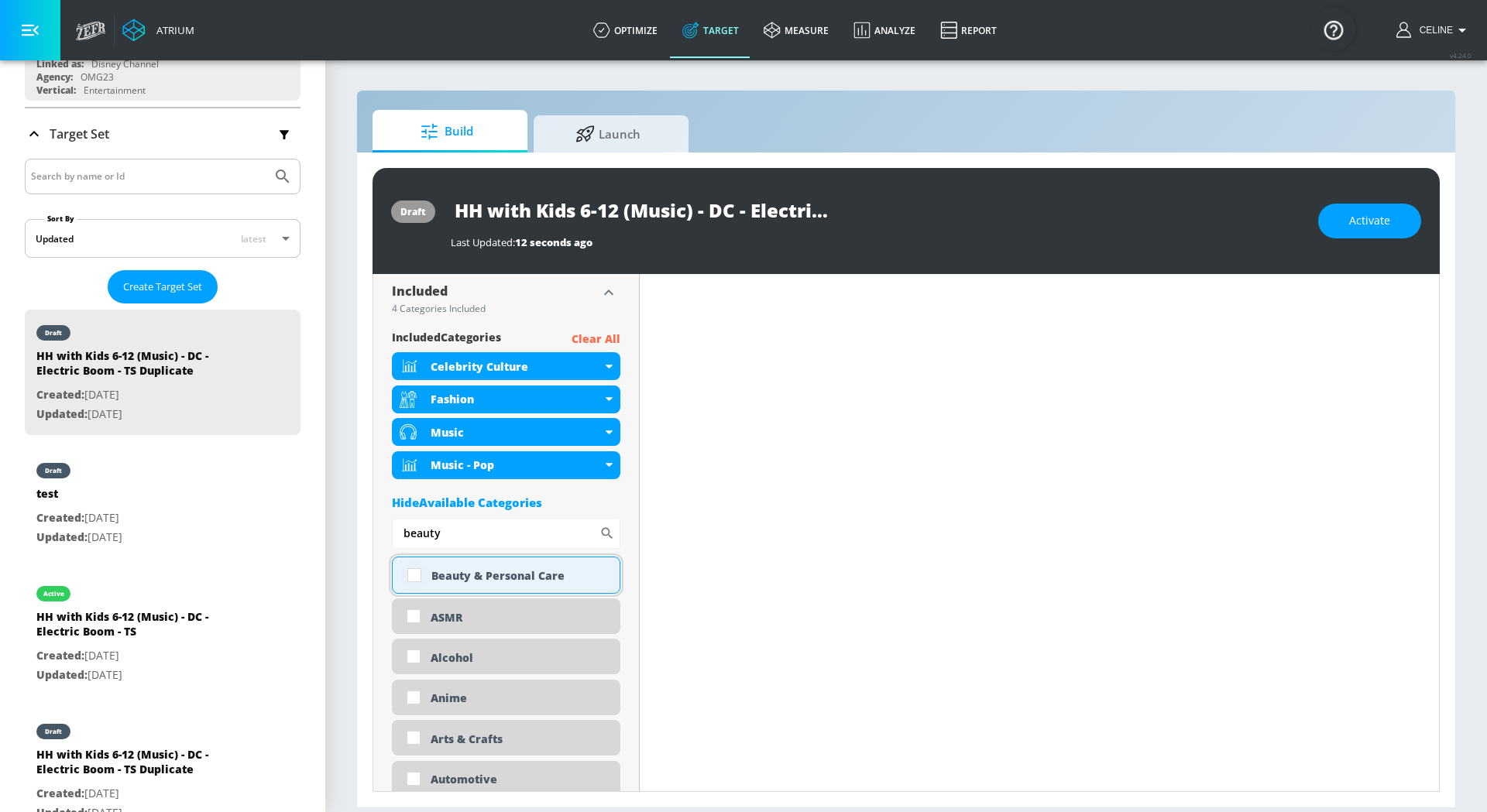
scroll to position [503, 0]
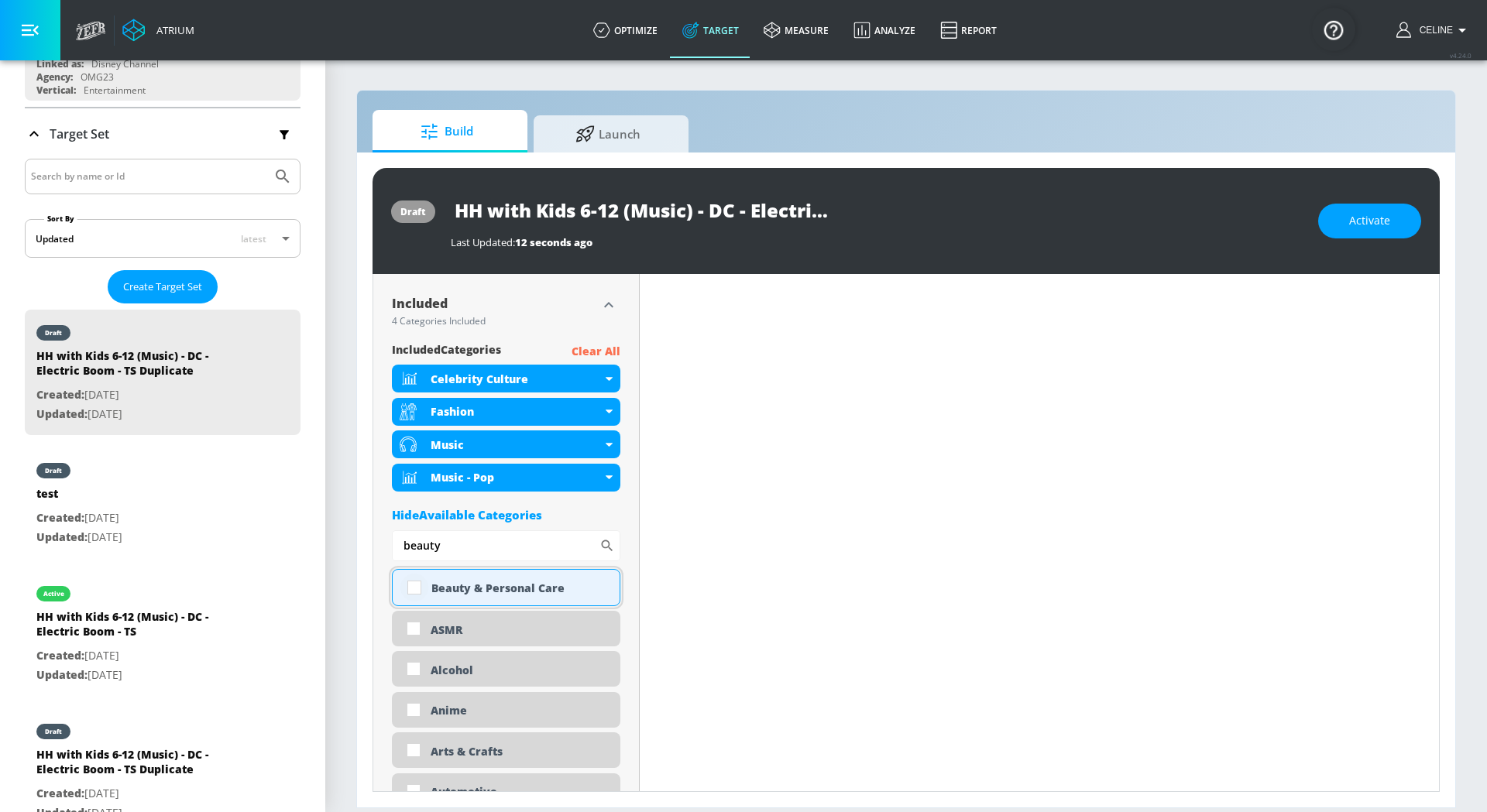
click at [416, 594] on input "checkbox" at bounding box center [414, 587] width 28 height 28
checkbox input "true"
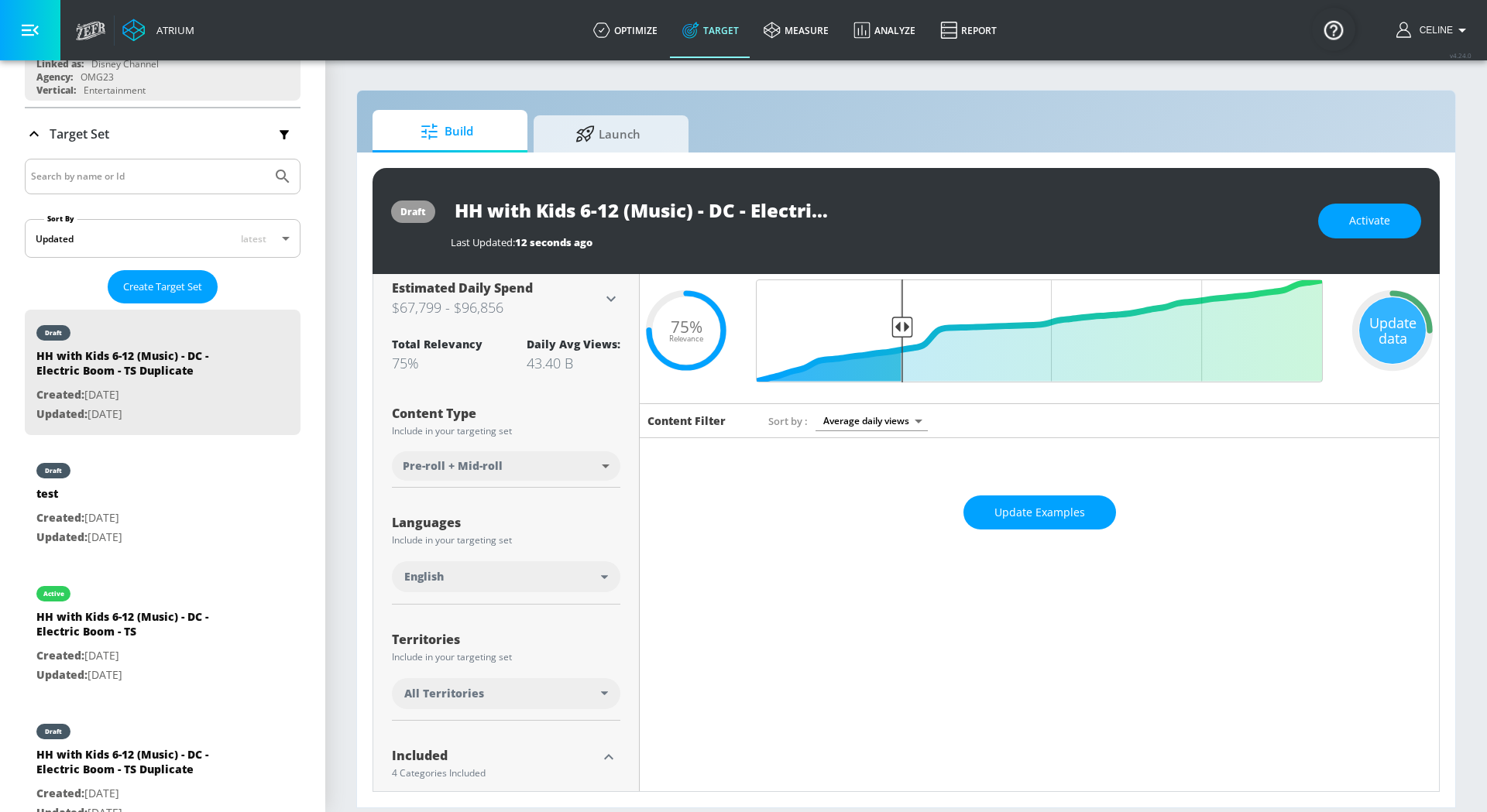
scroll to position [0, 0]
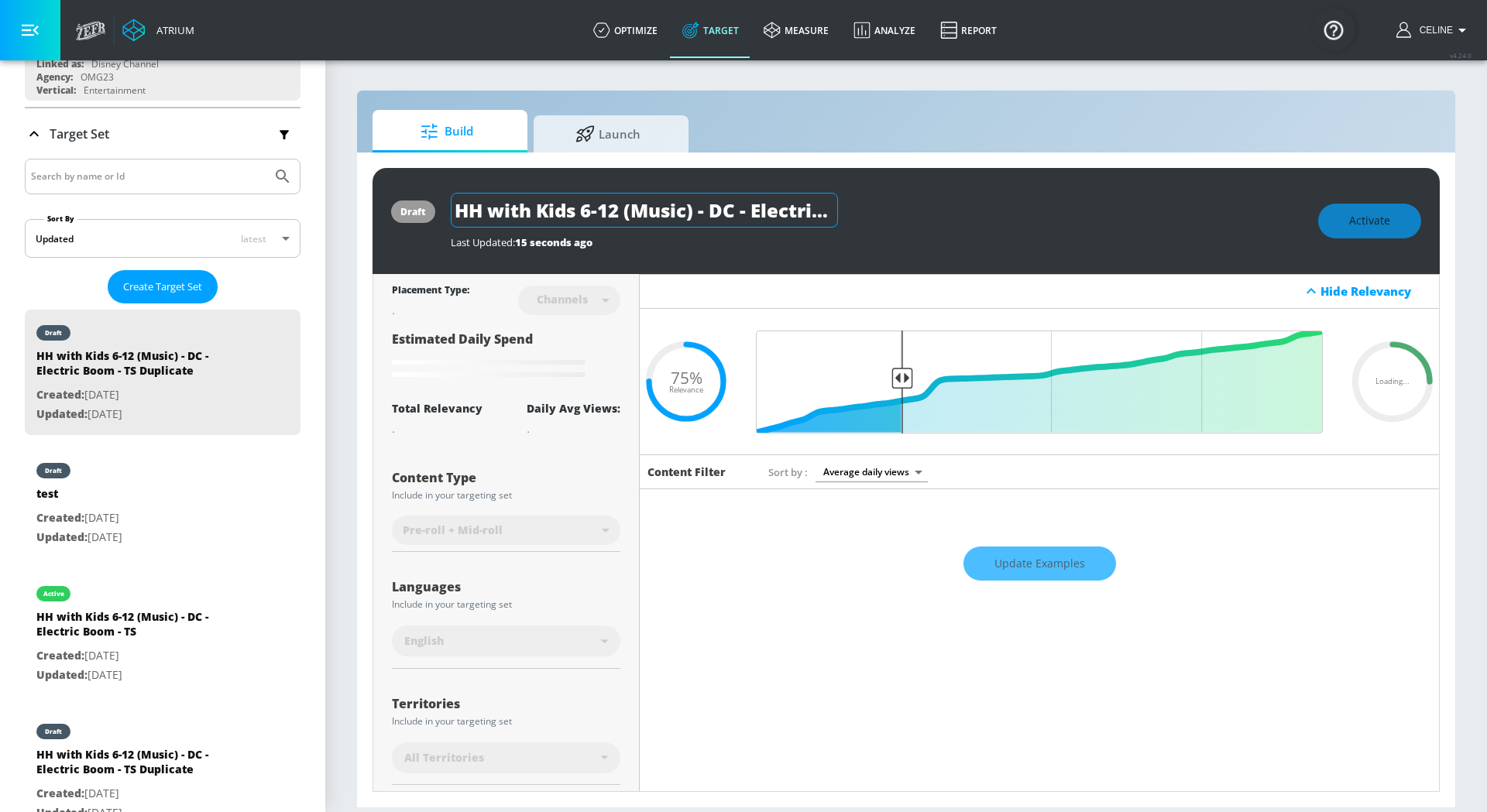
click at [797, 202] on input "HH with Kids 6-12 (Music) - DC - Electric Boom - TS Duplicate" at bounding box center [644, 211] width 387 height 35
click at [800, 199] on input "HH with Kids 6-12 (Music) - DC - Electric Boom - TS Duplicate" at bounding box center [644, 211] width 387 height 35
type input "[PERSON_NAME] Targeting - DC - TS"
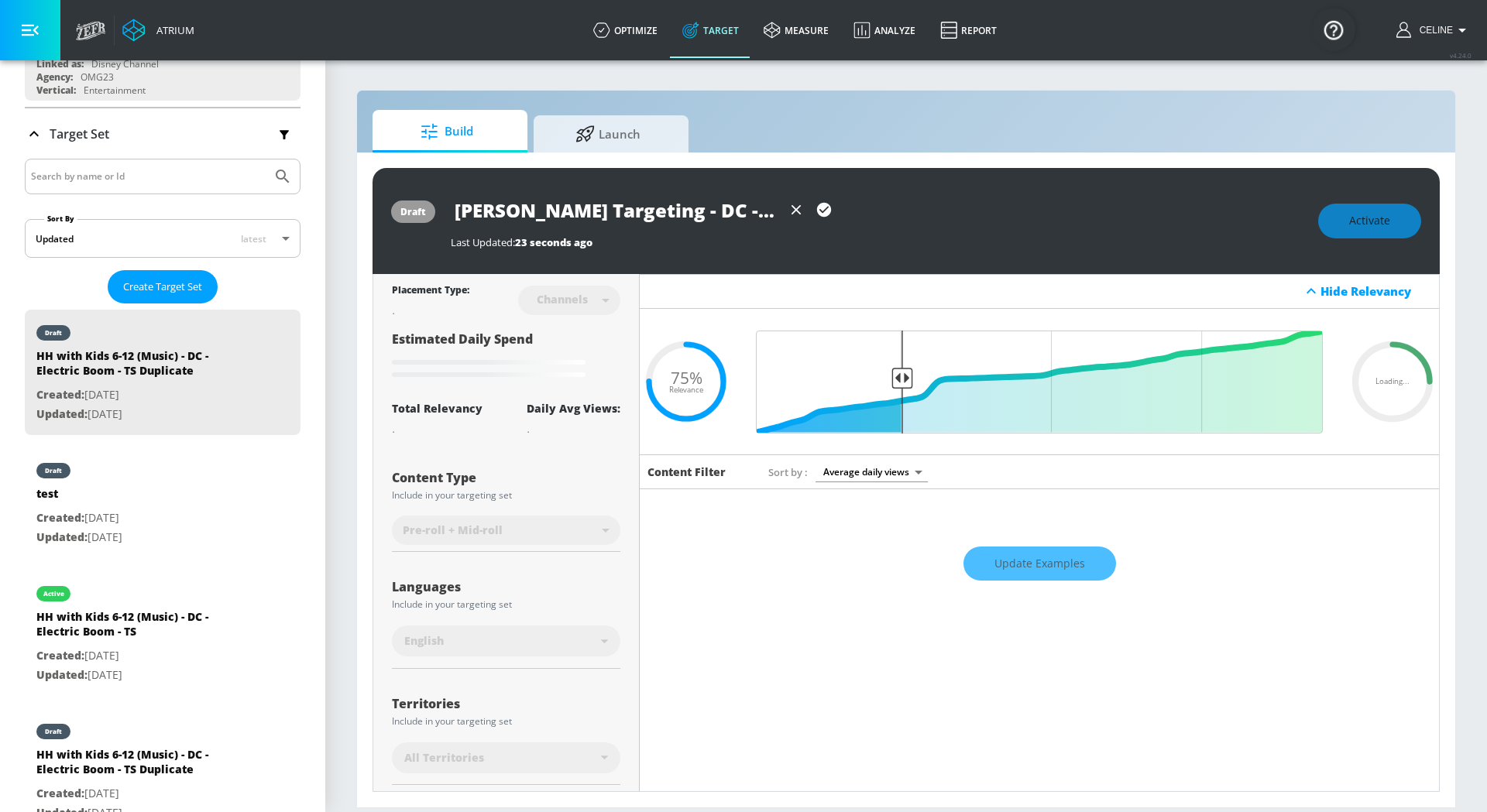
drag, startPoint x: 828, startPoint y: 214, endPoint x: 825, endPoint y: 259, distance: 45.1
click at [828, 214] on icon "button" at bounding box center [824, 210] width 17 height 17
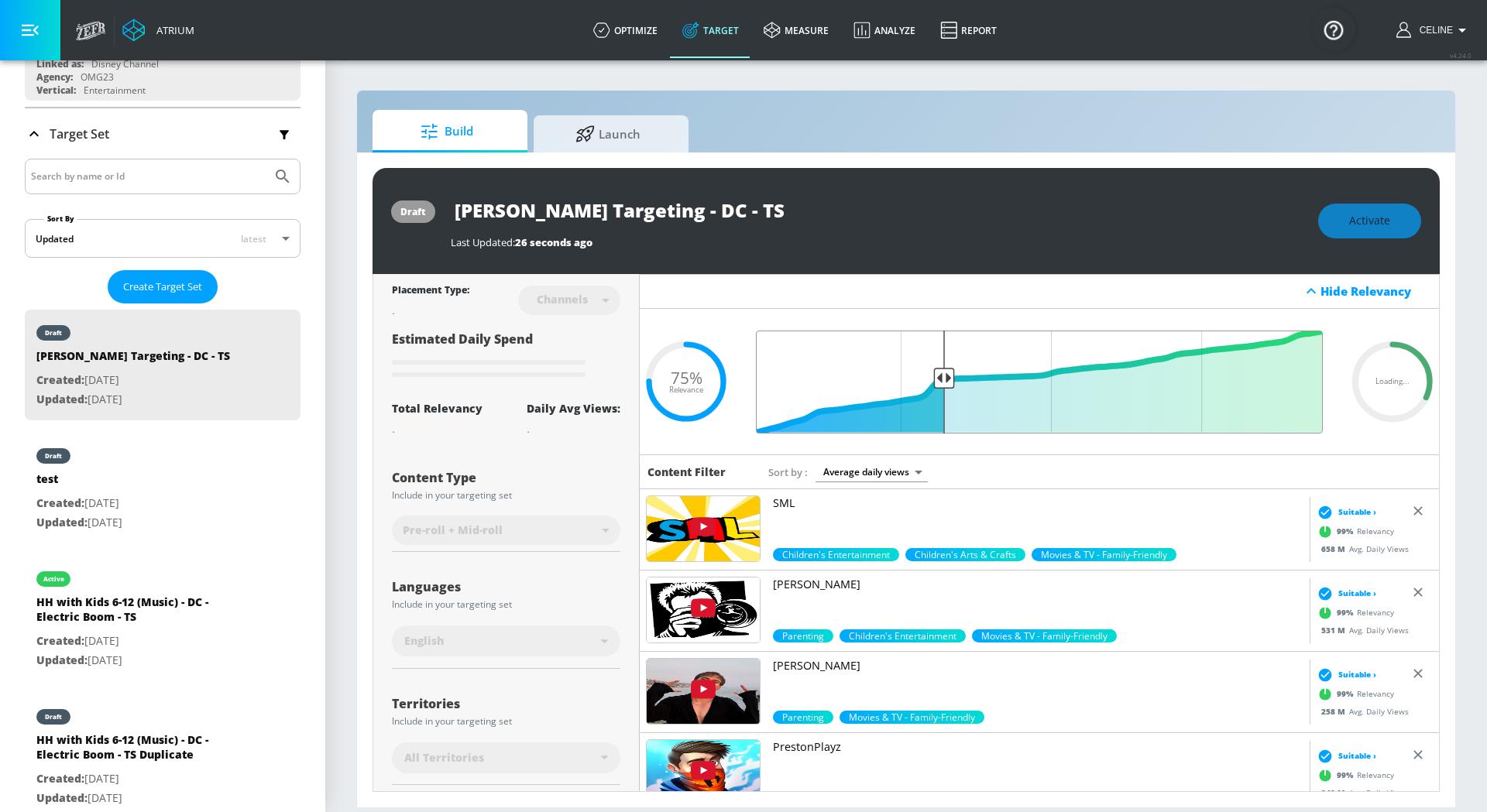
drag, startPoint x: 899, startPoint y: 368, endPoint x: 936, endPoint y: 374, distance: 37.5
click at [936, 375] on input "Final Threshold" at bounding box center [1039, 381] width 582 height 103
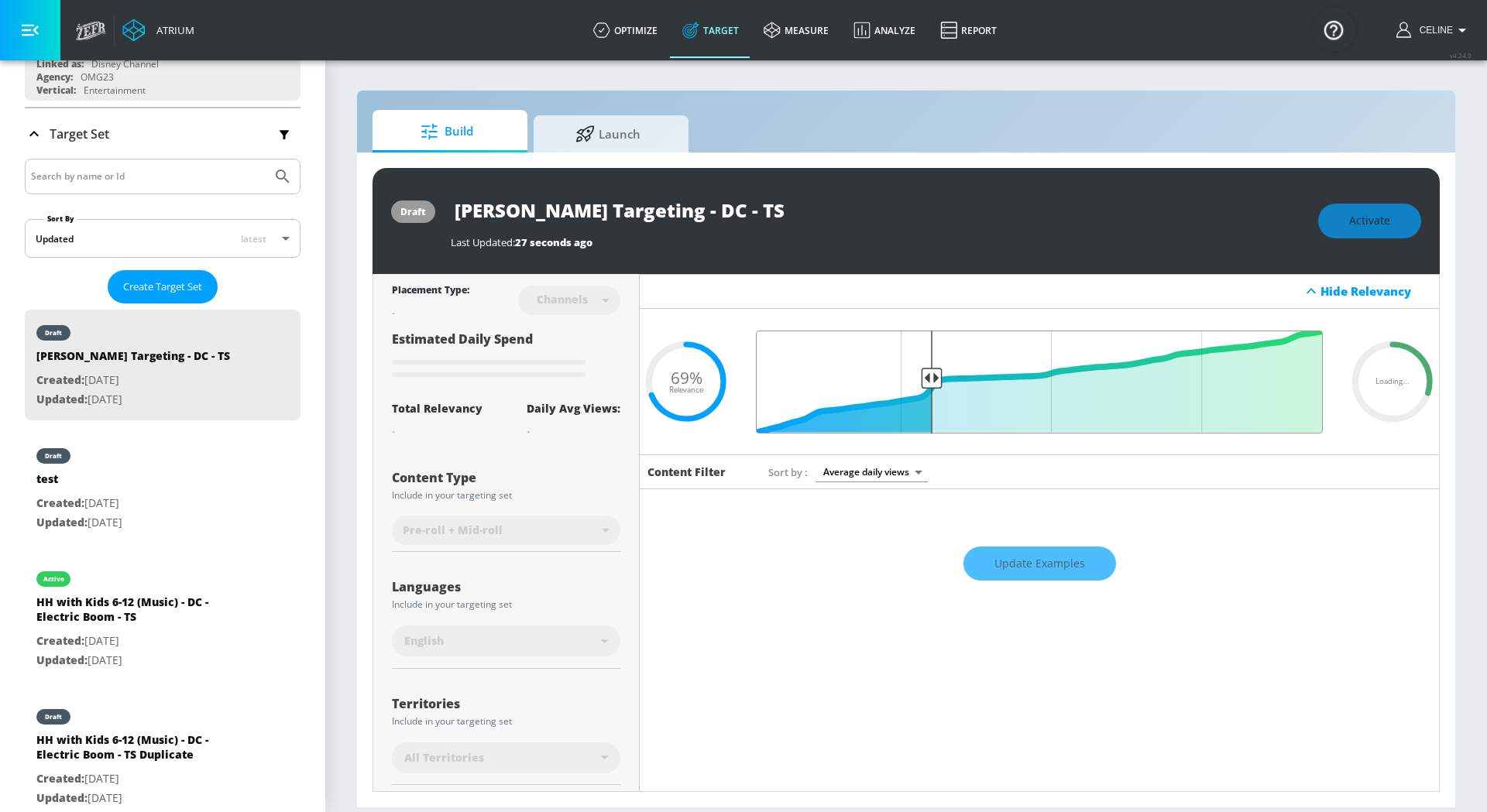
type input "0.7"
click at [932, 374] on input "Final Threshold" at bounding box center [1039, 381] width 582 height 103
click at [1354, 218] on div "Activate" at bounding box center [1369, 221] width 103 height 35
click at [1353, 218] on div "Activate" at bounding box center [1369, 221] width 103 height 35
type input "HH with Kids 6-12 (Music) - DC - Electric Boom - TS Duplicate"
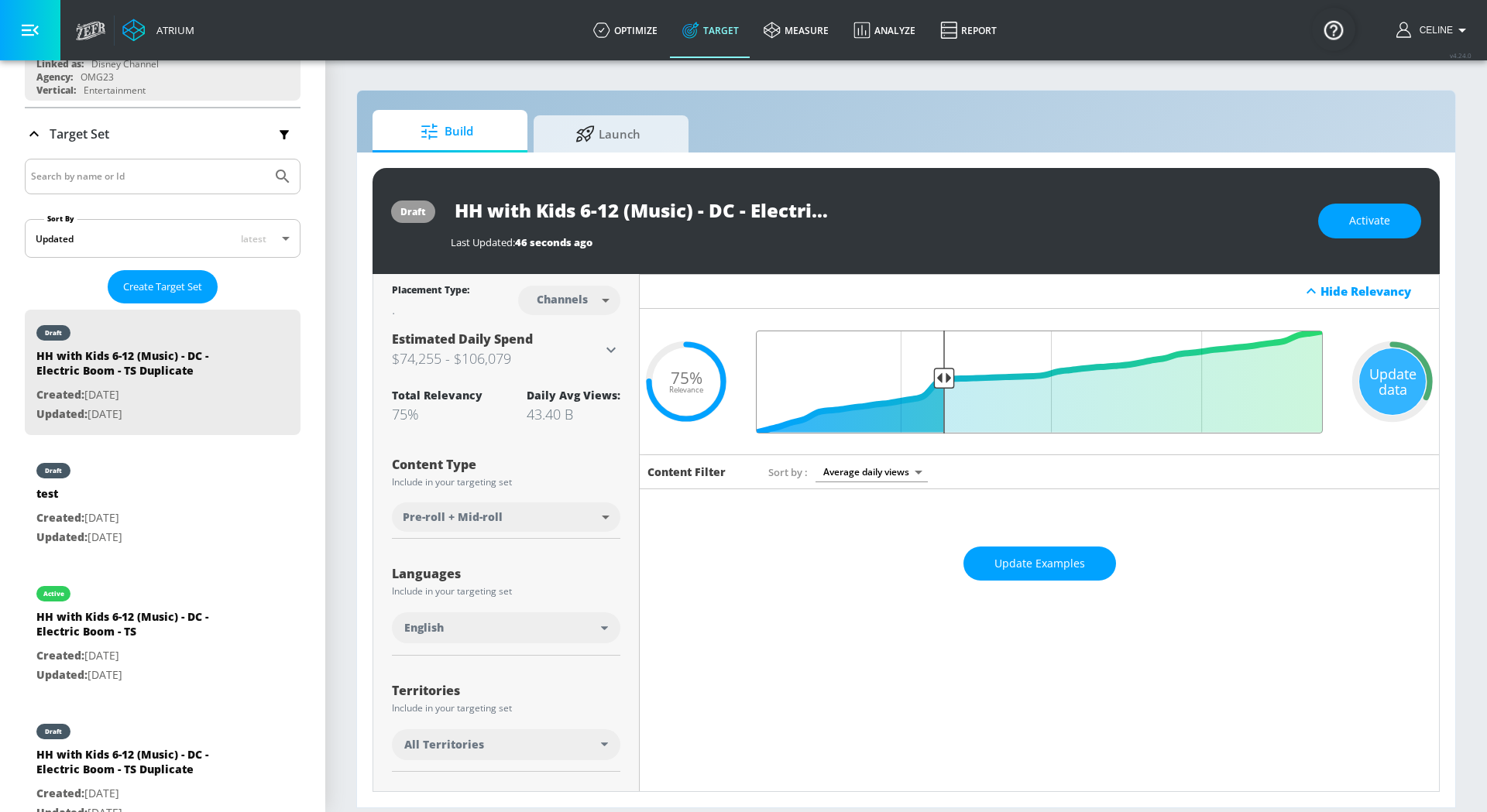
drag, startPoint x: 902, startPoint y: 370, endPoint x: 946, endPoint y: 372, distance: 44.0
click at [946, 372] on input "Final Threshold" at bounding box center [1039, 381] width 582 height 103
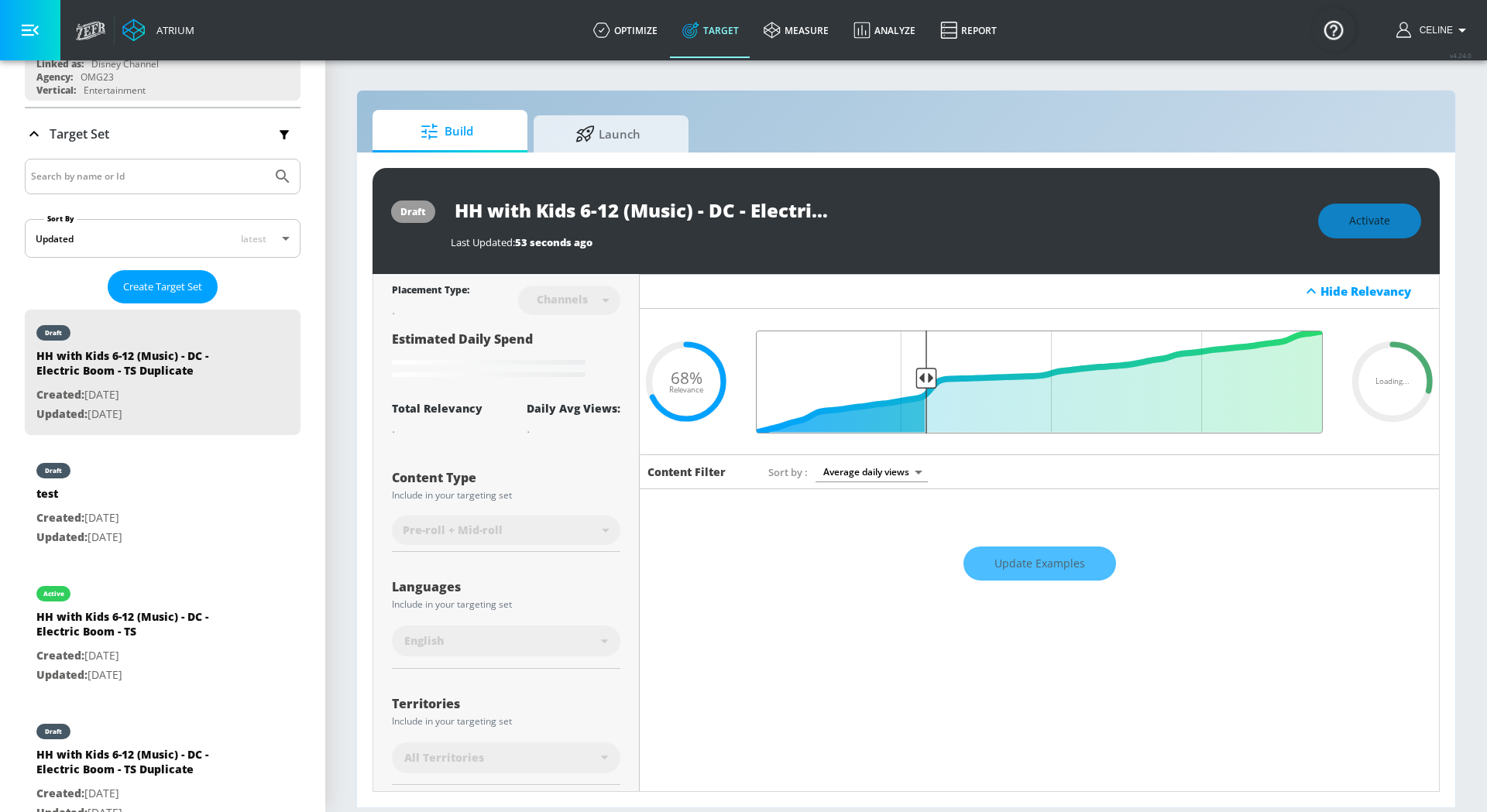
drag, startPoint x: 946, startPoint y: 372, endPoint x: 925, endPoint y: 372, distance: 21.0
type input "0.71"
click at [925, 372] on input "Final Threshold" at bounding box center [1039, 381] width 582 height 103
click at [770, 207] on input "HH with Kids 6-12 (Music) - DC - Electric Boom - TS Duplicate" at bounding box center [644, 211] width 387 height 35
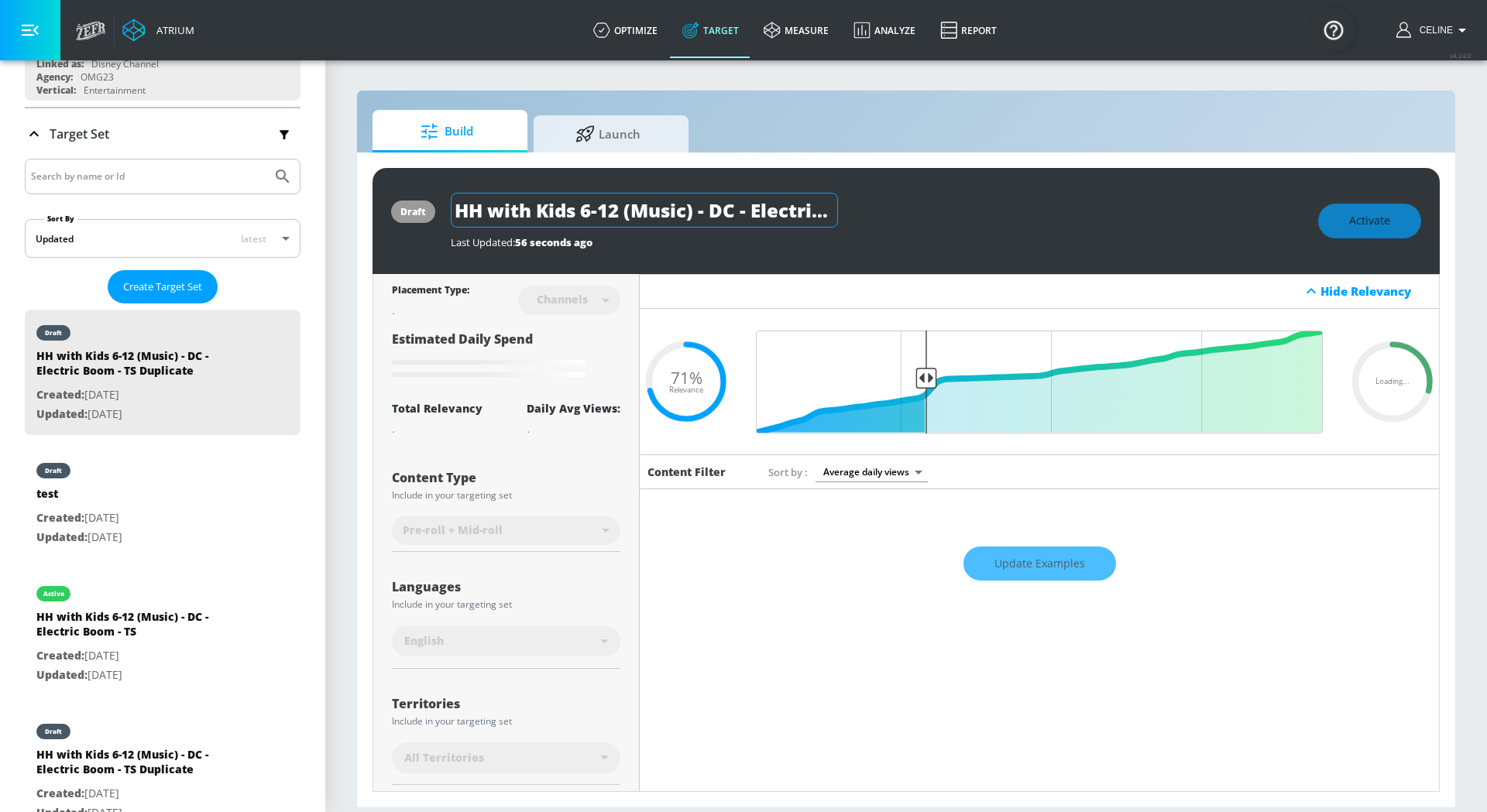
click at [770, 207] on input "HH with Kids 6-12 (Music) - DC - Electric Boom - TS Duplicate" at bounding box center [644, 211] width 387 height 35
type input "[PERSON_NAME] Targeting - DC -"
type input "0.68"
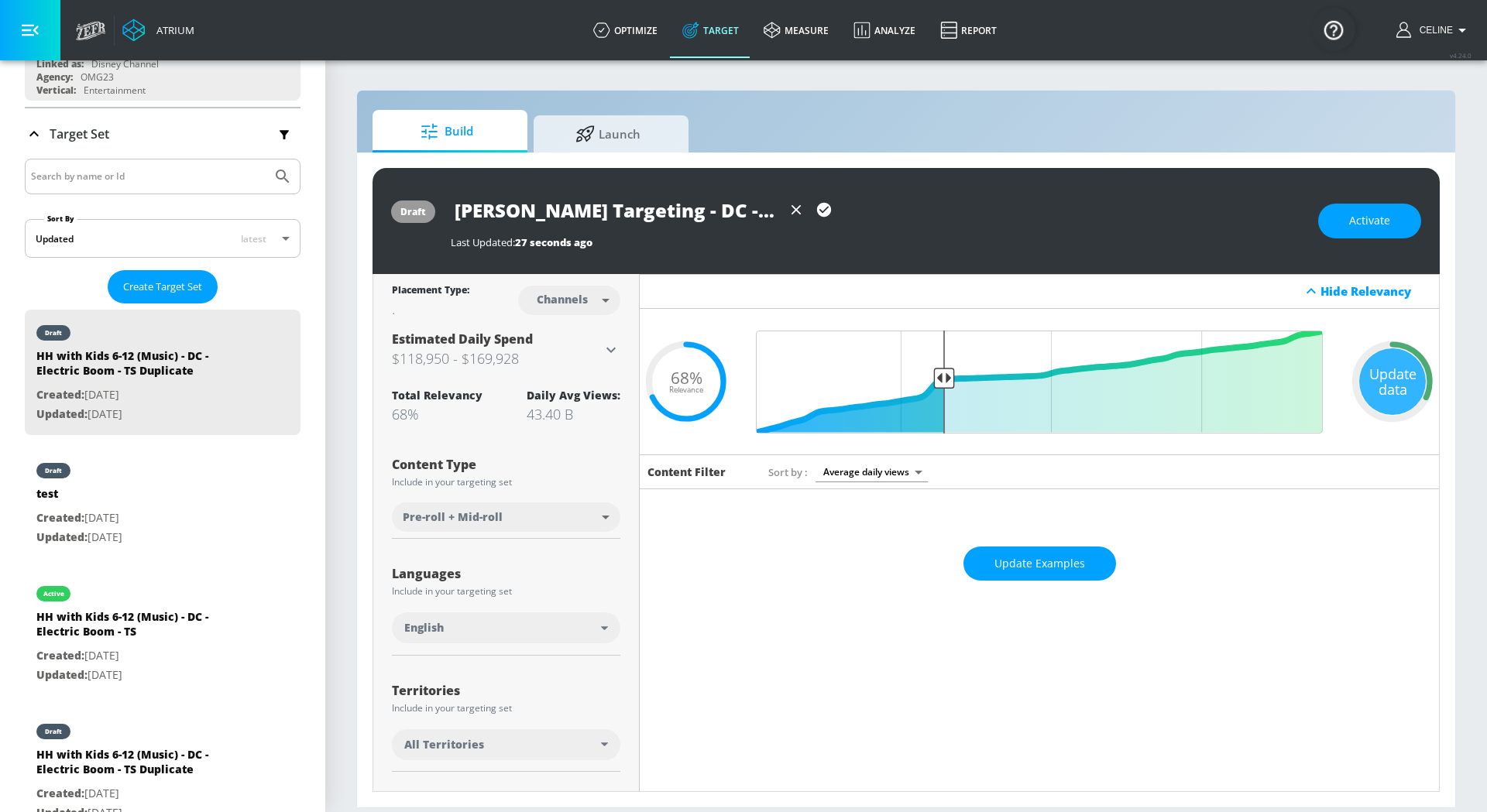
type input "[PERSON_NAME] Targeting - DC - TS"
click at [815, 208] on icon "button" at bounding box center [824, 210] width 17 height 17
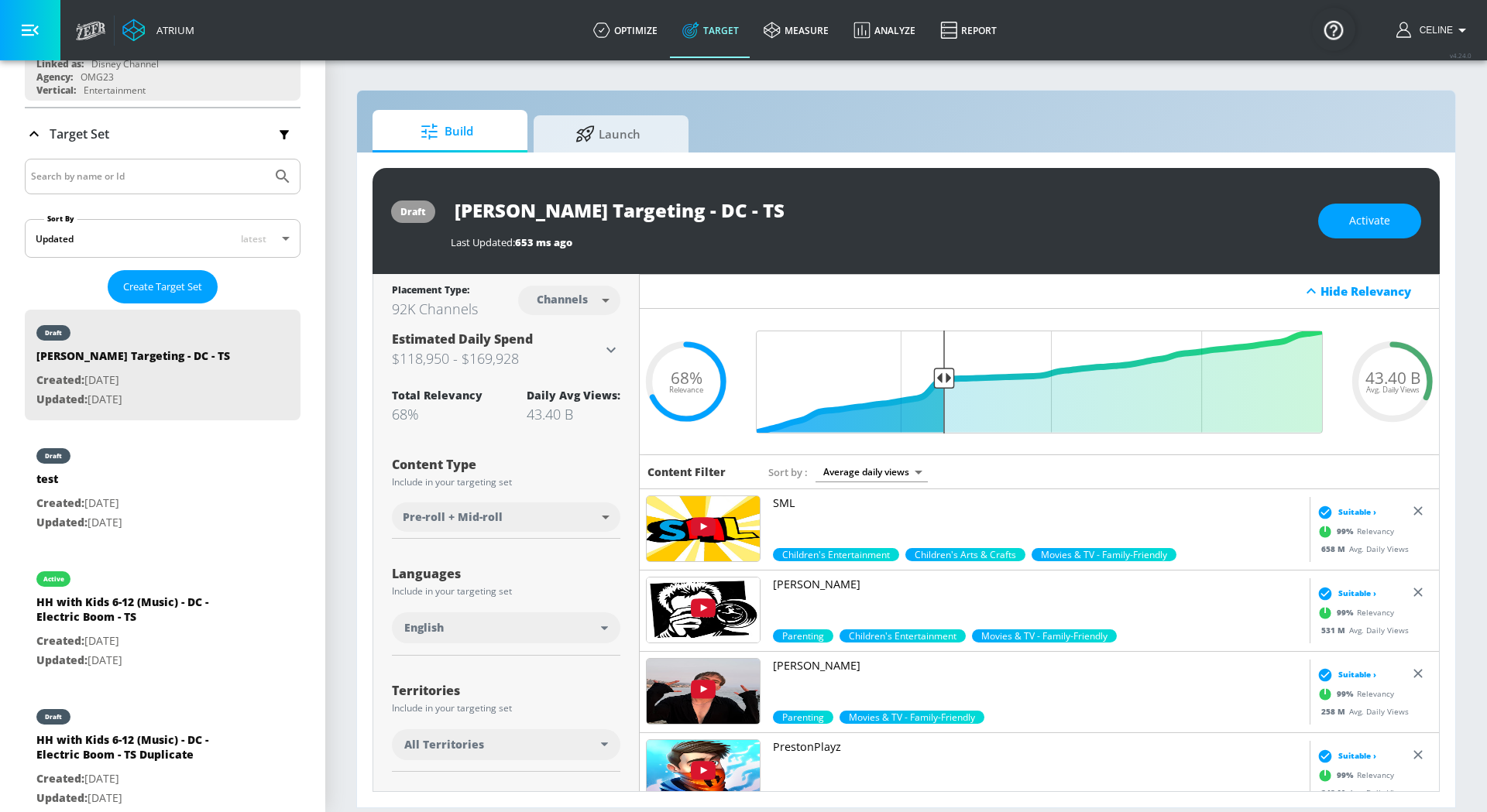
click at [938, 207] on div "[PERSON_NAME] Targeting - DC - TS" at bounding box center [876, 211] width 851 height 35
click at [1338, 217] on button "Activate" at bounding box center [1369, 221] width 103 height 35
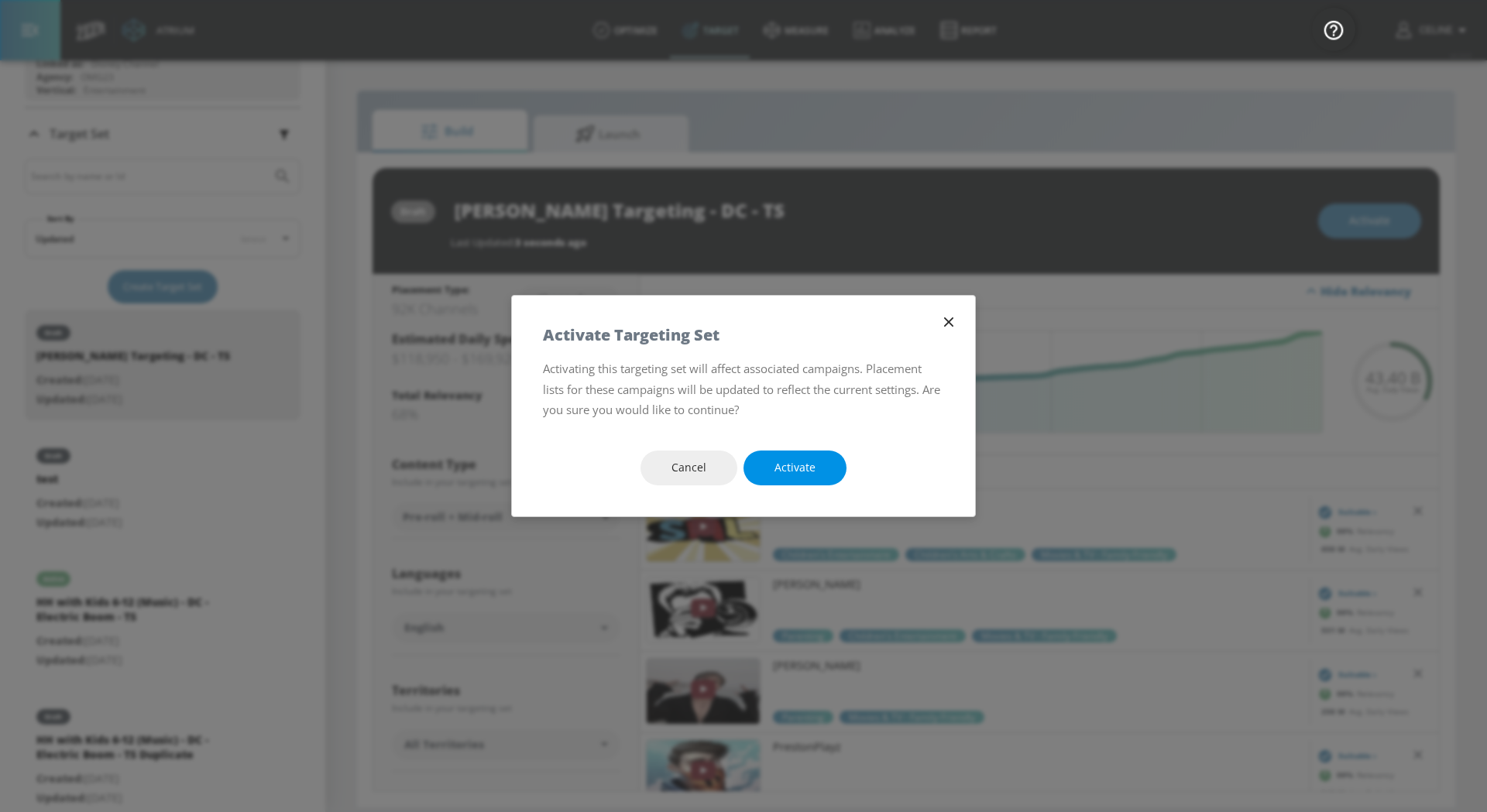
click at [823, 462] on button "Activate" at bounding box center [795, 468] width 103 height 35
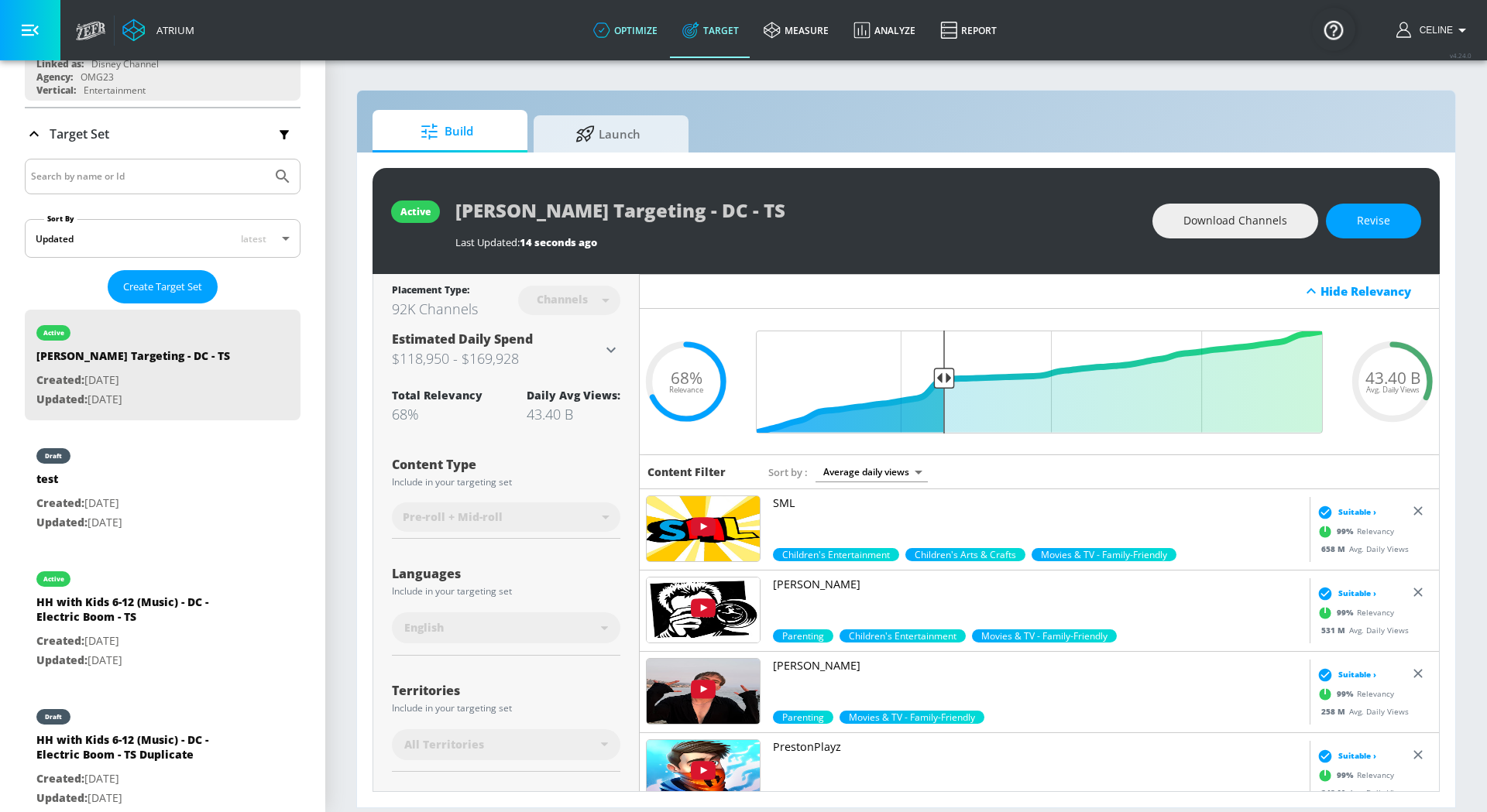
click at [647, 26] on link "optimize" at bounding box center [625, 30] width 89 height 56
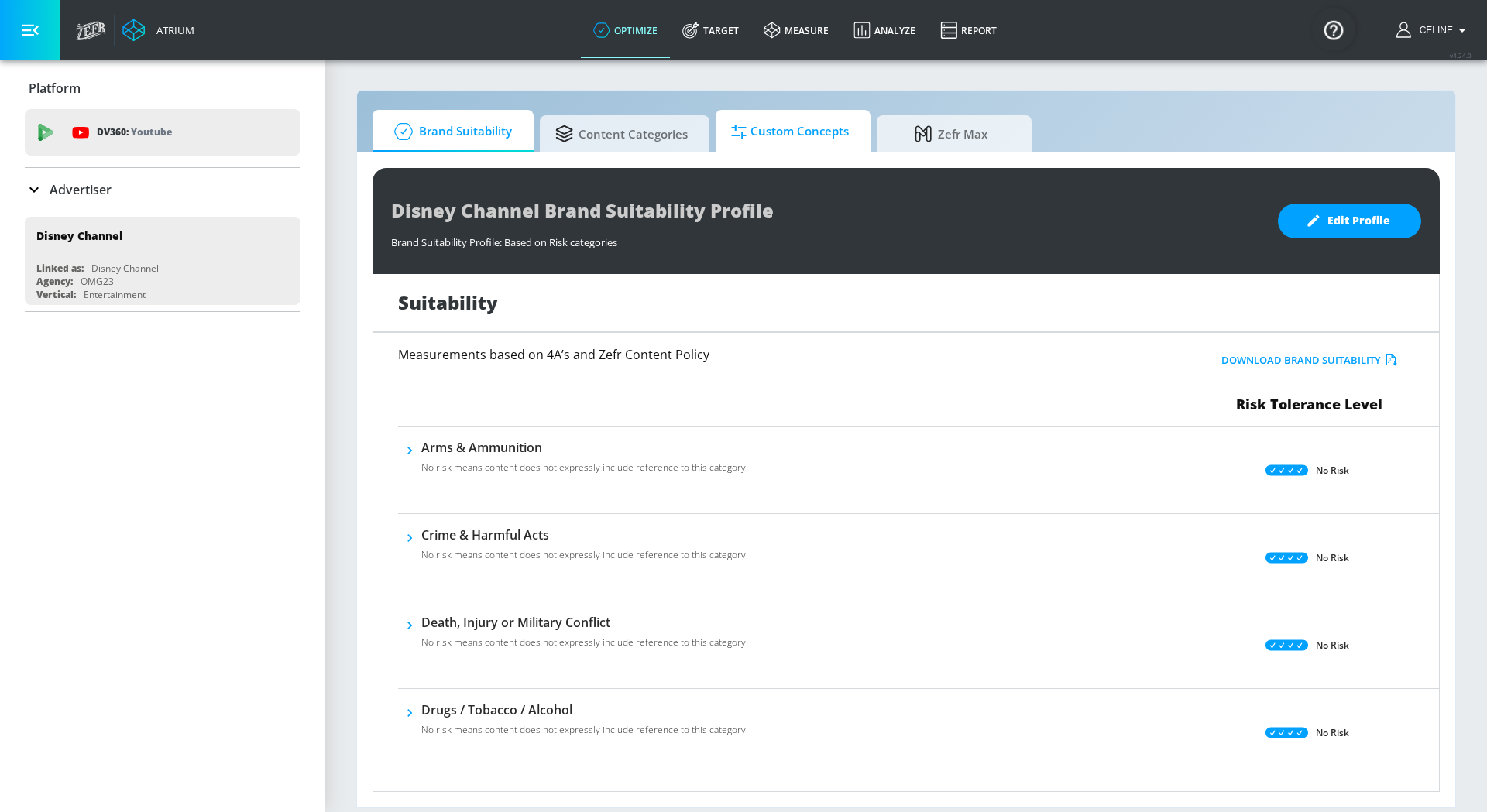
click at [772, 135] on span "Custom Concepts" at bounding box center [789, 131] width 118 height 37
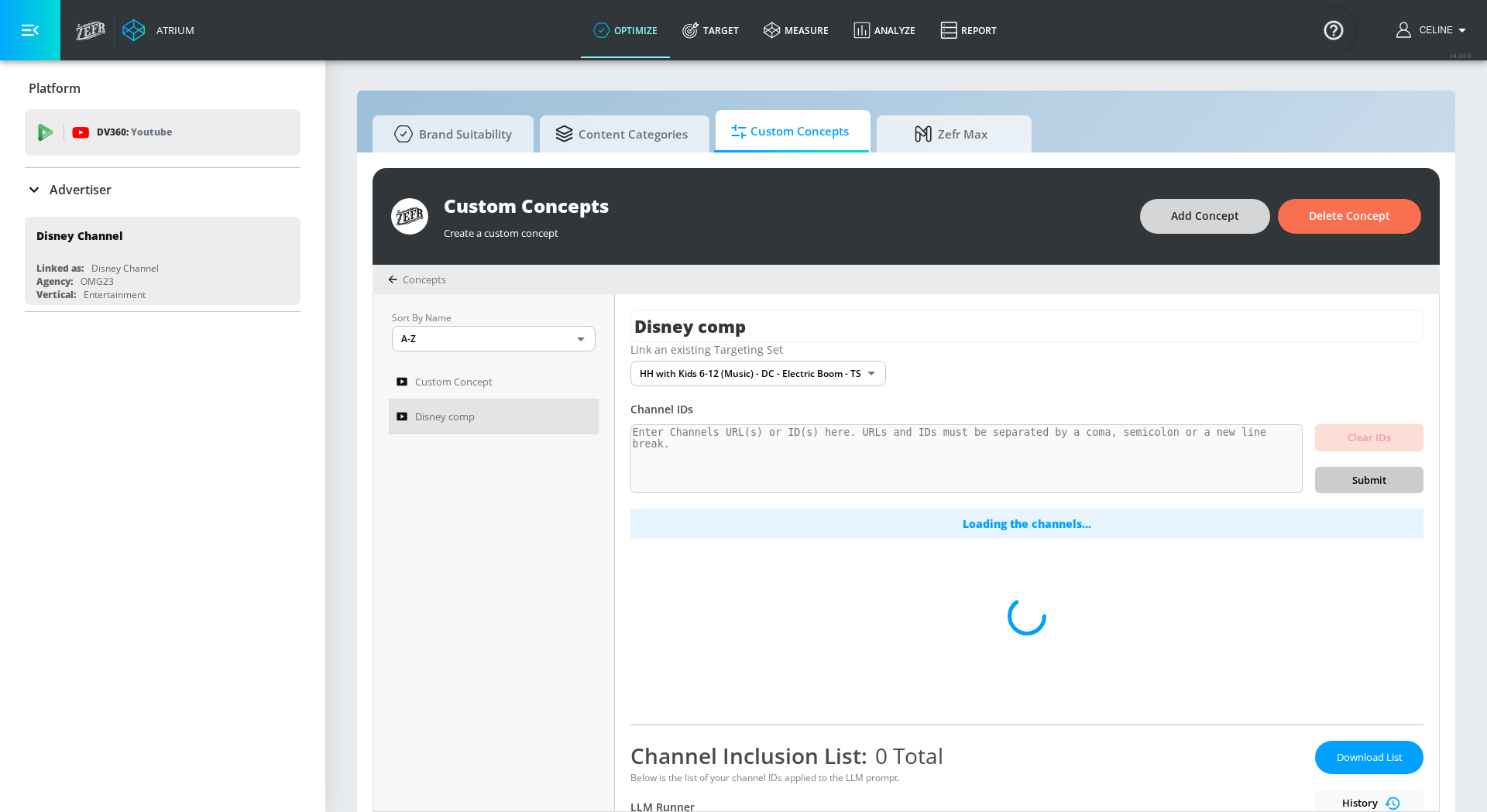
click at [1203, 218] on span "Add Concept" at bounding box center [1204, 216] width 68 height 19
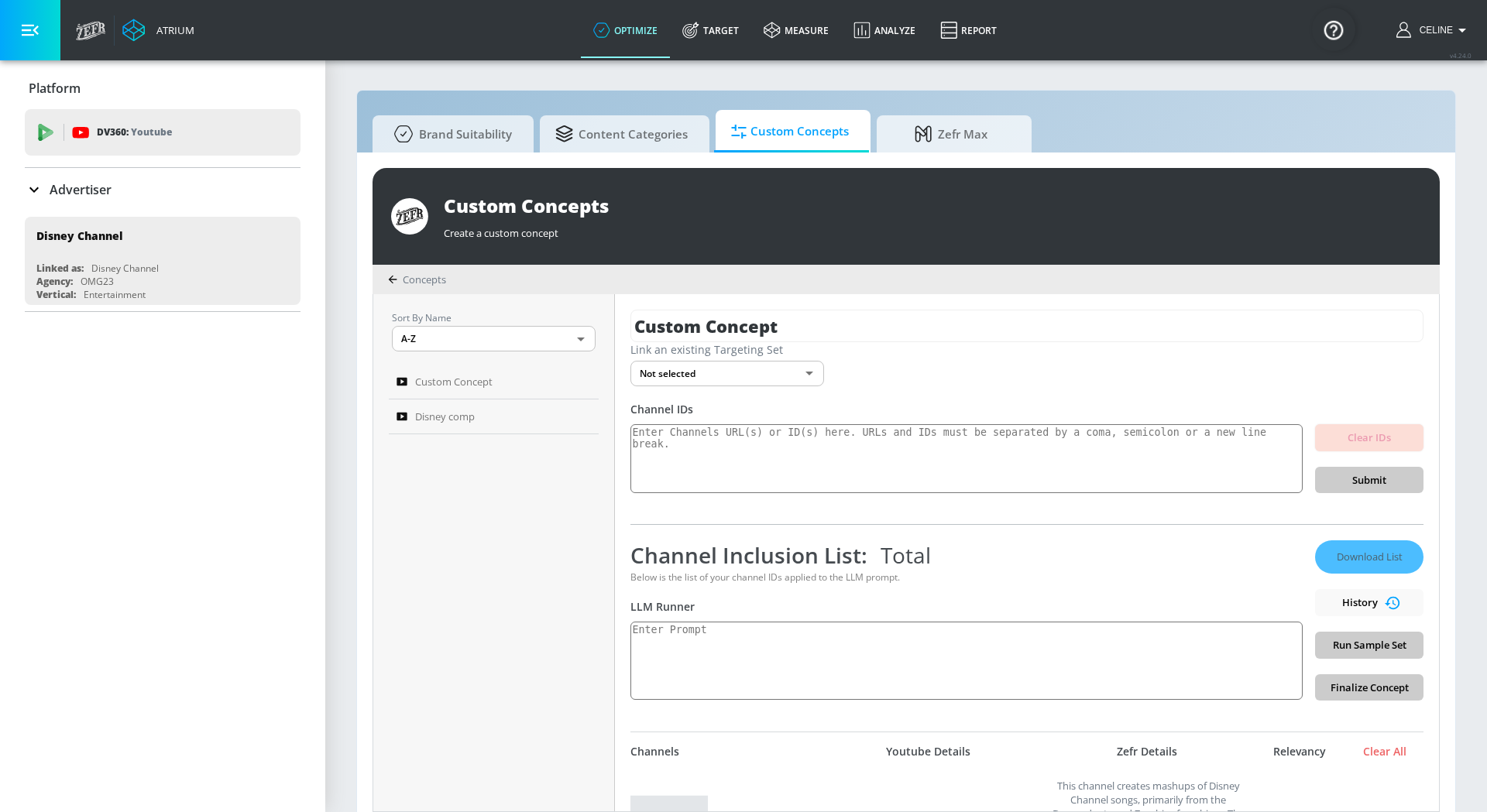
click at [736, 380] on body "Atrium optimize Target measure Analyze Report optimize Target measure Analyze R…" at bounding box center [744, 414] width 1487 height 829
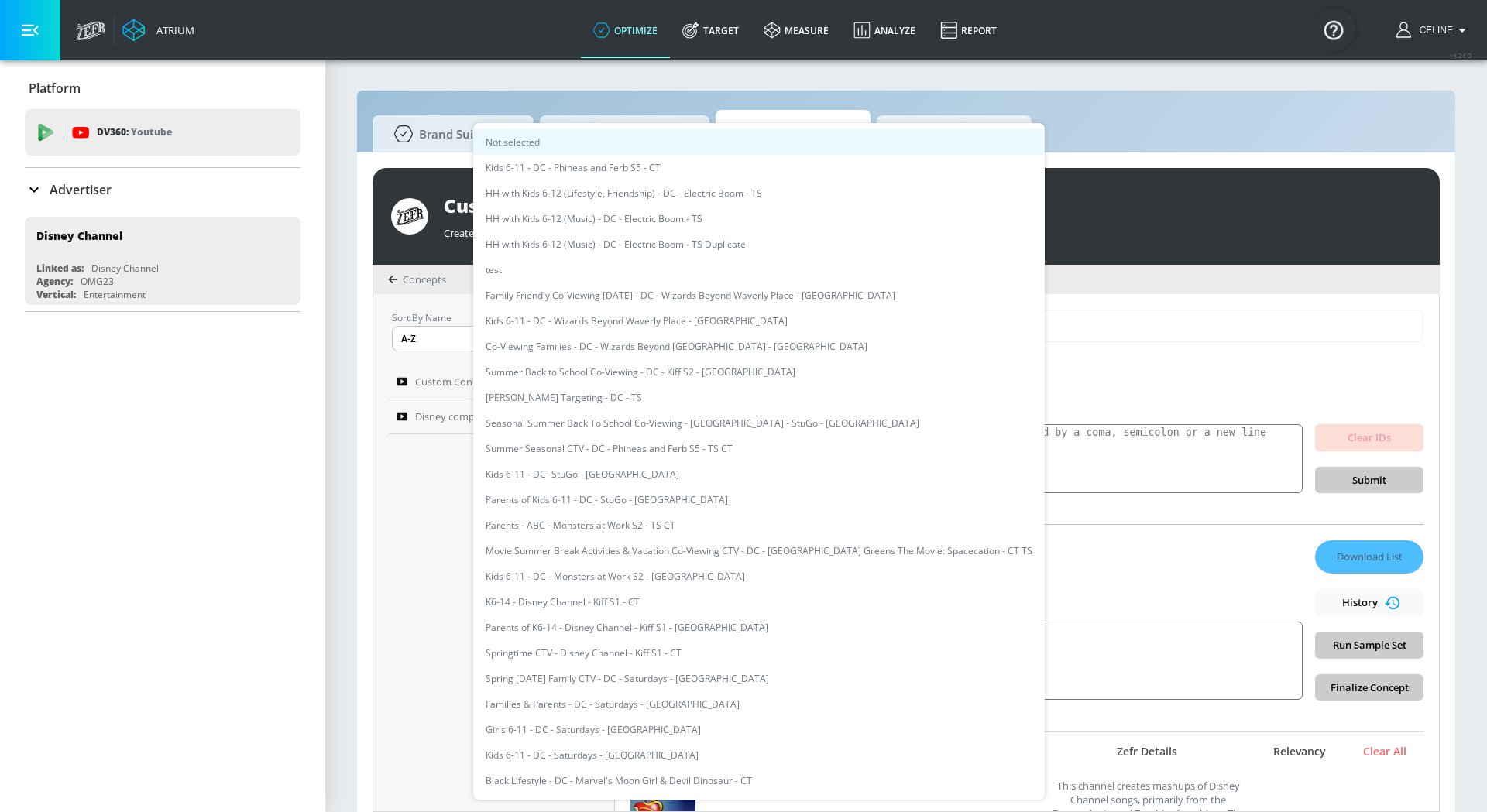
click at [1090, 432] on div at bounding box center [744, 406] width 1487 height 812
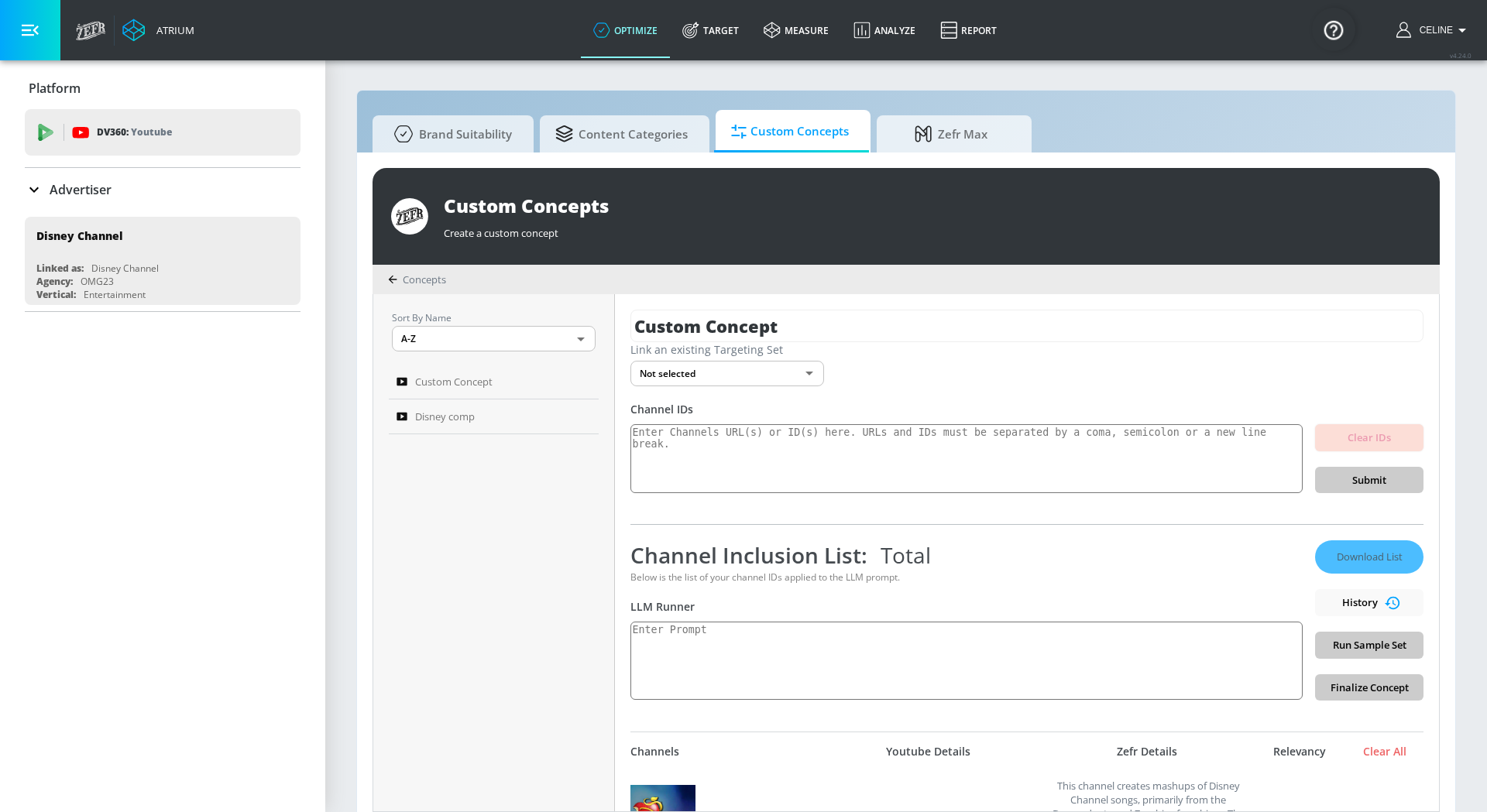
click at [1090, 442] on div "Not selected Kids 6-11 - DC - Phineas and Ferb S5 - CT HH with Kids 6-12 (Lifes…" at bounding box center [744, 406] width 1487 height 812
click at [1090, 442] on textarea at bounding box center [967, 458] width 672 height 69
paste textarea "reate a concept description for content that describes these types of"
paste textarea "[PERSON_NAME] Music Videos [PERSON_NAME] Playlists [PERSON_NAME] Interviews [PE…"
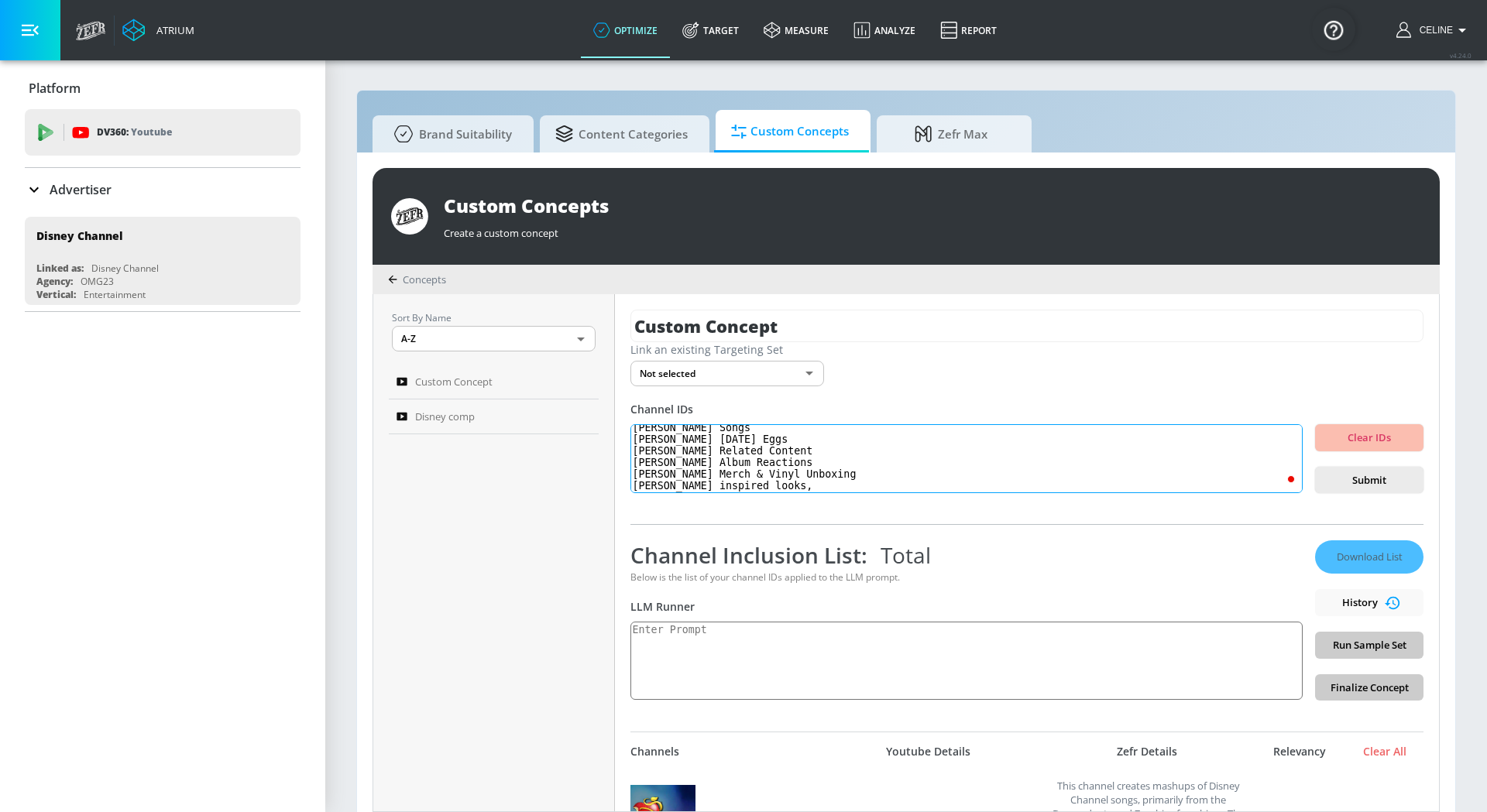
scroll to position [69, 0]
type textarea "reate a concept description for content that describes these types of content: …"
click at [769, 617] on div "Channel Inclusion List: Total Below is the list of your channel IDs applied to …" at bounding box center [967, 620] width 672 height 161
click at [769, 636] on textarea "To enrich screen reader interactions, please activate Accessibility in Grammarl…" at bounding box center [967, 661] width 672 height 79
drag, startPoint x: 890, startPoint y: 487, endPoint x: 629, endPoint y: 383, distance: 281.0
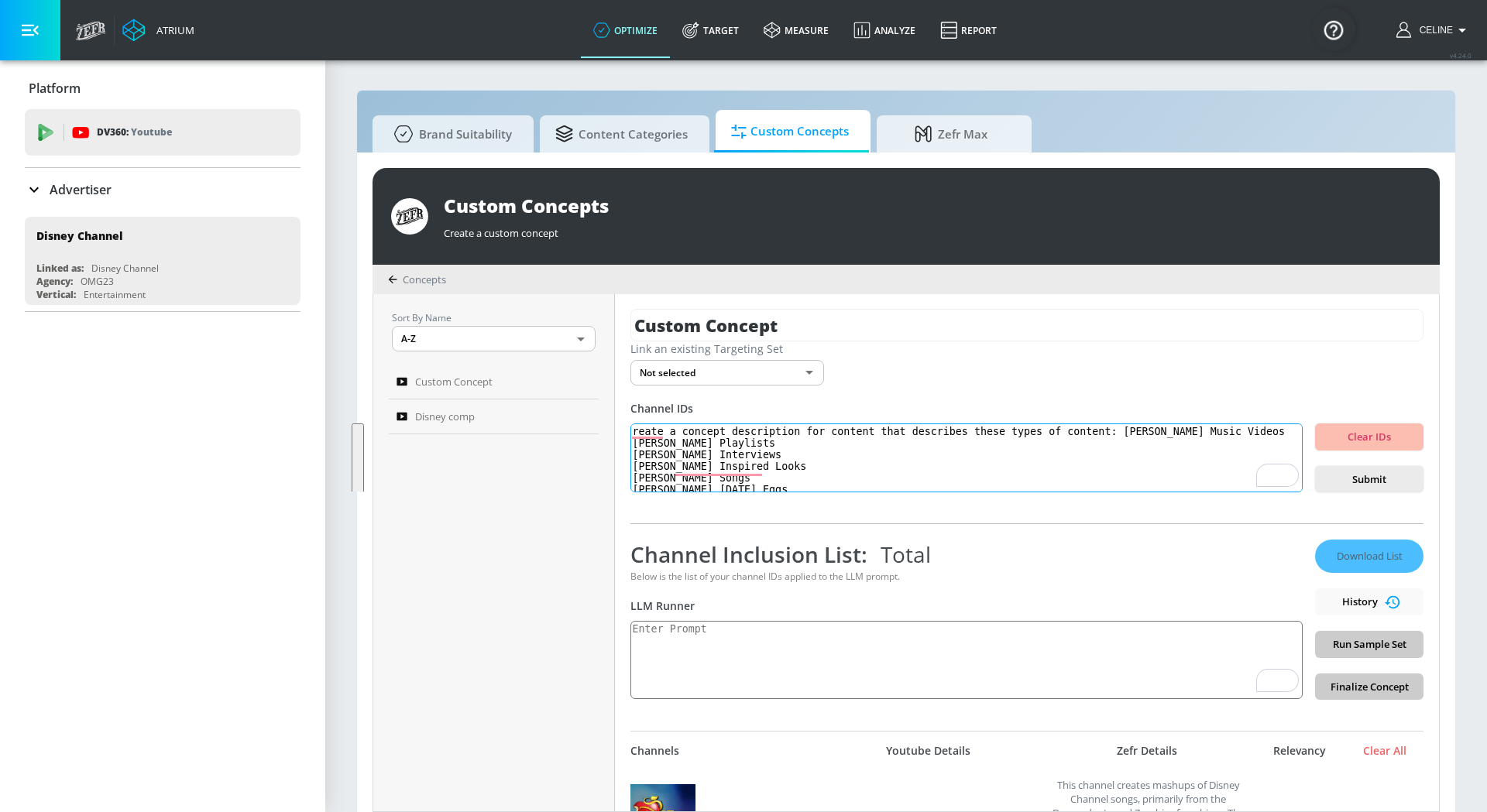
click at [629, 383] on div "Custom Concept Link an existing Targeting Set Not selected none ​ Channel IDs r…" at bounding box center [1026, 553] width 824 height 517
click at [681, 477] on textarea "reate a concept description for content that describes these types of content: …" at bounding box center [967, 457] width 672 height 69
drag, startPoint x: 891, startPoint y: 477, endPoint x: 592, endPoint y: 317, distance: 339.1
click at [592, 317] on div "Sort By Name A-Z ASC ​ Custom Concept Disney comp Custom Concept Link an existi…" at bounding box center [906, 553] width 1065 height 517
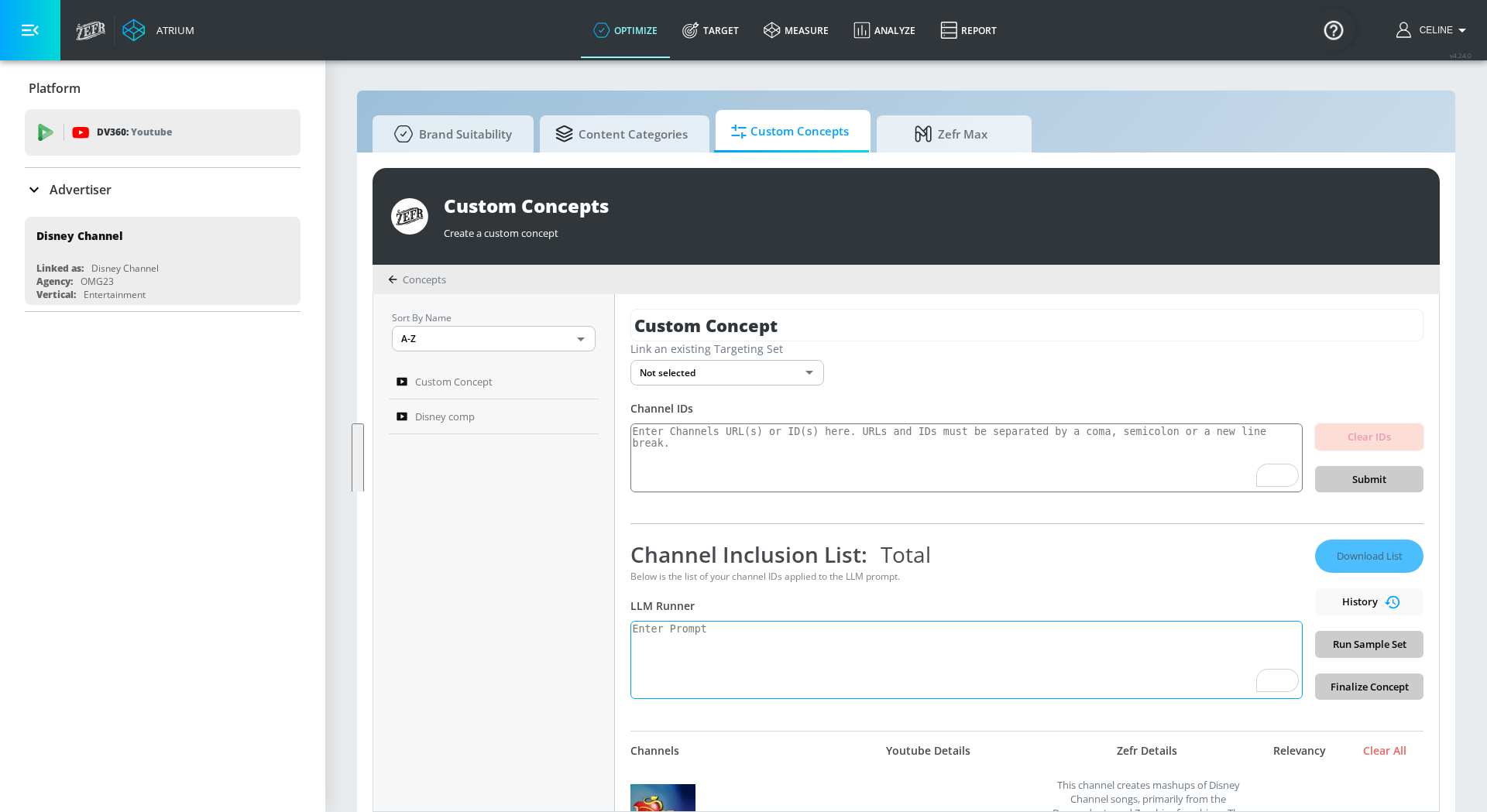
click at [724, 657] on textarea "To enrich screen reader interactions, please activate Accessibility in Grammarl…" at bounding box center [967, 660] width 672 height 79
paste textarea "reate a concept description for content that describes these types of content: …"
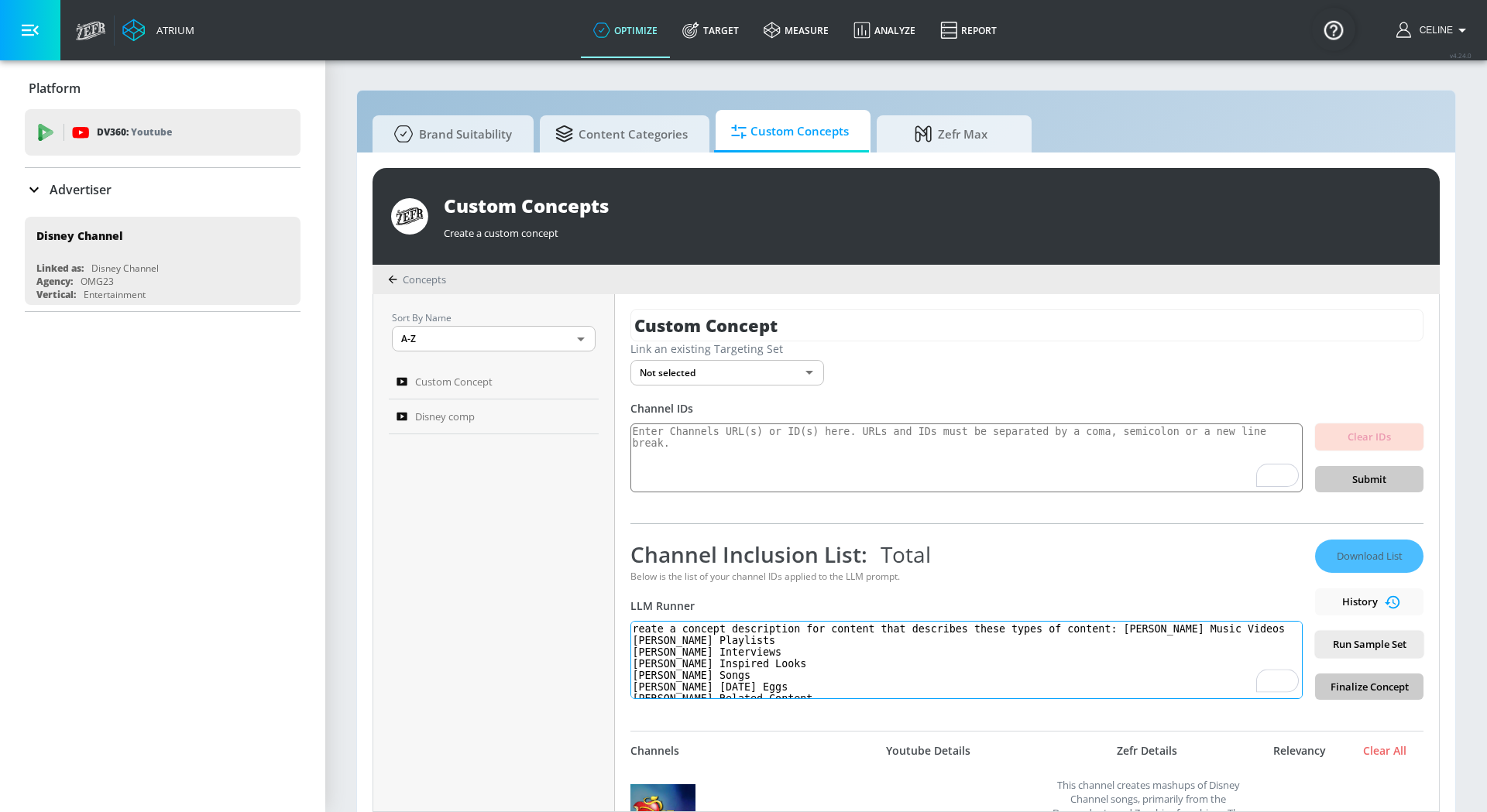
click at [634, 631] on textarea "reate a concept description for content that describes these types of content: …" at bounding box center [967, 660] width 672 height 79
click at [631, 629] on textarea "reate a concept description for content that describes these types of content: …" at bounding box center [967, 660] width 672 height 79
type textarea "create a concept description for content that describes these types of content:…"
click at [734, 451] on textarea "To enrich screen reader interactions, please activate Accessibility in Grammarl…" at bounding box center [967, 457] width 672 height 69
paste textarea "[URL][DOMAIN_NAME]"
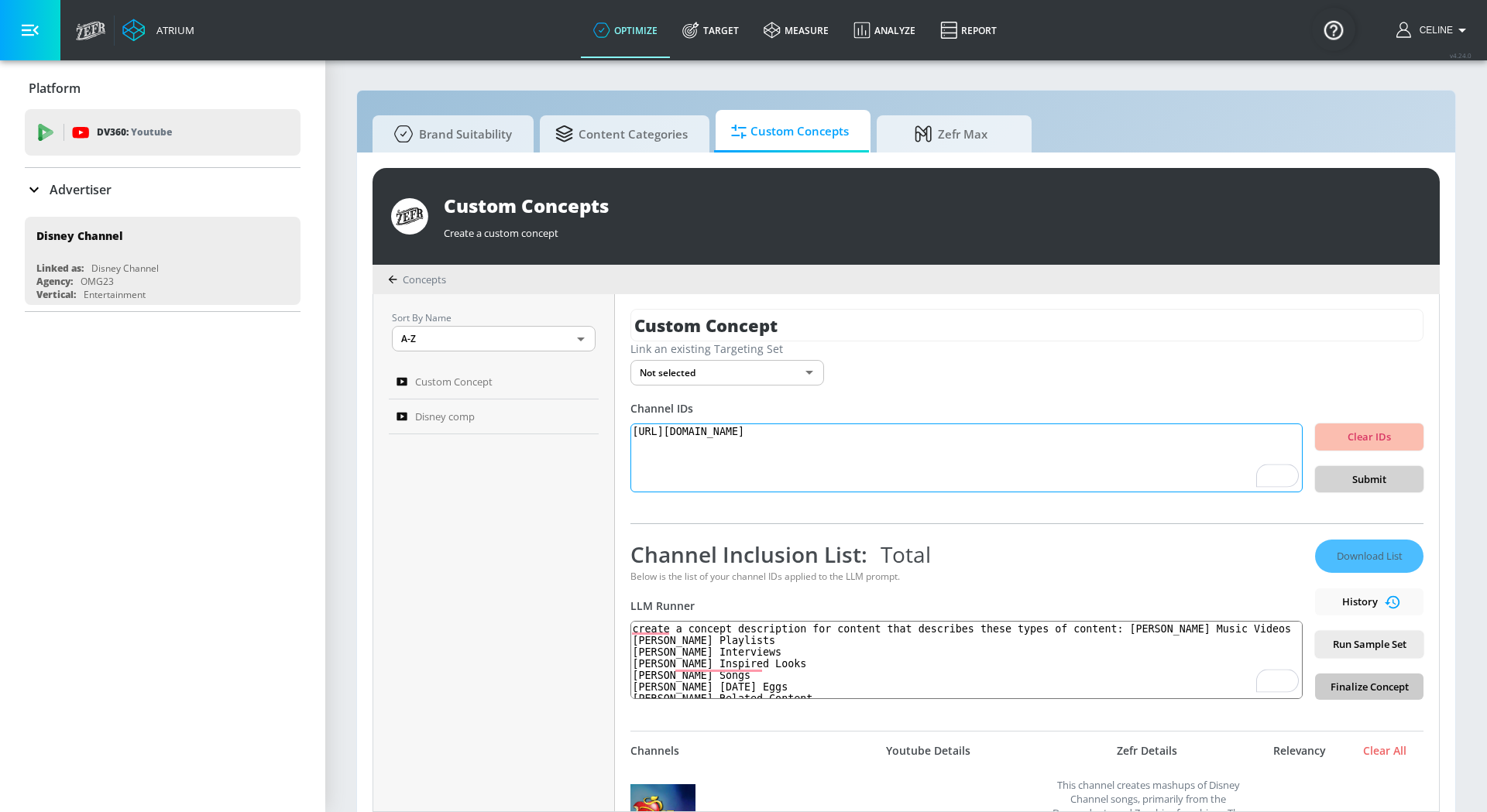
type textarea "[URL][DOMAIN_NAME]"
click at [1347, 475] on span "Submit" at bounding box center [1369, 479] width 84 height 18
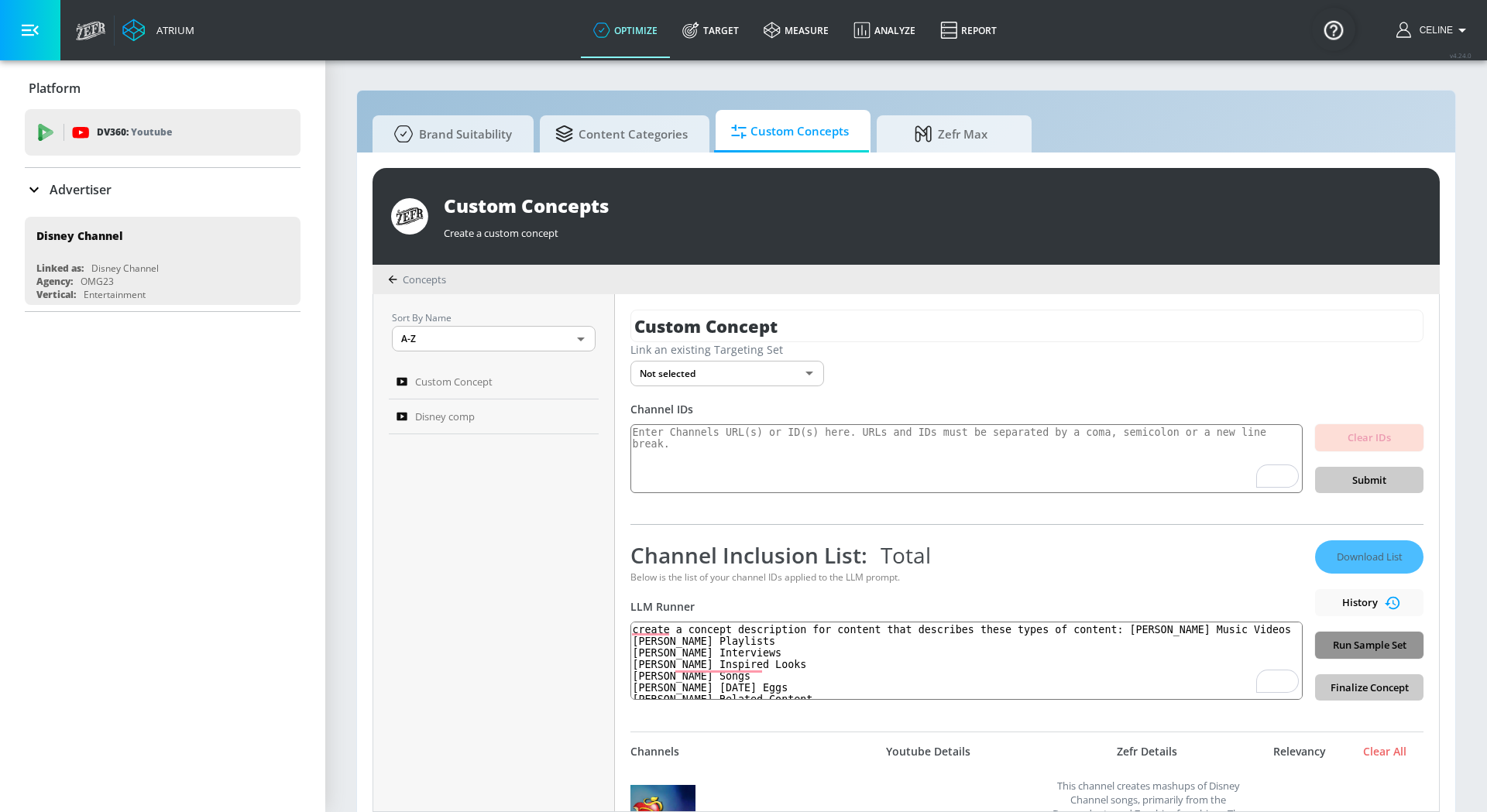
click at [1369, 644] on span "Run Sample Set" at bounding box center [1369, 645] width 84 height 18
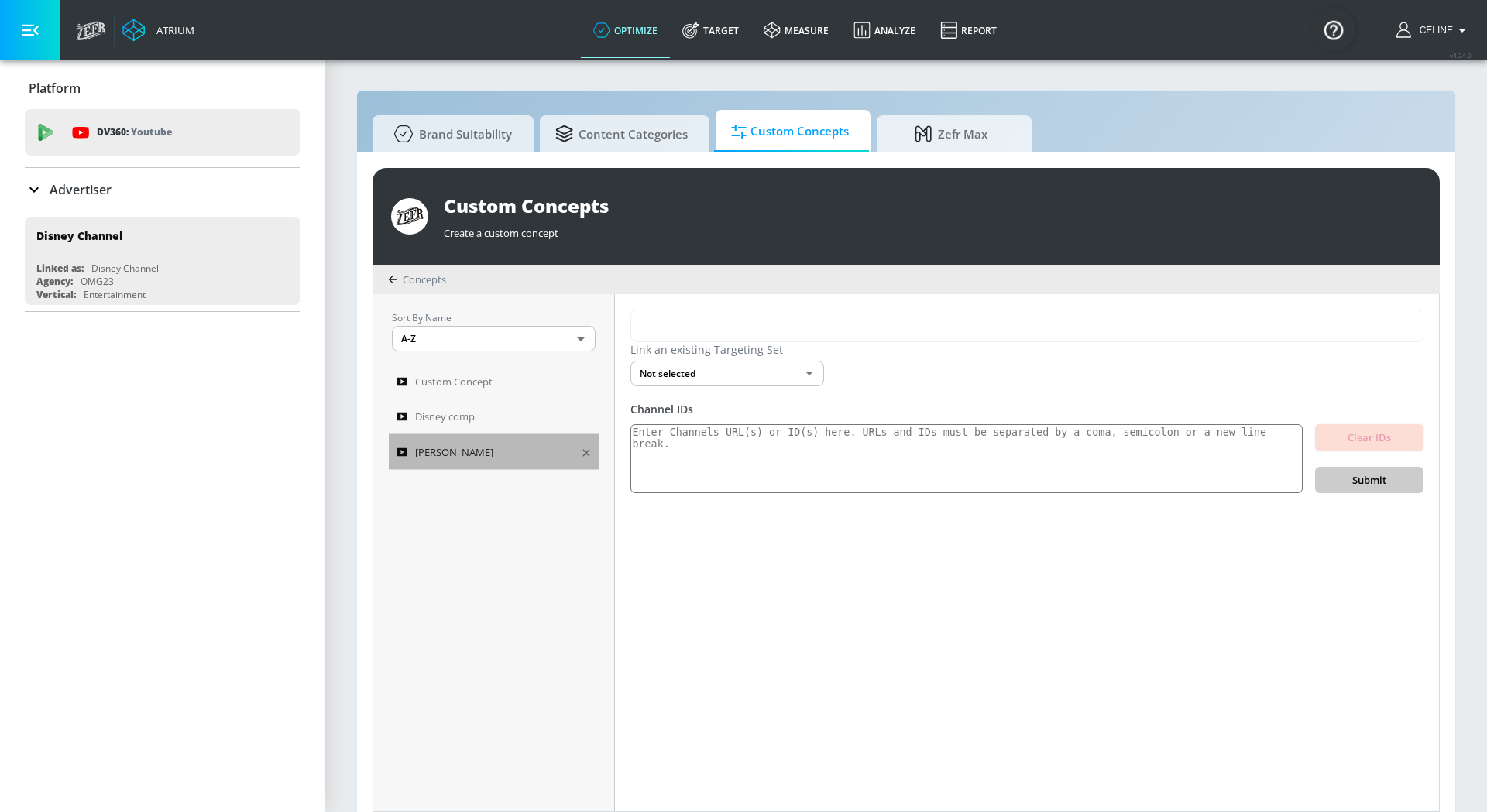
click at [508, 447] on div "[PERSON_NAME]" at bounding box center [483, 452] width 173 height 18
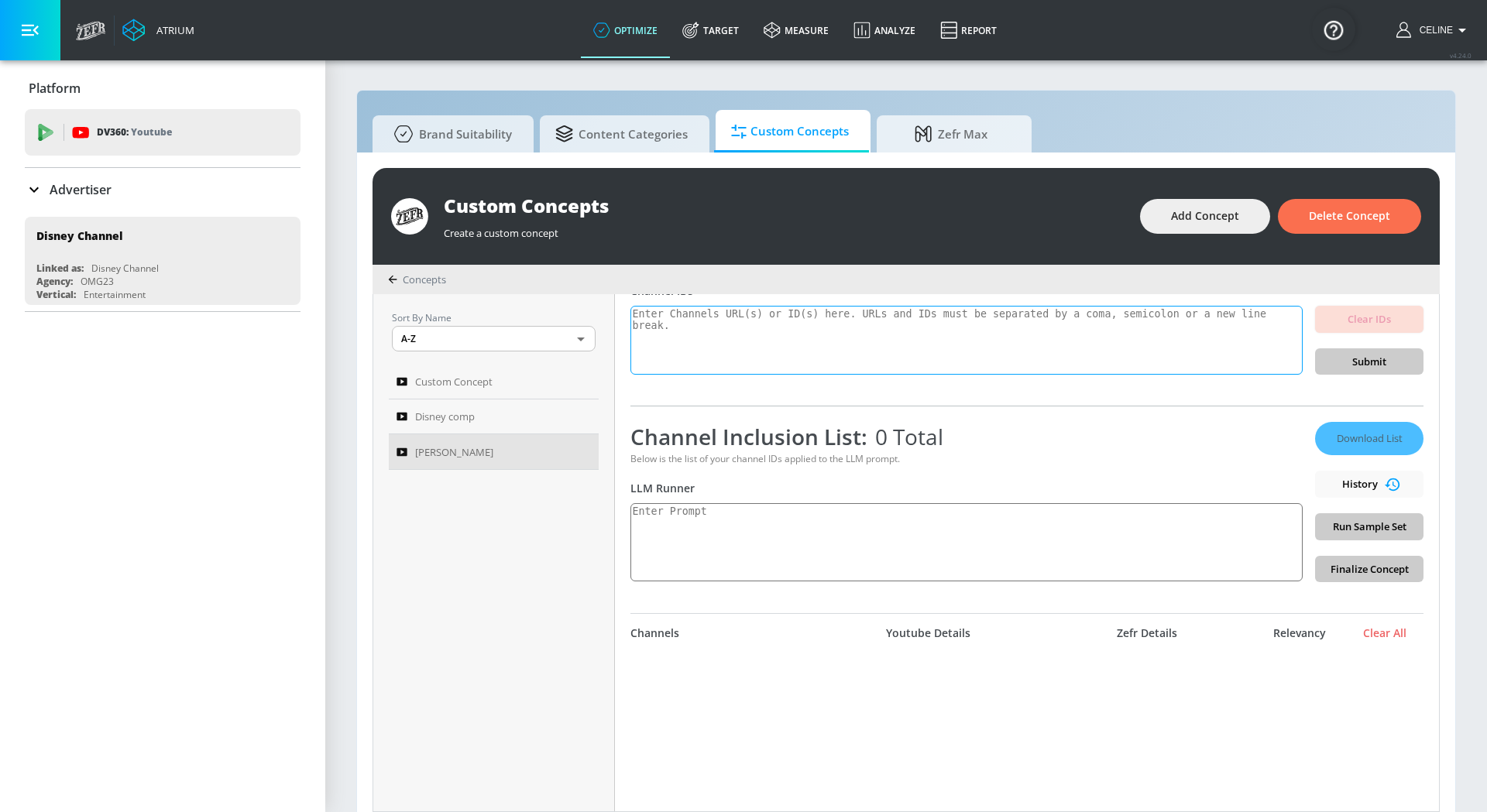
scroll to position [131, 0]
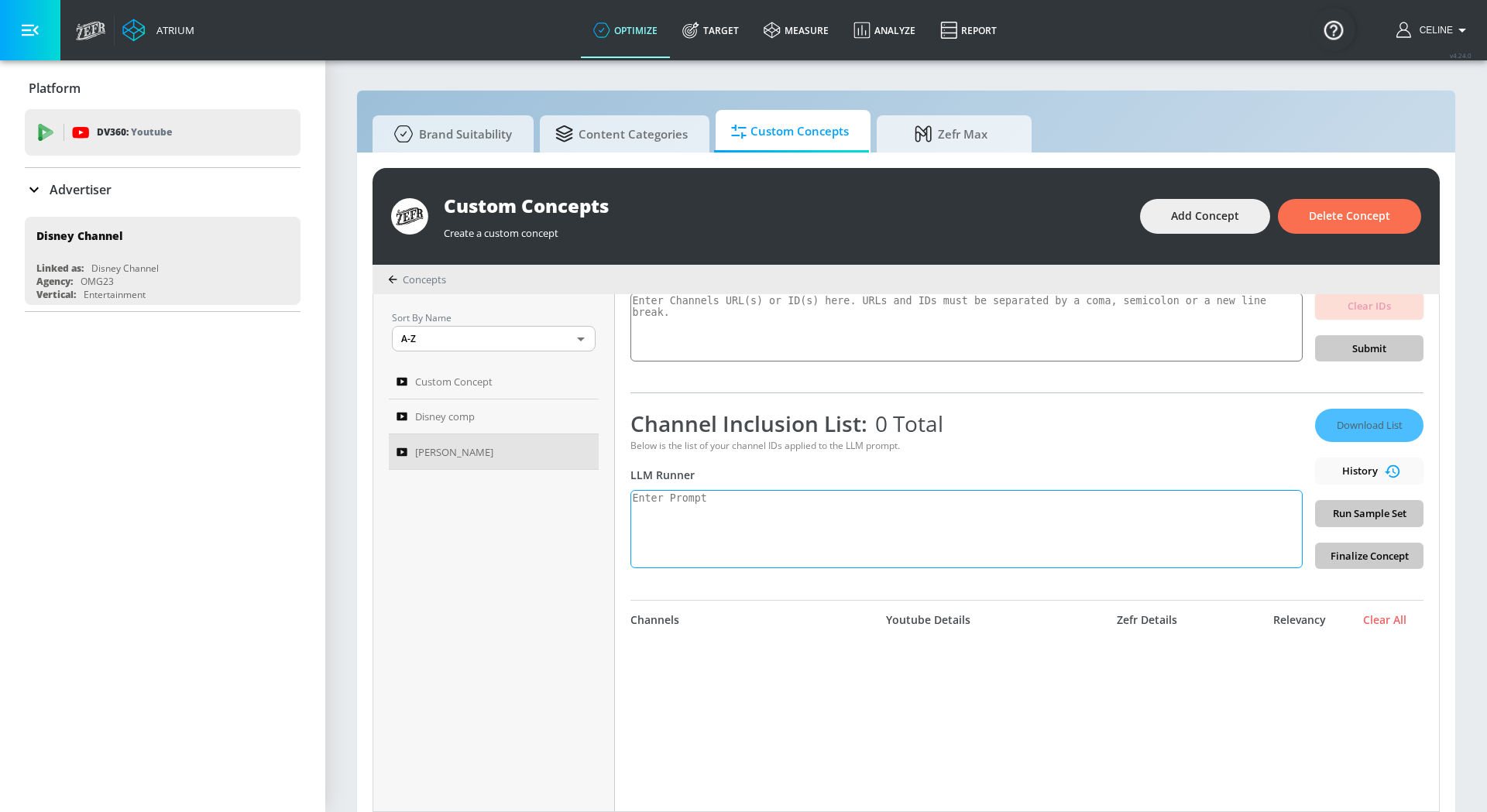
click at [811, 512] on textarea at bounding box center [967, 529] width 672 height 79
drag, startPoint x: 754, startPoint y: 506, endPoint x: 583, endPoint y: 496, distance: 171.3
click at [581, 497] on div "Sort By Name A-Z ASC ​ Custom Concept Disney comp Taylor Swift Taylor Swift Lin…" at bounding box center [906, 553] width 1065 height 517
paste textarea "create a concept description for content that describes these types of producti…"
click at [1096, 501] on textarea "create a concept description for content that describes these types of producti…" at bounding box center [967, 529] width 672 height 79
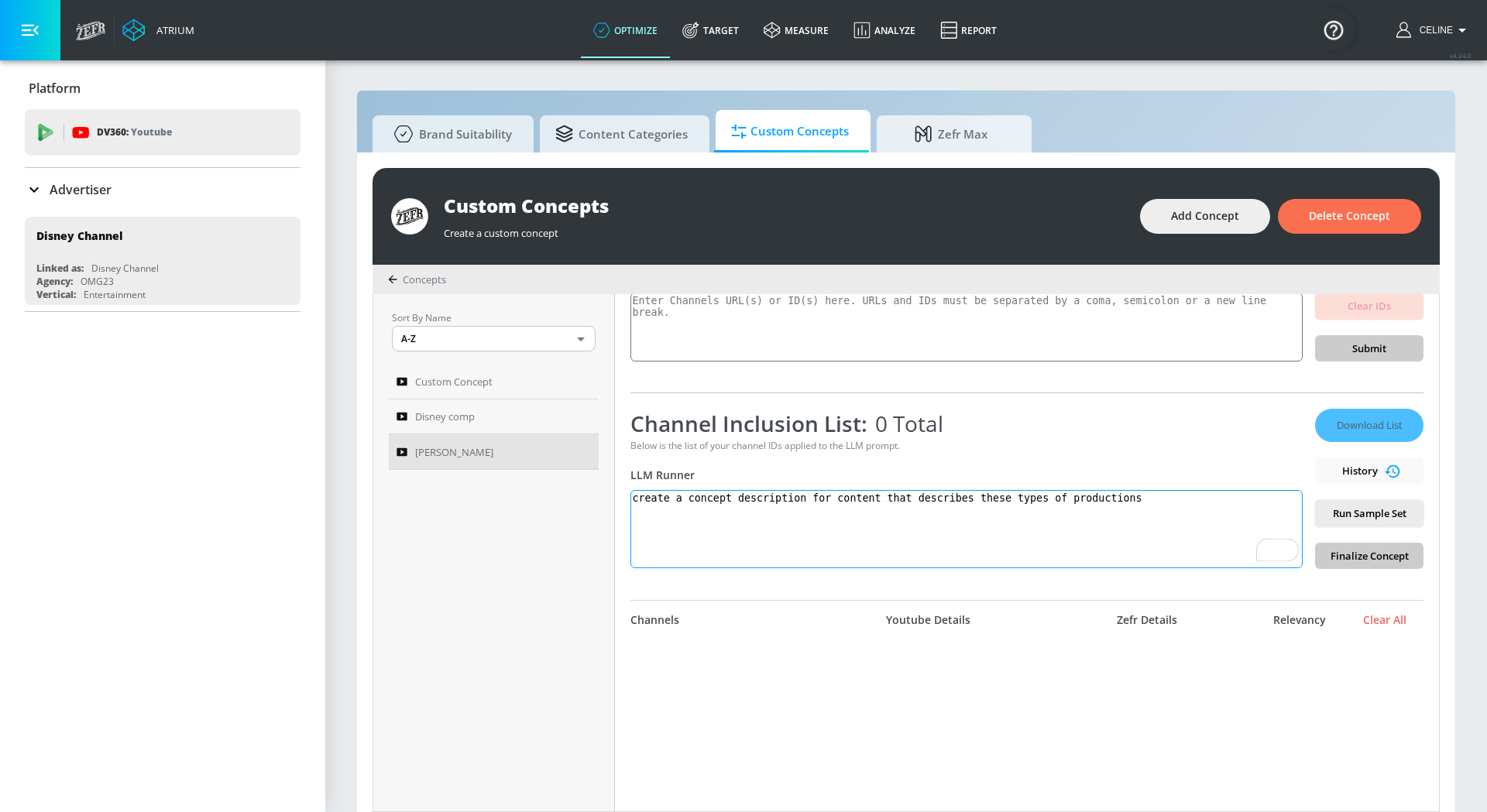
click at [1096, 501] on textarea "create a concept description for content that describes these types of producti…" at bounding box center [967, 529] width 672 height 79
paste textarea "[PERSON_NAME] Music Videos [PERSON_NAME] Playlists [PERSON_NAME] Interviews [PE…"
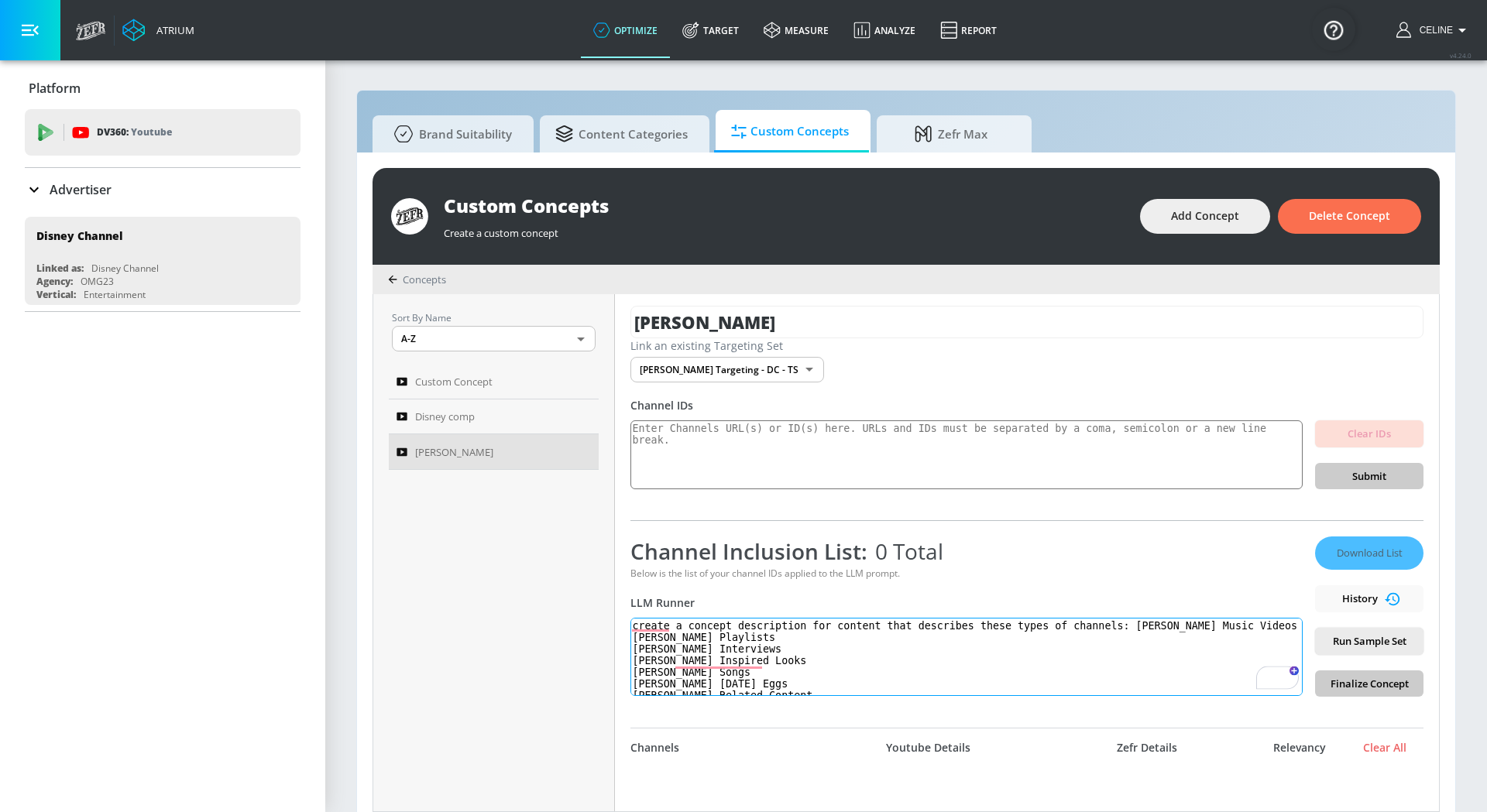
scroll to position [0, 0]
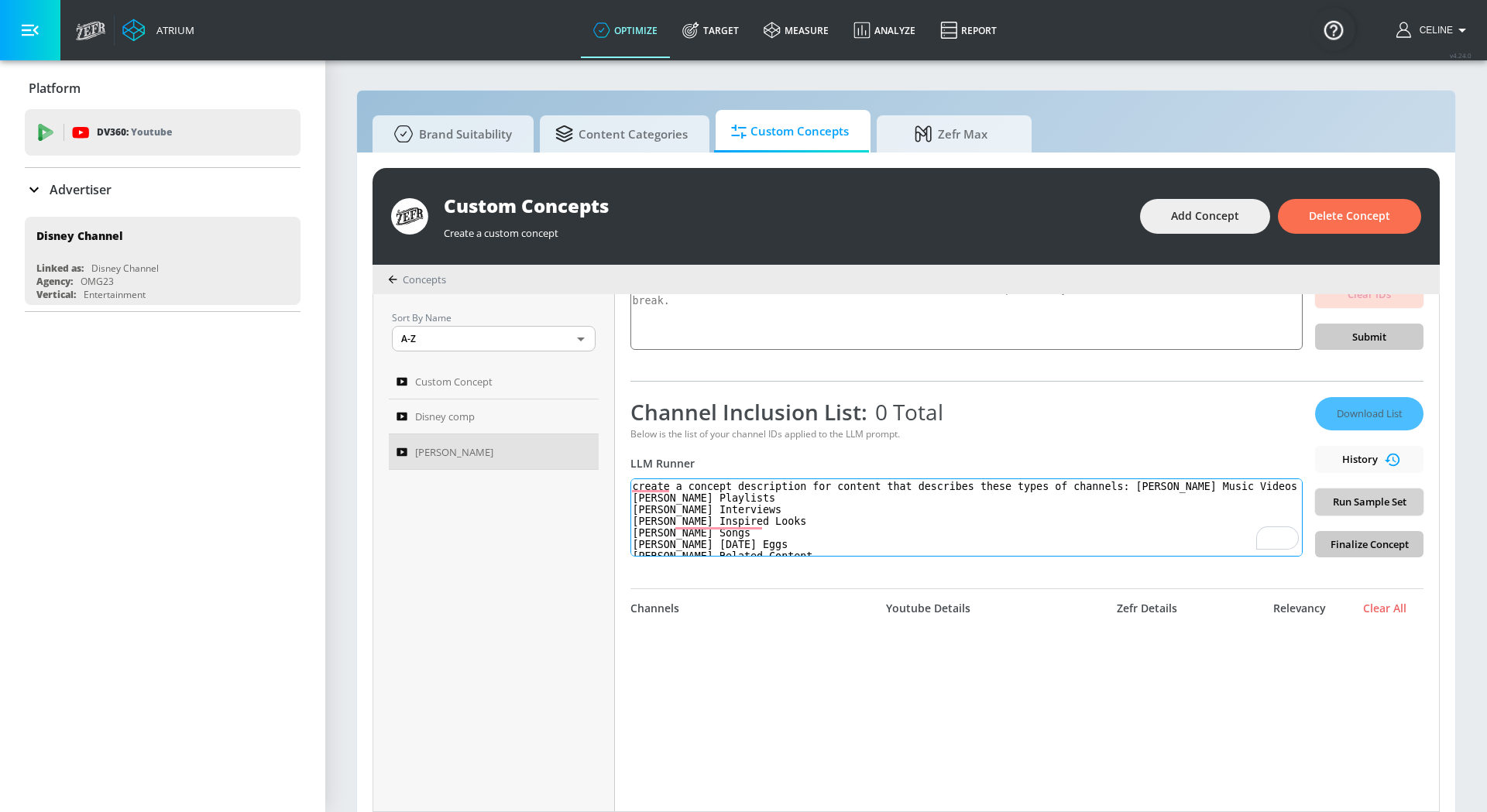
type textarea "create a concept description for content that describes these types of channels…"
click at [1337, 504] on span "Run Sample Set" at bounding box center [1369, 502] width 84 height 18
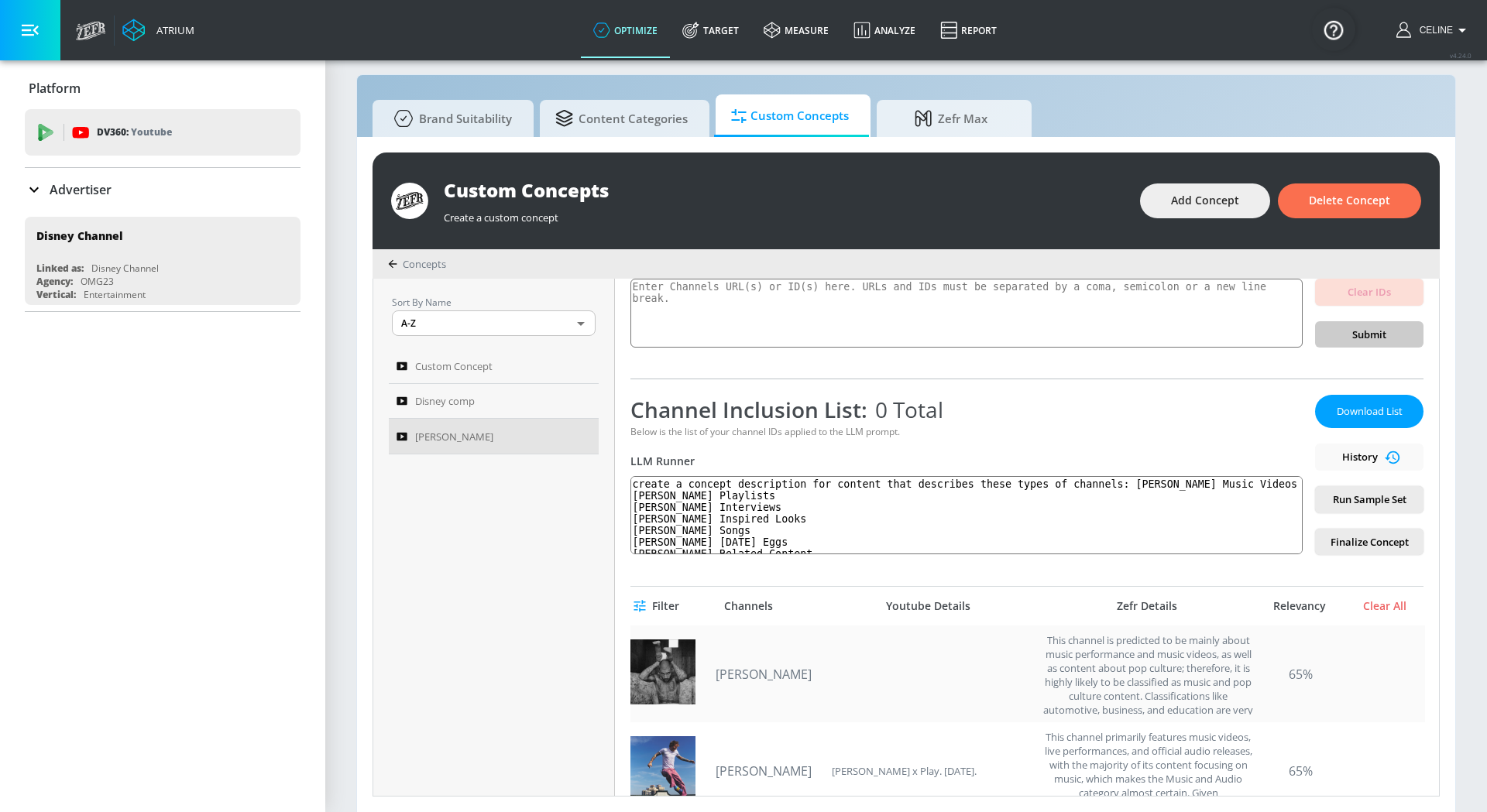
scroll to position [128, 0]
click at [1280, 609] on div "Relevancy" at bounding box center [1299, 608] width 78 height 14
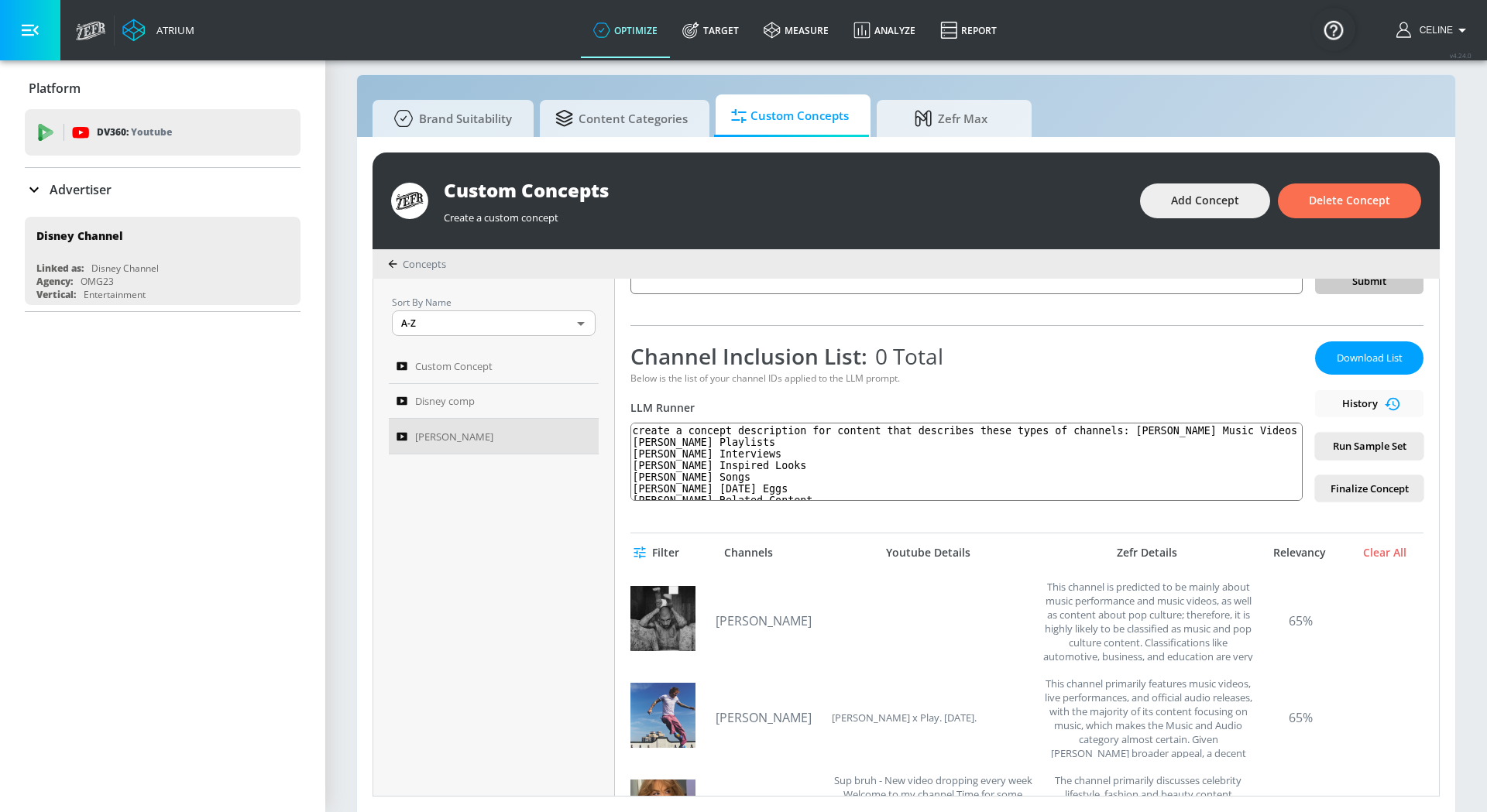
scroll to position [0, 0]
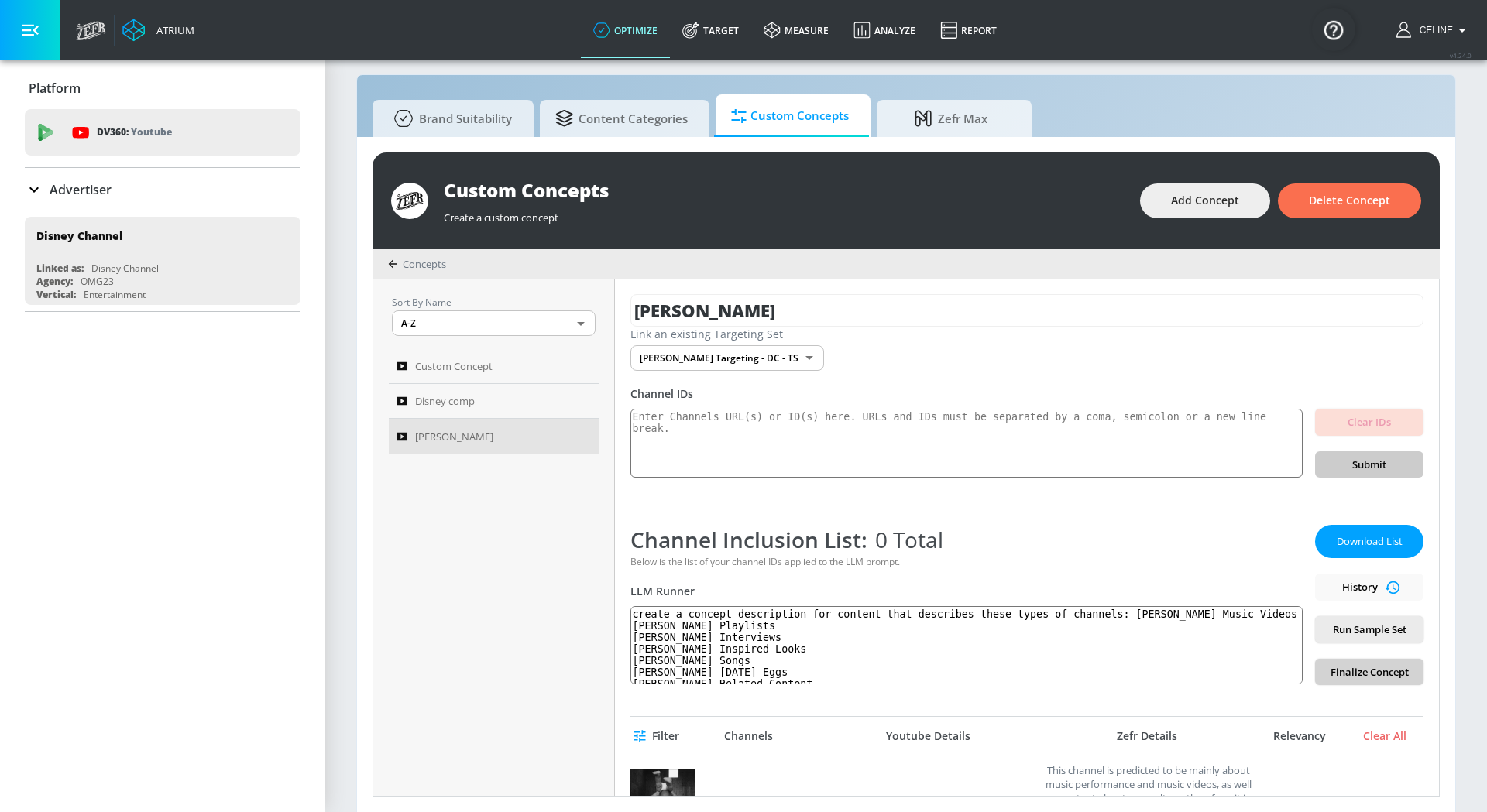
click at [1322, 674] on button "Finalize Concept" at bounding box center [1369, 672] width 109 height 27
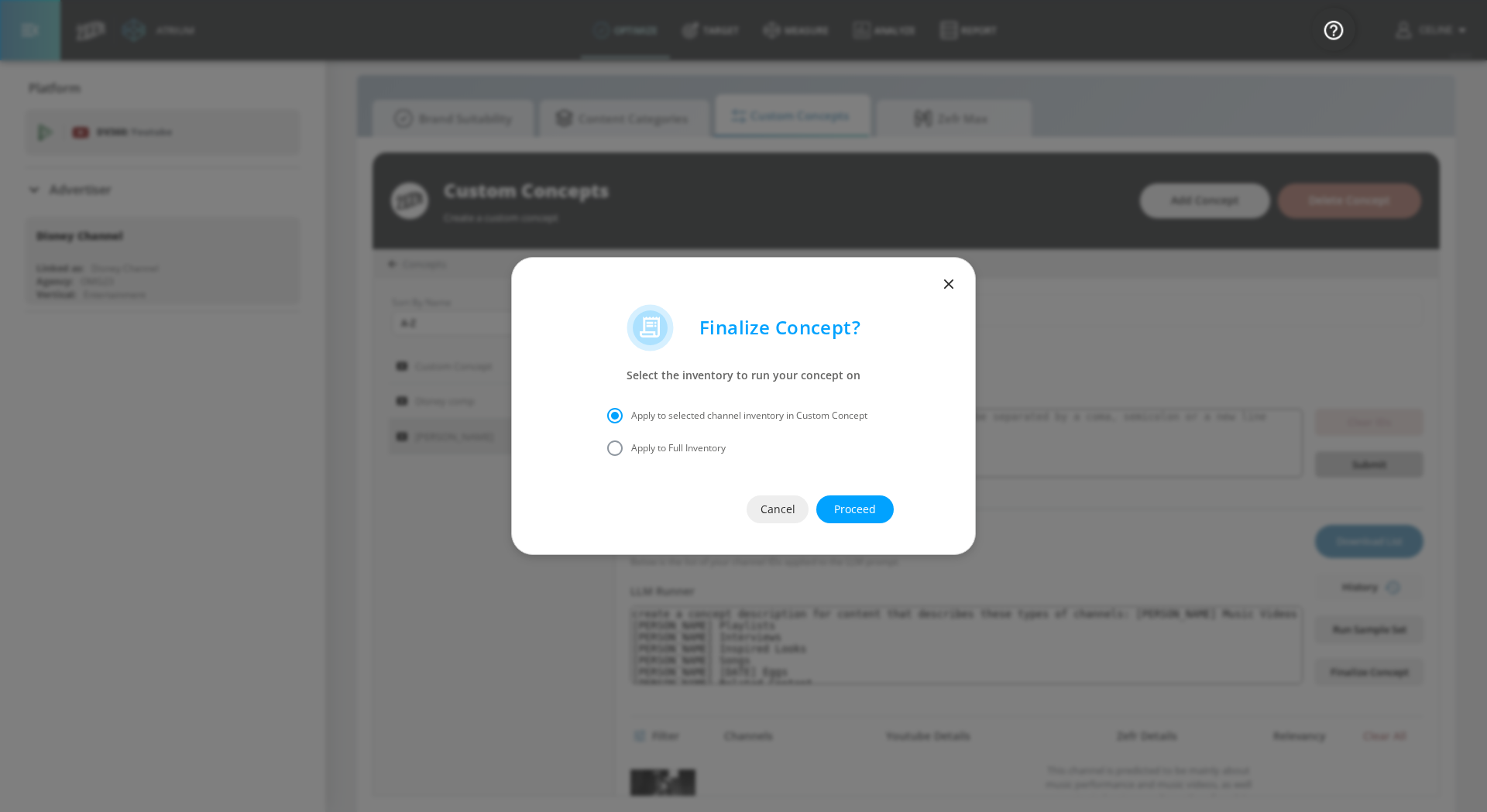
click at [847, 517] on span "Proceed" at bounding box center [855, 509] width 16 height 19
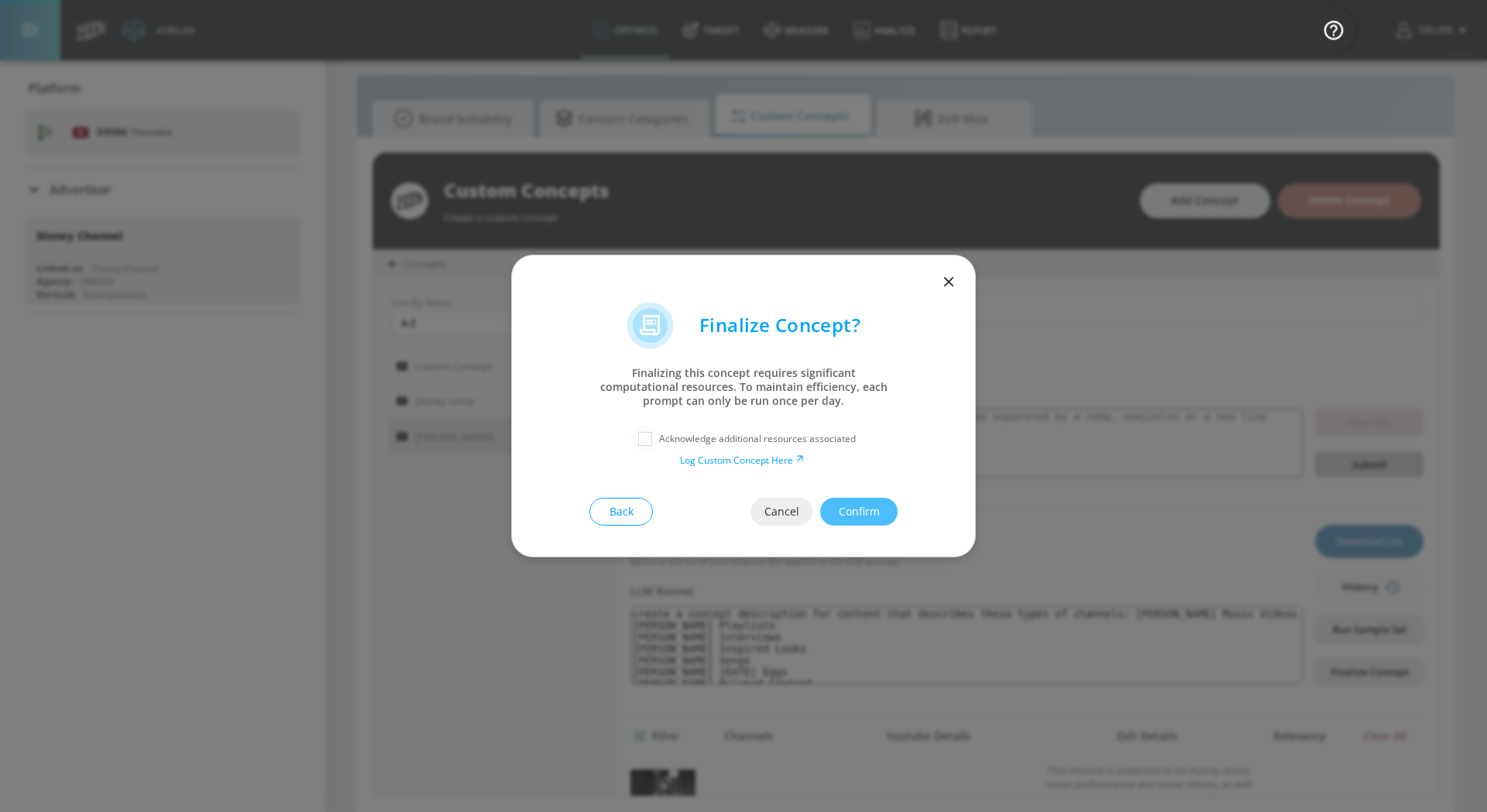
click at [638, 434] on input "checkbox" at bounding box center [645, 438] width 28 height 28
checkbox input "true"
click at [851, 520] on span "Confirm" at bounding box center [858, 512] width 16 height 19
